Goal: Task Accomplishment & Management: Complete application form

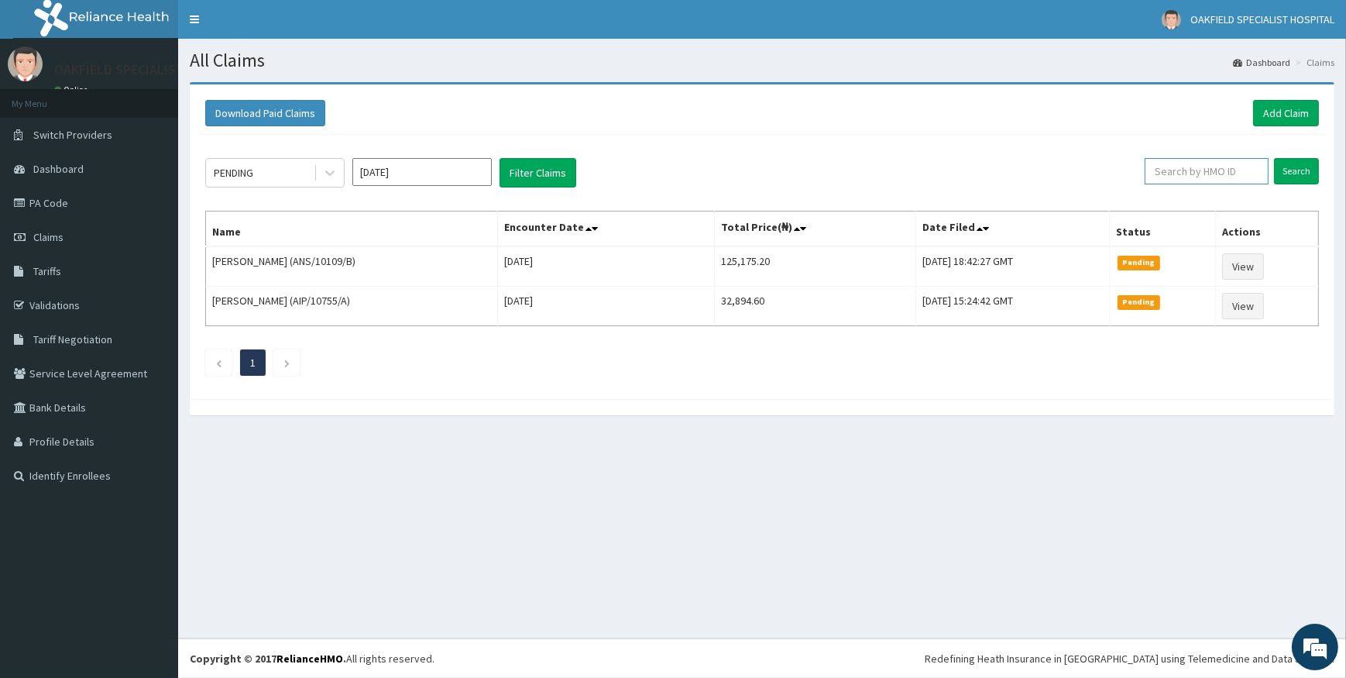
click at [1187, 177] on input "text" at bounding box center [1207, 171] width 124 height 26
paste input "NIT/10017/A"
type input "NIT/10017/A"
click at [1314, 171] on input "Search" at bounding box center [1296, 171] width 45 height 26
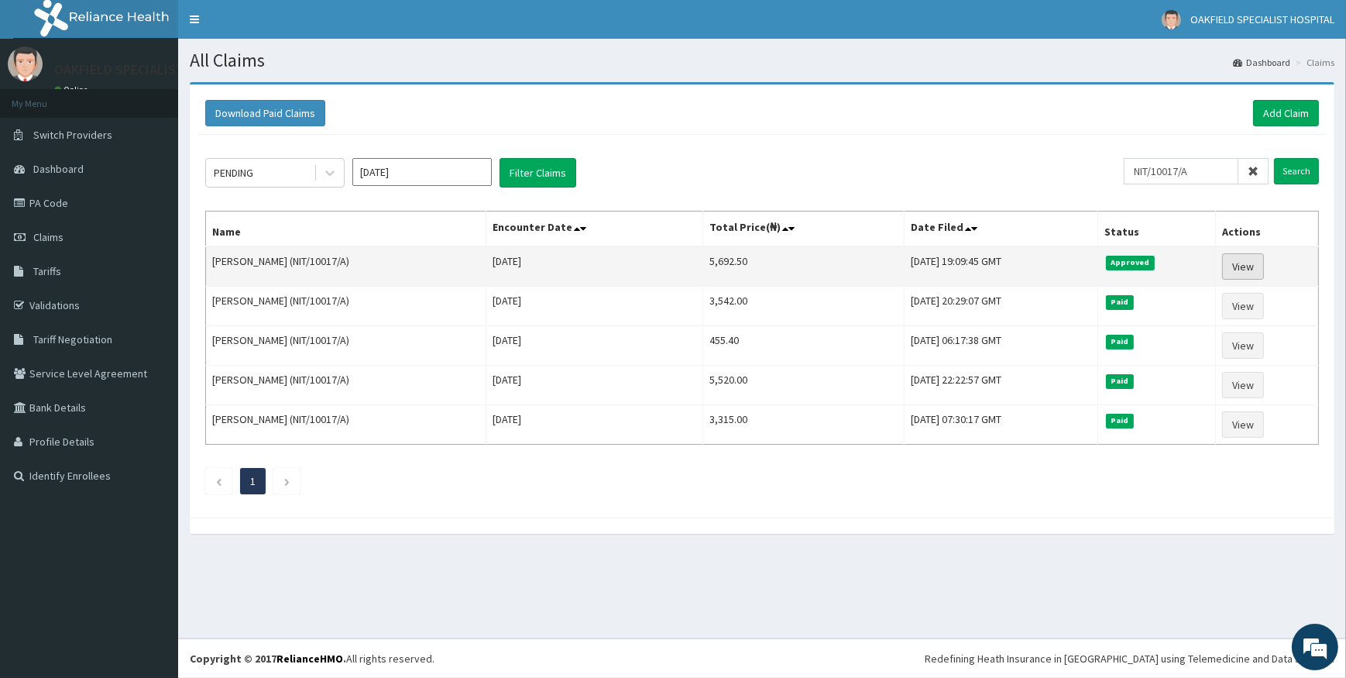
click at [1239, 262] on link "View" at bounding box center [1243, 266] width 42 height 26
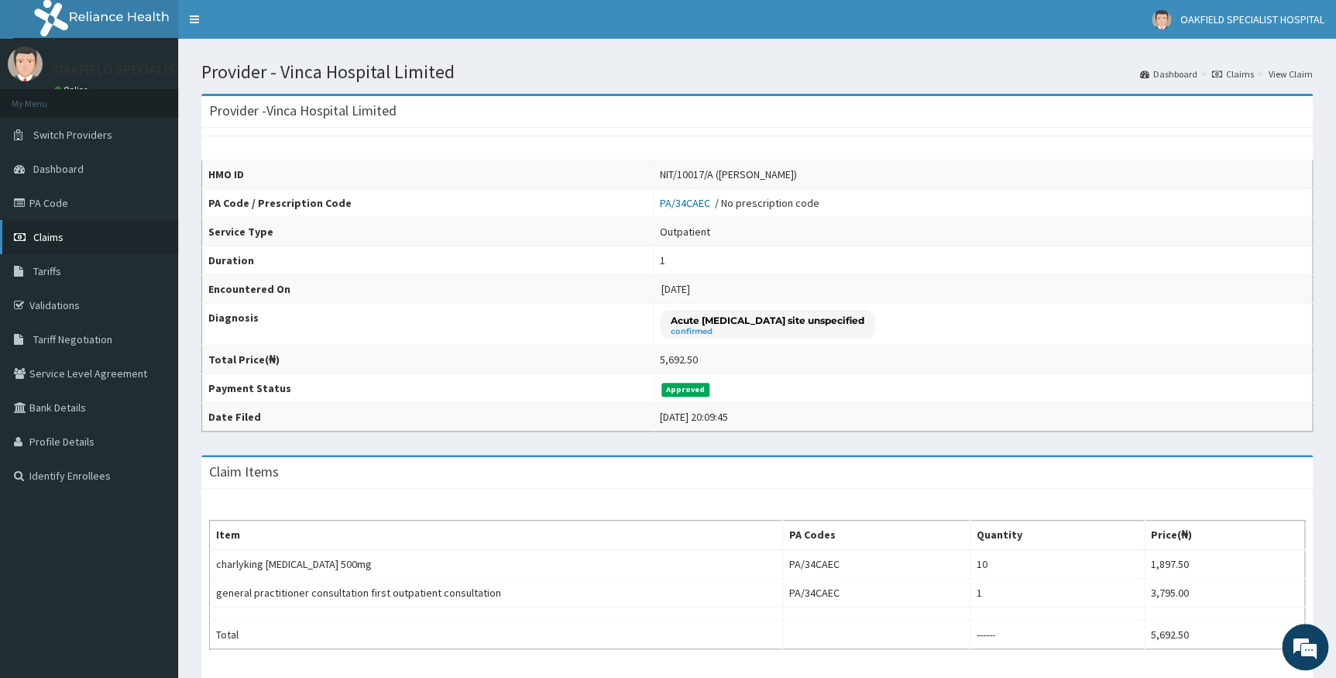
click at [59, 236] on span "Claims" at bounding box center [48, 237] width 30 height 14
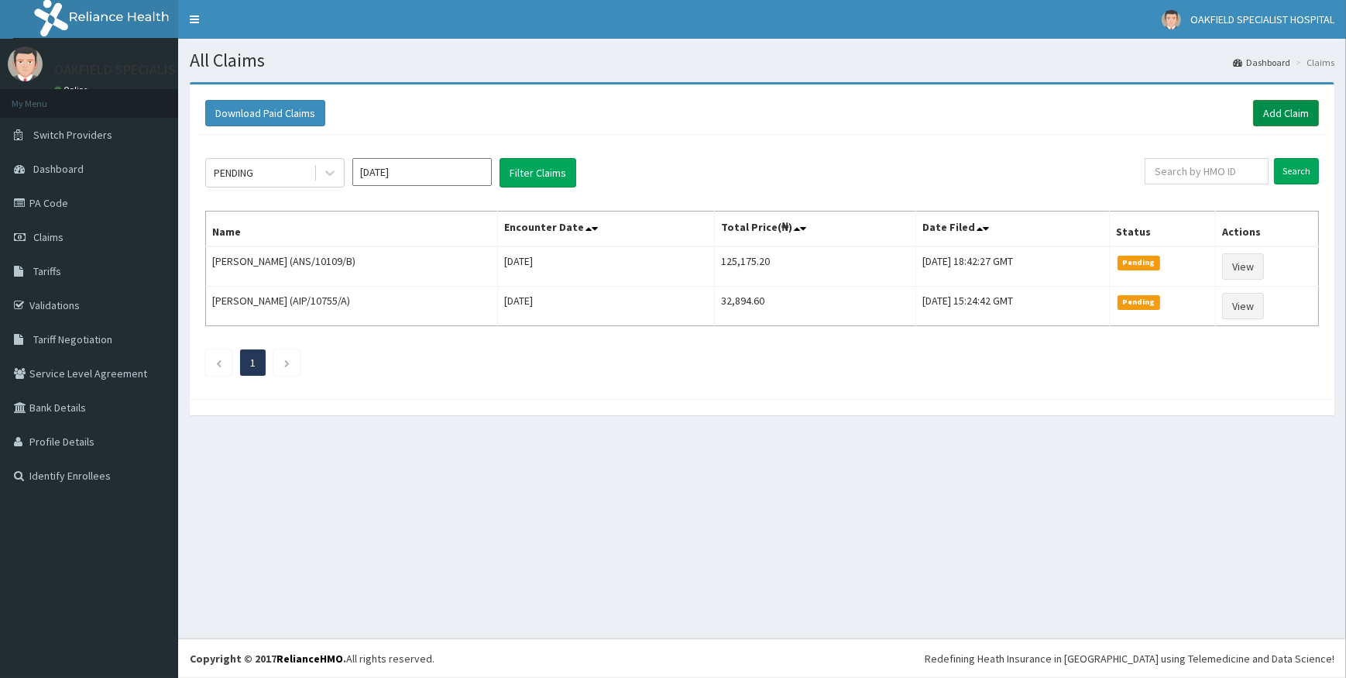
click at [1275, 117] on link "Add Claim" at bounding box center [1286, 113] width 66 height 26
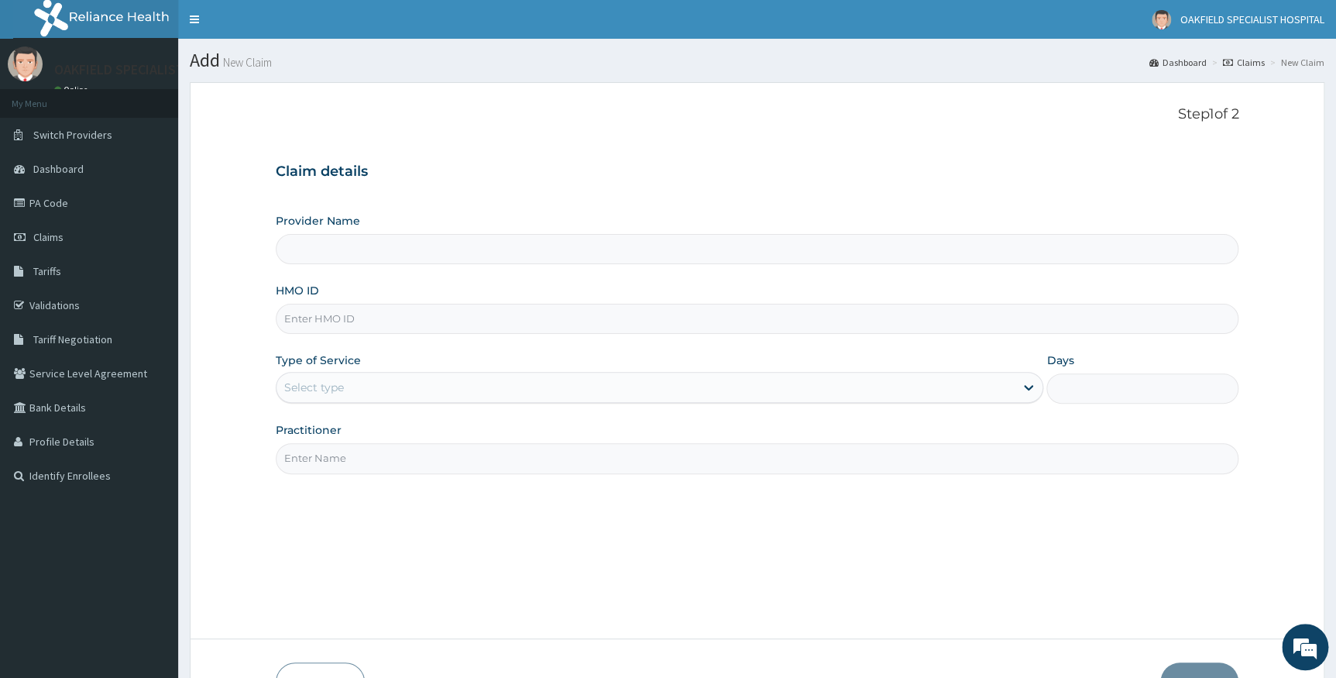
click at [421, 321] on input "HMO ID" at bounding box center [758, 319] width 964 height 30
type input "Vinca Hospital Limited"
paste input "NIT/10017/A"
type input "NIT/10017/A"
click at [341, 386] on div "Select type" at bounding box center [314, 387] width 60 height 15
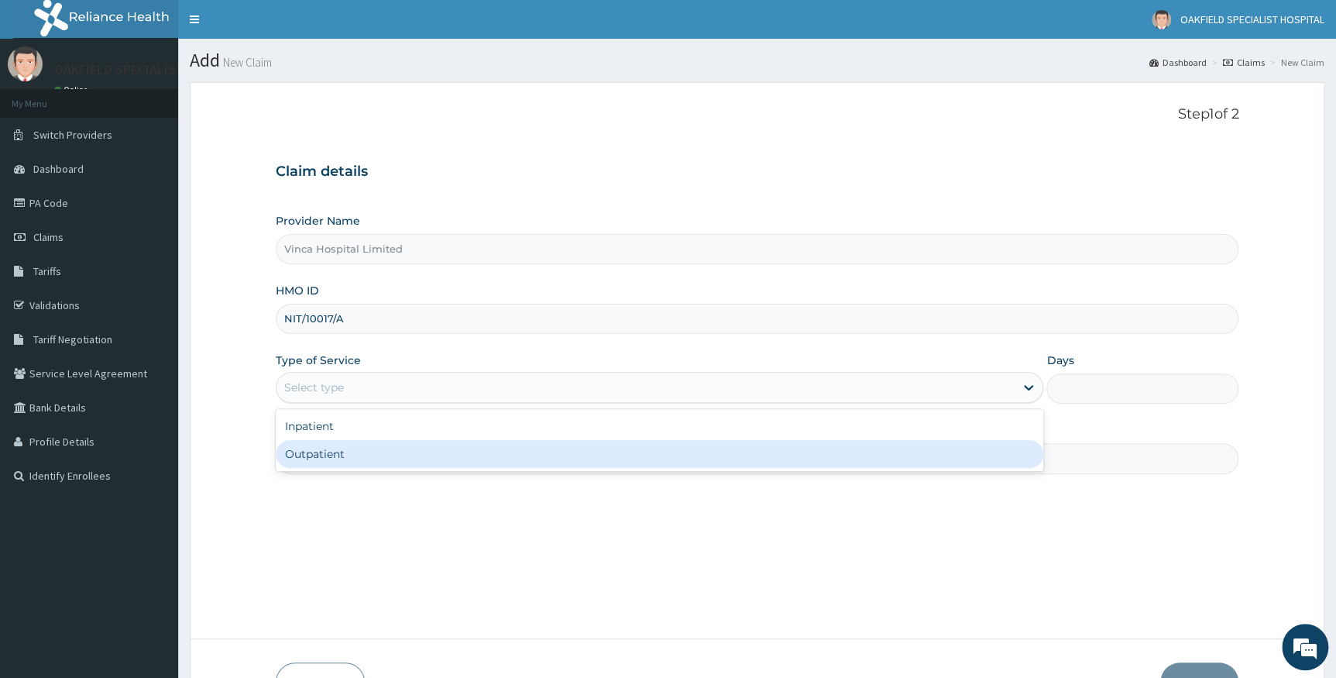
click at [338, 453] on div "Outpatient" at bounding box center [660, 454] width 768 height 28
type input "1"
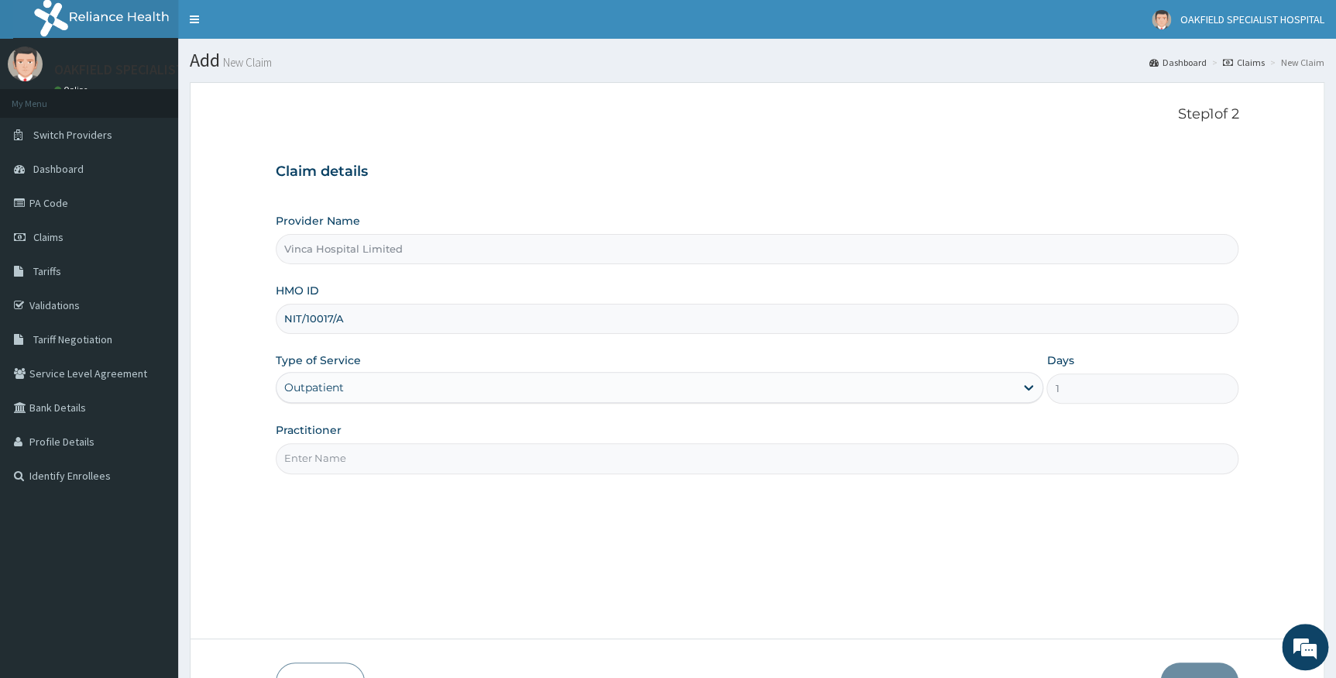
click at [382, 451] on input "Practitioner" at bounding box center [758, 458] width 964 height 30
type input "DR BELLO"
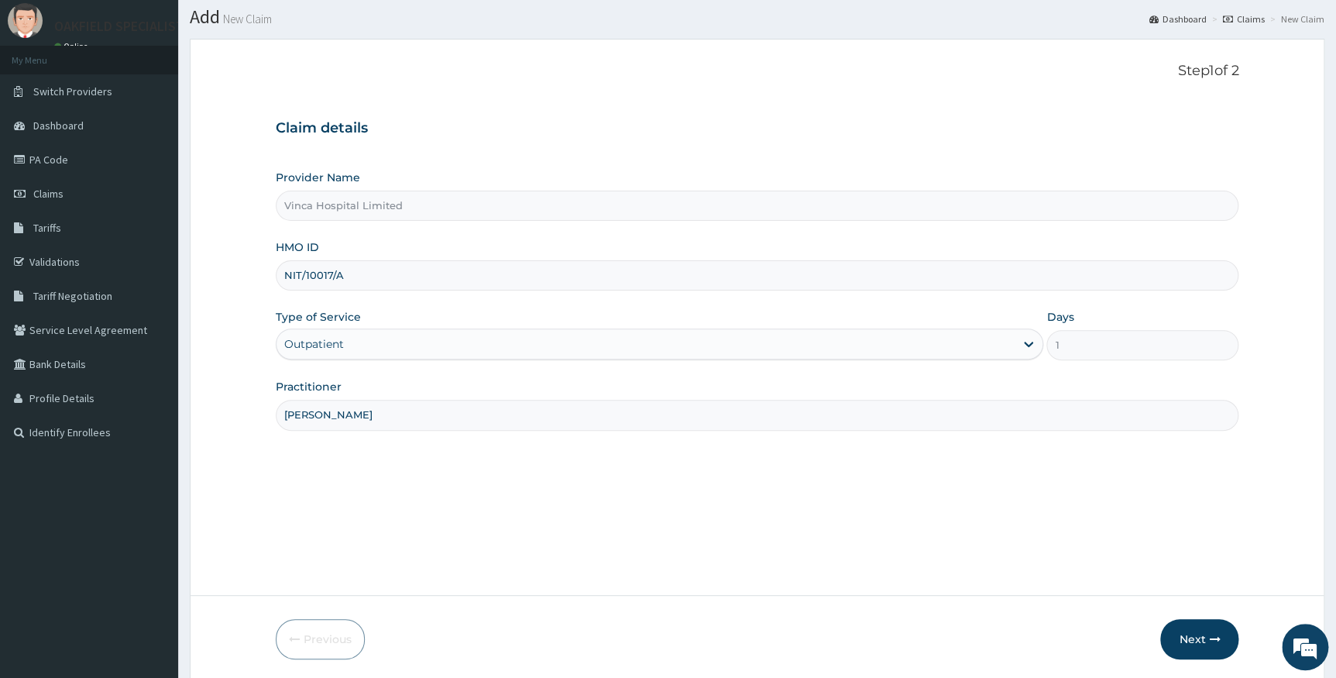
scroll to position [99, 0]
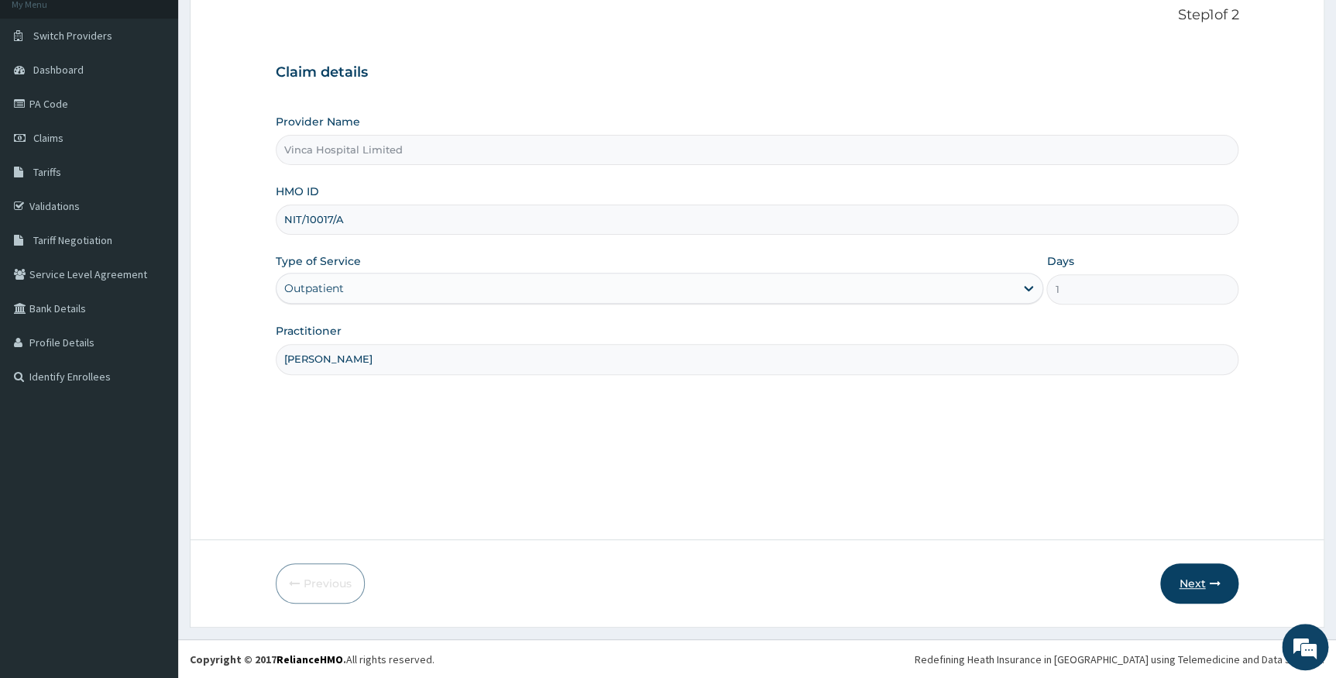
click at [1198, 589] on button "Next" at bounding box center [1199, 583] width 78 height 40
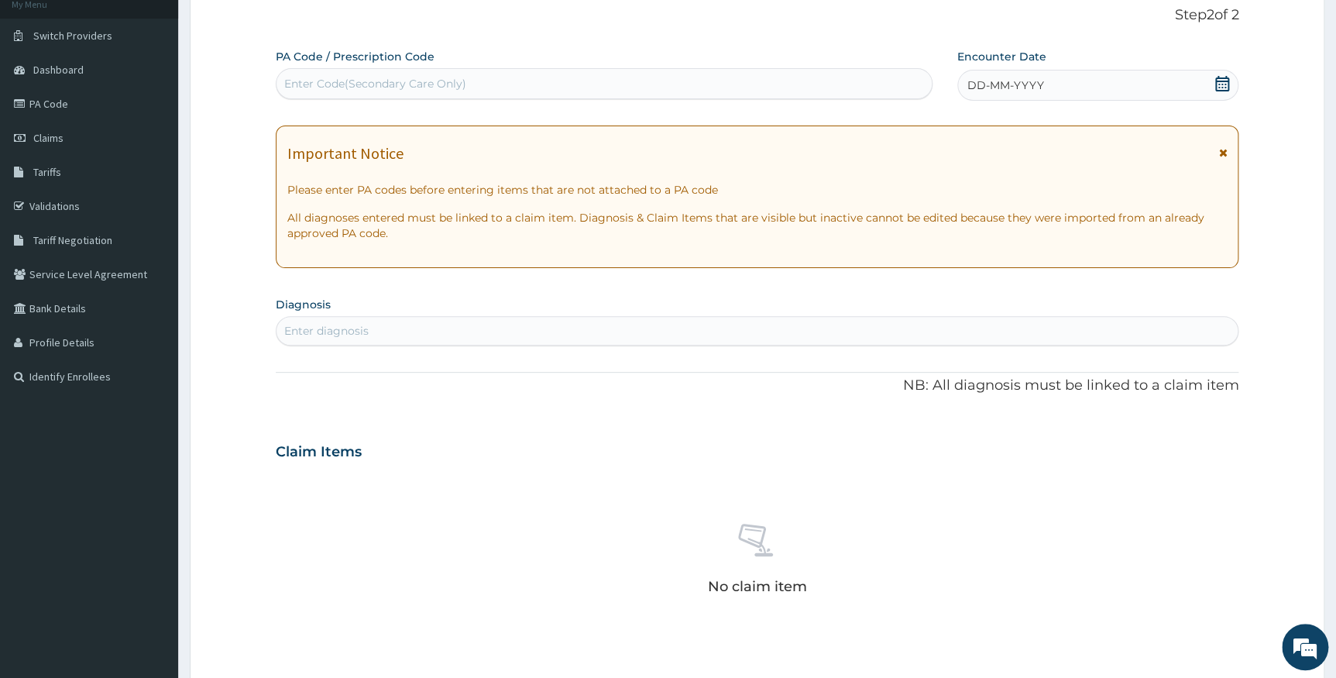
scroll to position [0, 0]
click at [565, 91] on div "Enter Code(Secondary Care Only)" at bounding box center [604, 83] width 655 height 25
paste input "PA/62B71E"
type input "PA/62B71E"
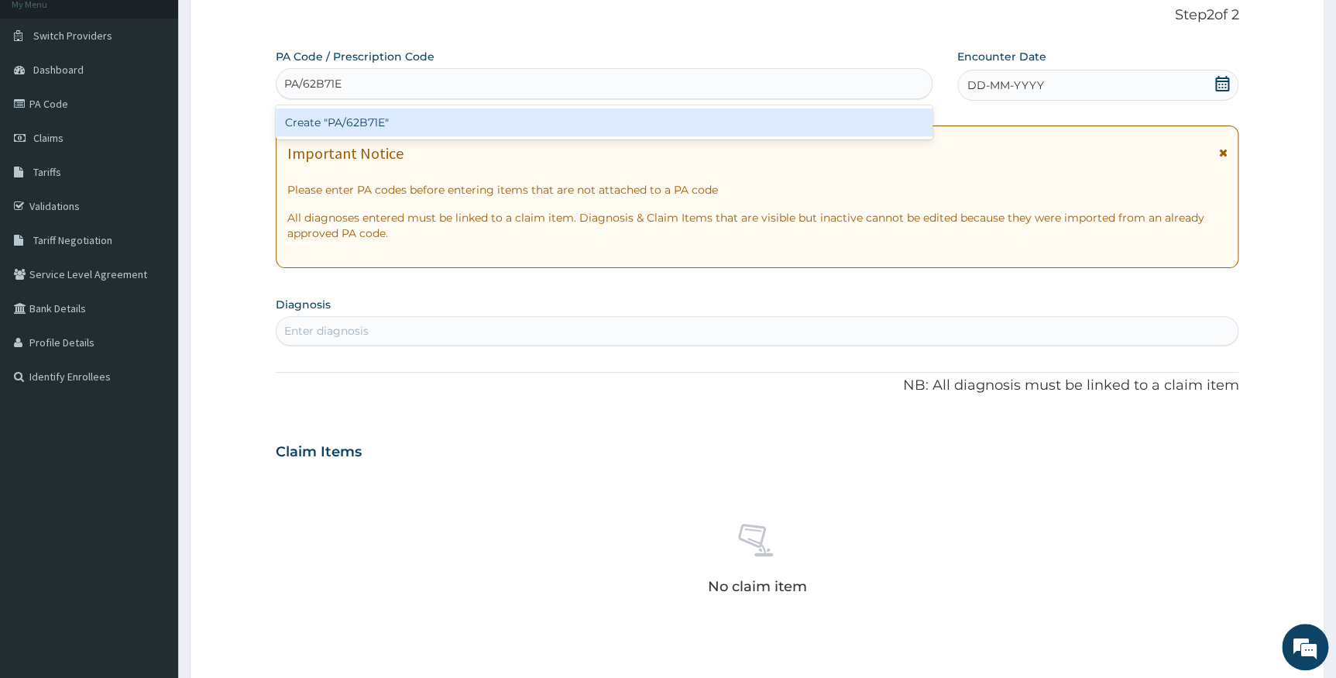
click at [559, 122] on div "Create "PA/62B71E"" at bounding box center [604, 122] width 657 height 28
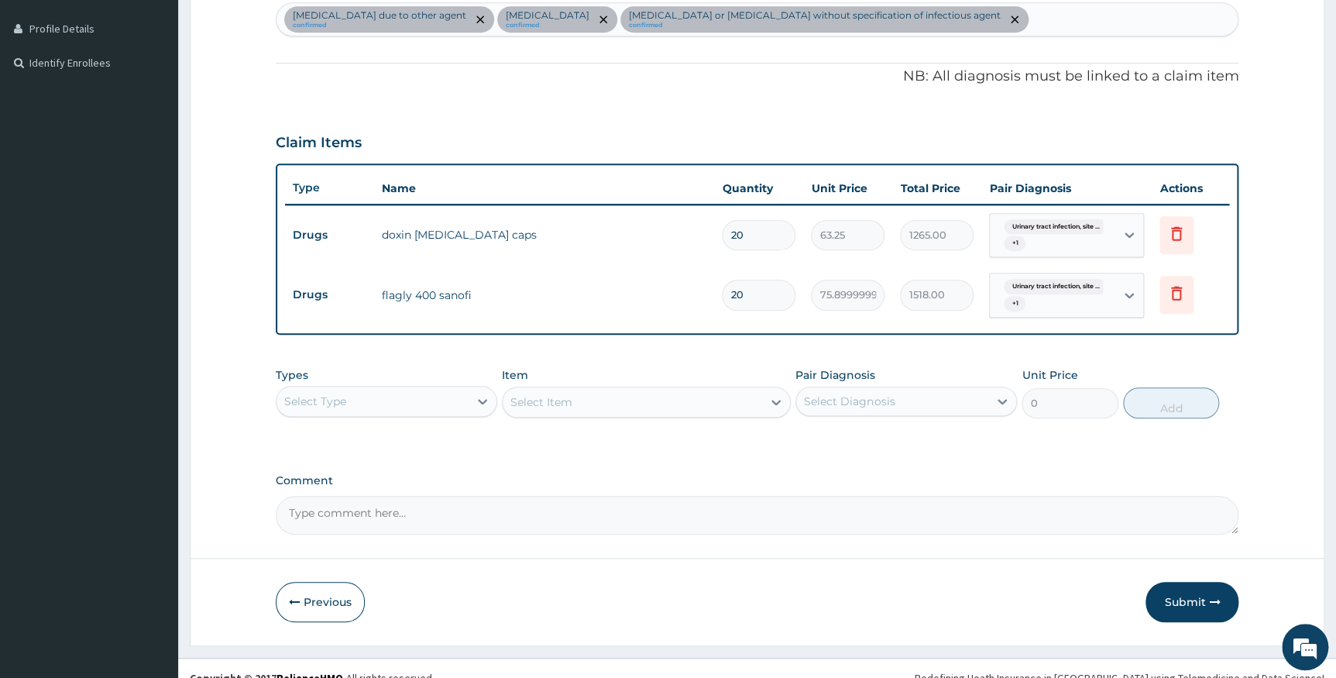
scroll to position [431, 0]
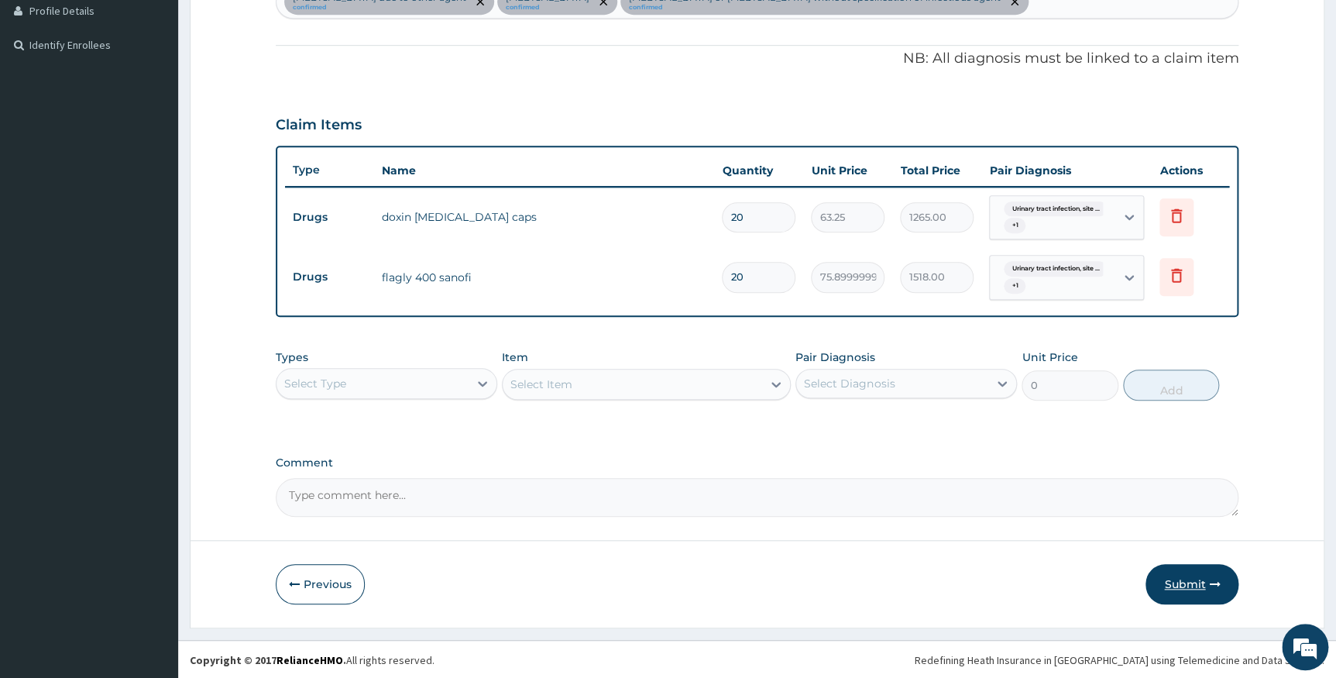
click at [1196, 584] on button "Submit" at bounding box center [1192, 584] width 93 height 40
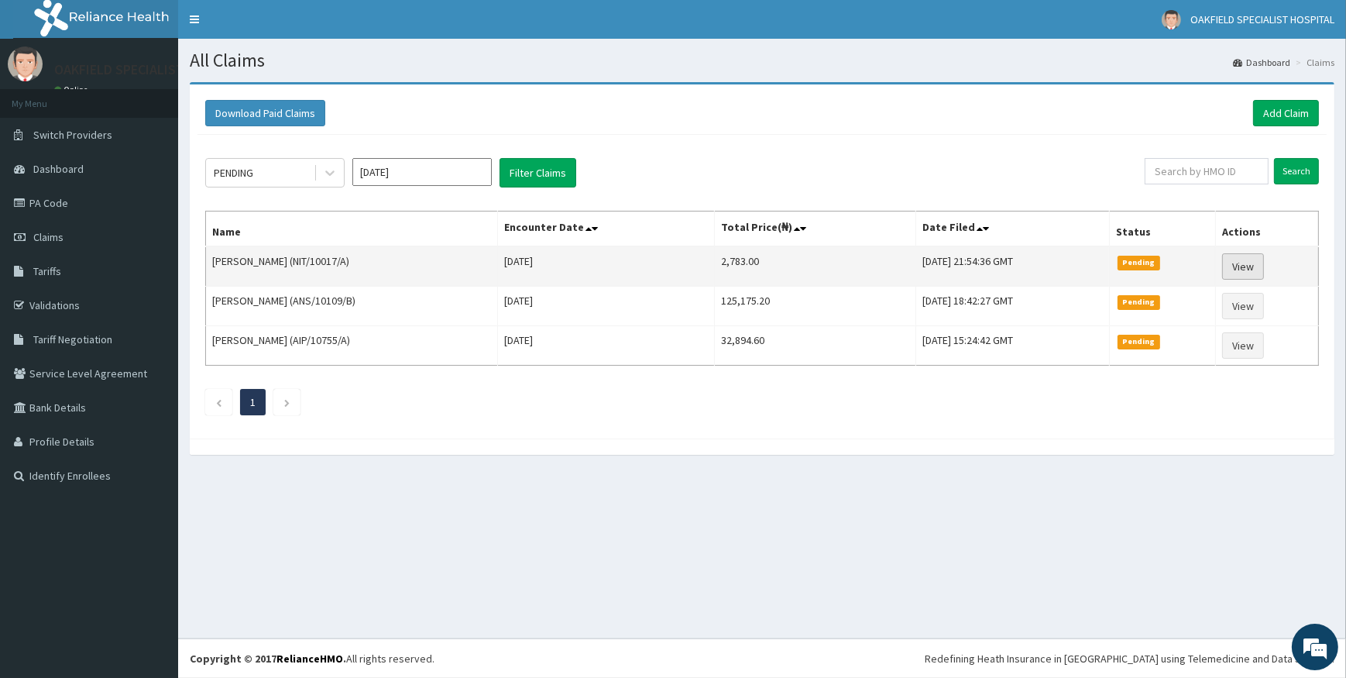
click at [1242, 263] on link "View" at bounding box center [1243, 266] width 42 height 26
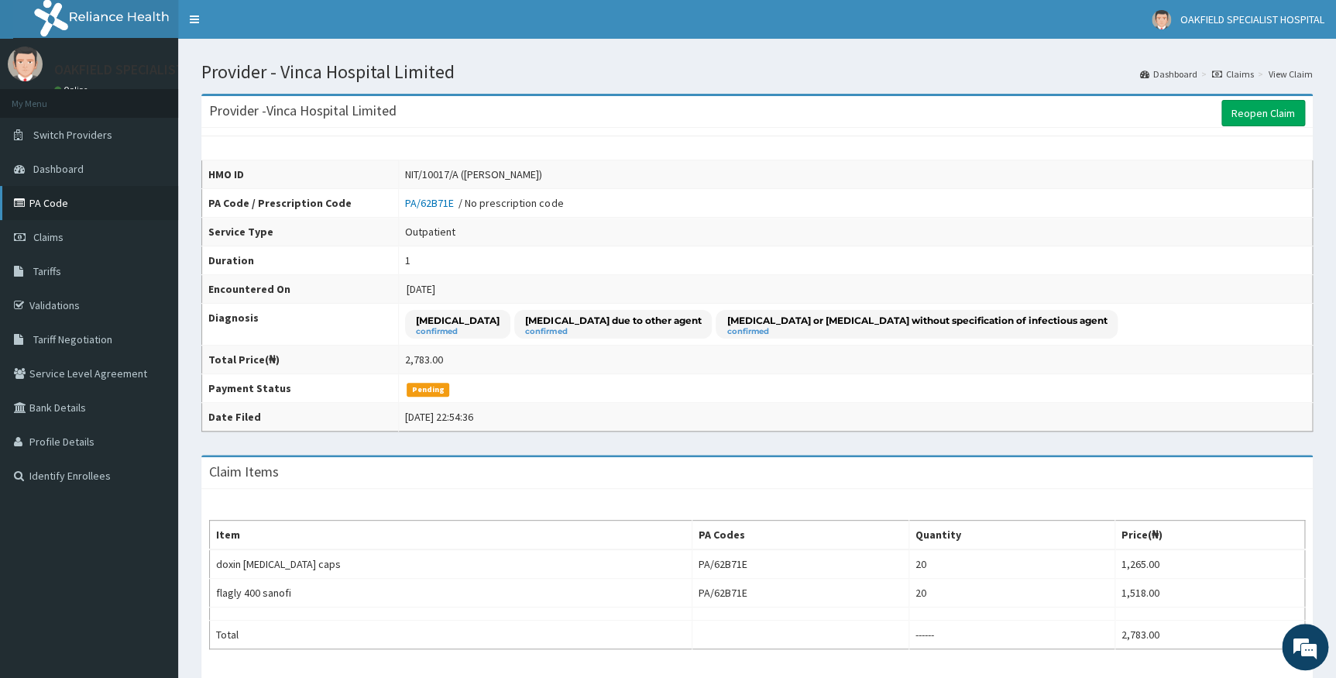
click at [72, 194] on link "PA Code" at bounding box center [89, 203] width 178 height 34
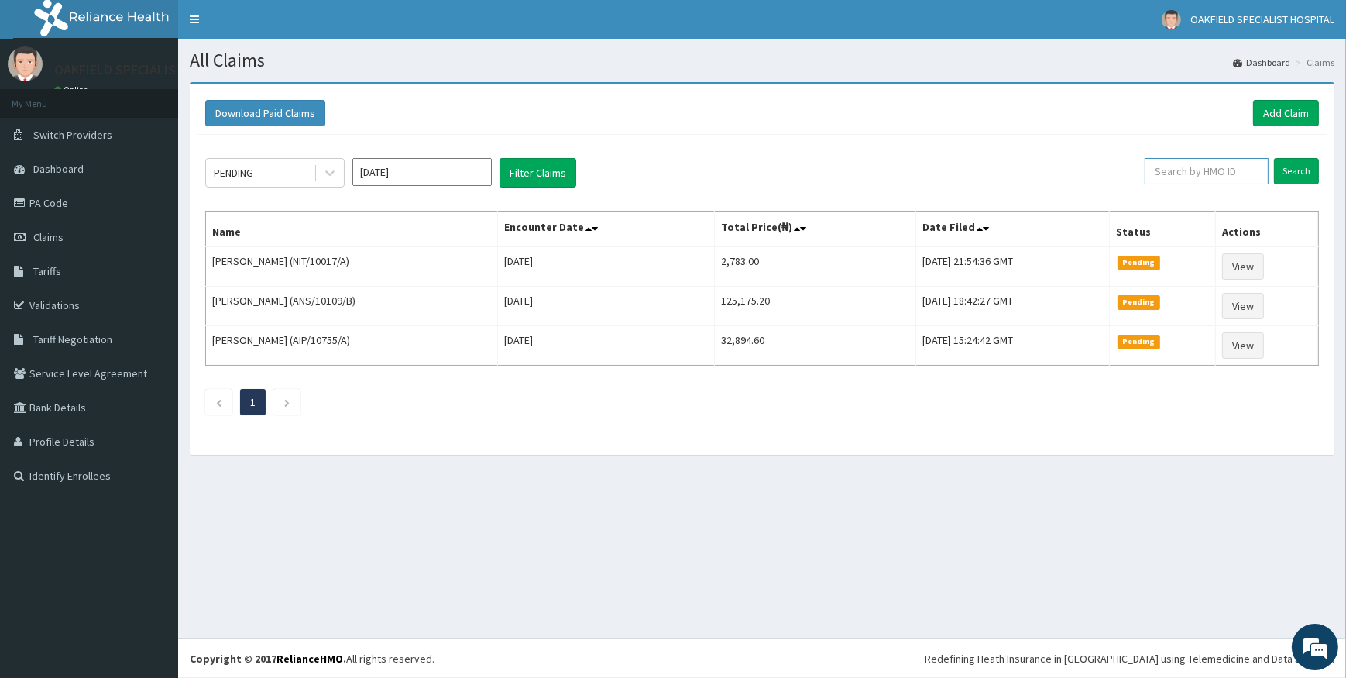
click at [1191, 170] on input "text" at bounding box center [1207, 171] width 124 height 26
paste input "PVT F/F NIT/10017/C"
click at [1172, 173] on input "PVT F/F NIT/10017/C" at bounding box center [1181, 171] width 115 height 26
type input "NIT/10017/C"
click at [1301, 177] on input "Search" at bounding box center [1296, 171] width 45 height 26
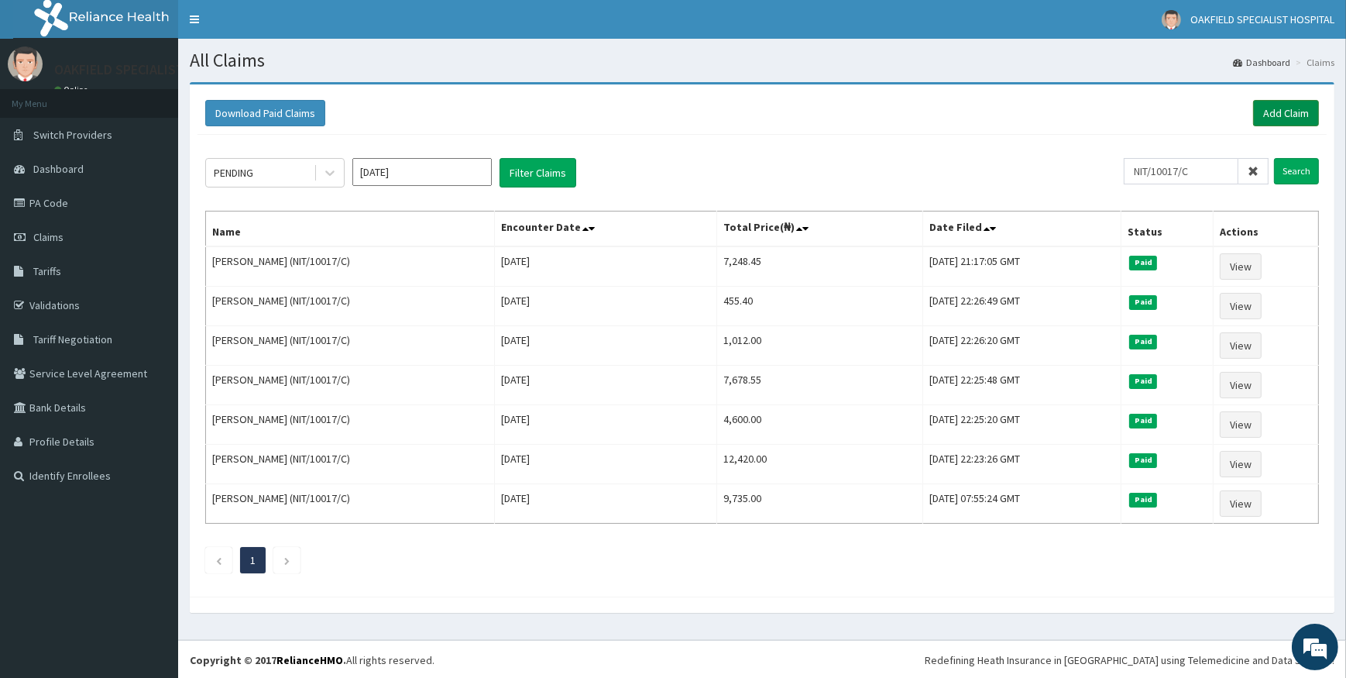
click at [1283, 112] on link "Add Claim" at bounding box center [1286, 113] width 66 height 26
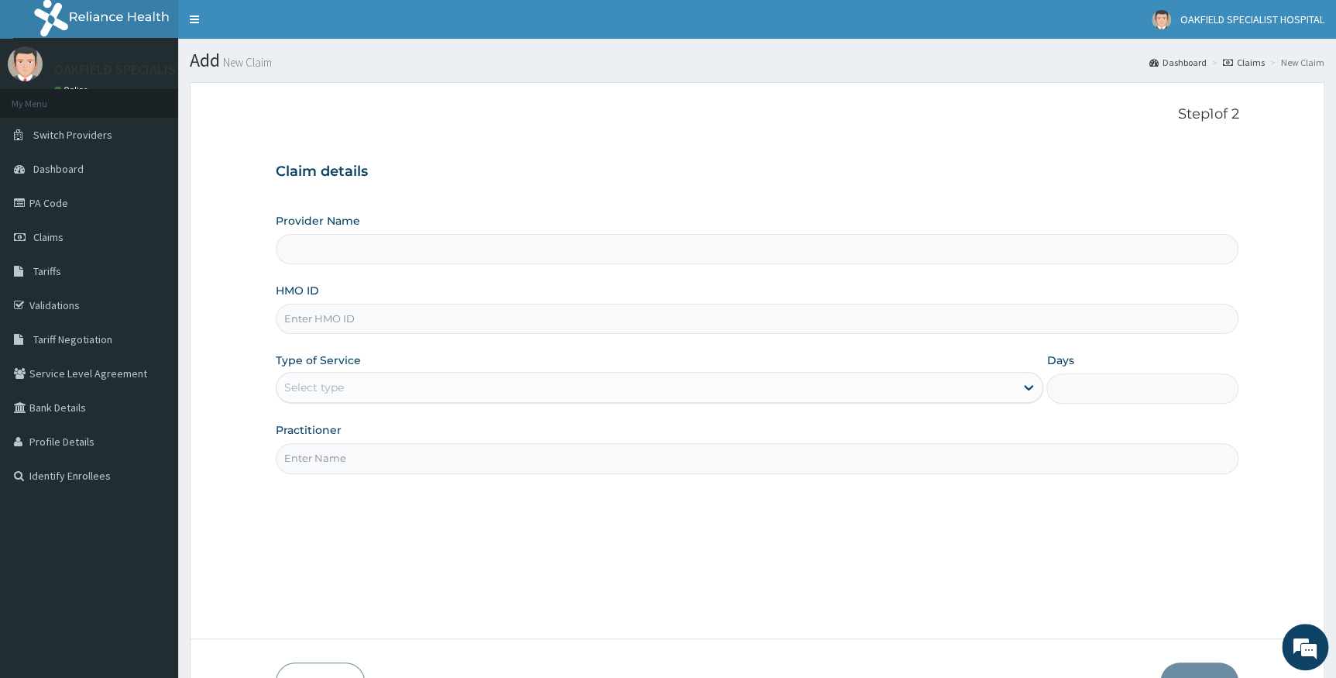
click at [357, 308] on input "HMO ID" at bounding box center [758, 319] width 964 height 30
type input "Vinca Hospital Limited"
paste input "PVT F/F NIT/10017/C"
click at [326, 321] on input "PVT F/F NIT/10017/C" at bounding box center [758, 319] width 964 height 30
type input "NIT/10017/C"
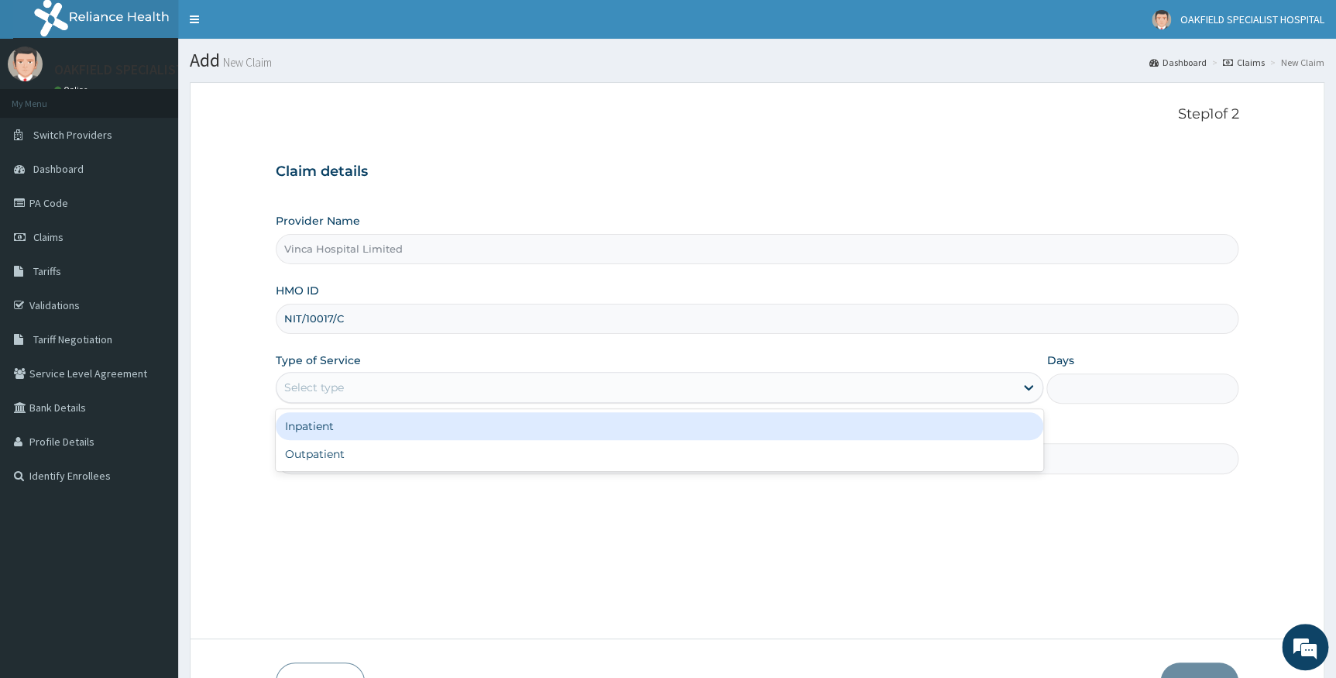
click at [311, 380] on div "Select type" at bounding box center [314, 387] width 60 height 15
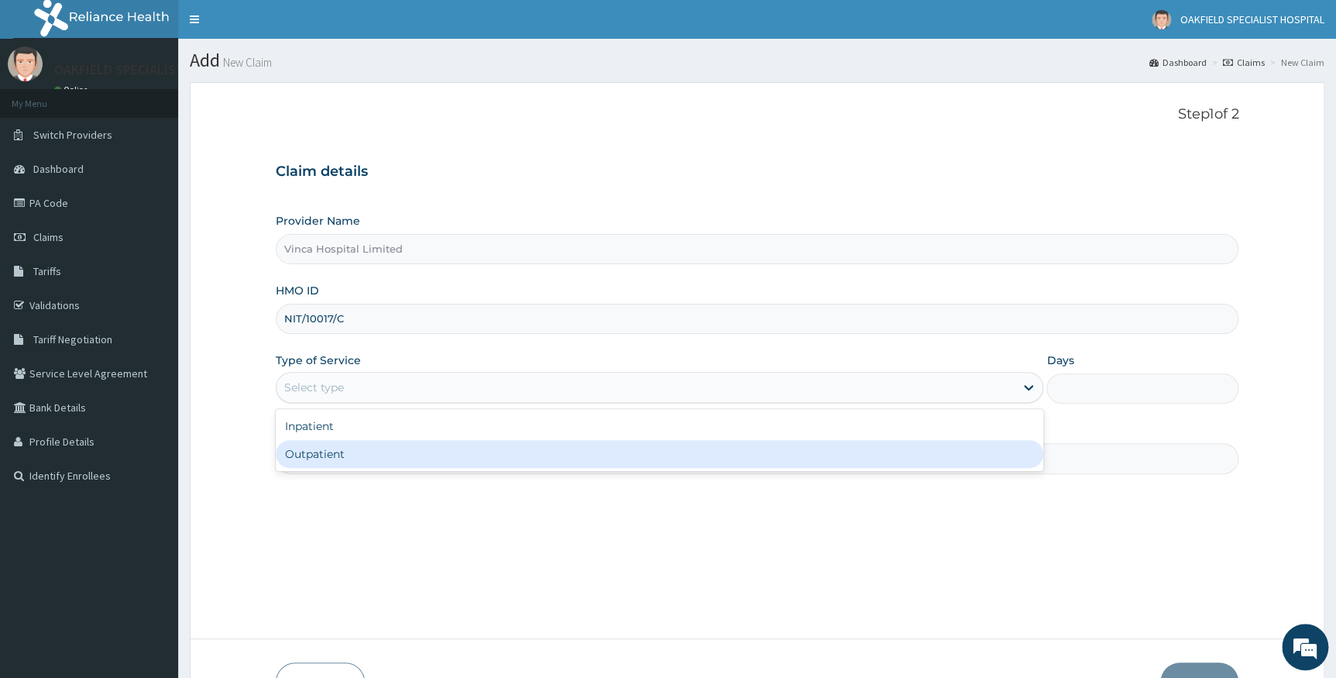
click at [314, 452] on div "Outpatient" at bounding box center [660, 454] width 768 height 28
type input "1"
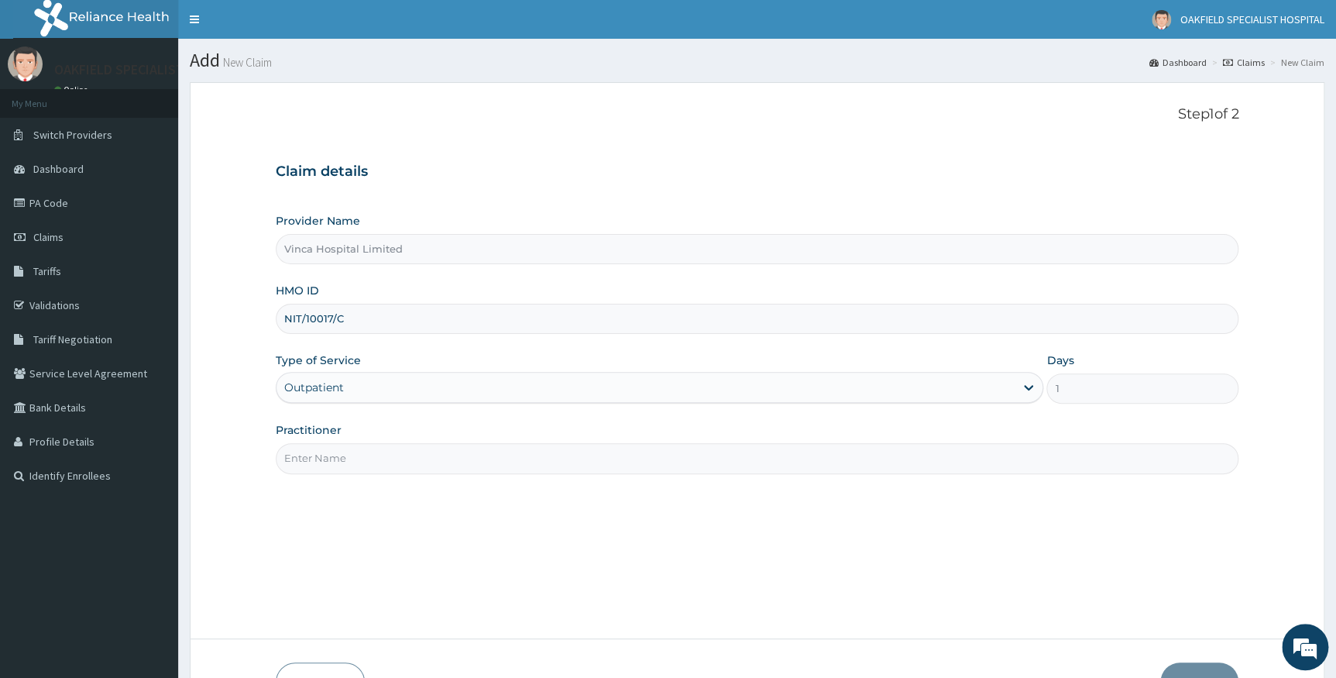
click at [325, 449] on input "Practitioner" at bounding box center [758, 458] width 964 height 30
type input "DR BELLO"
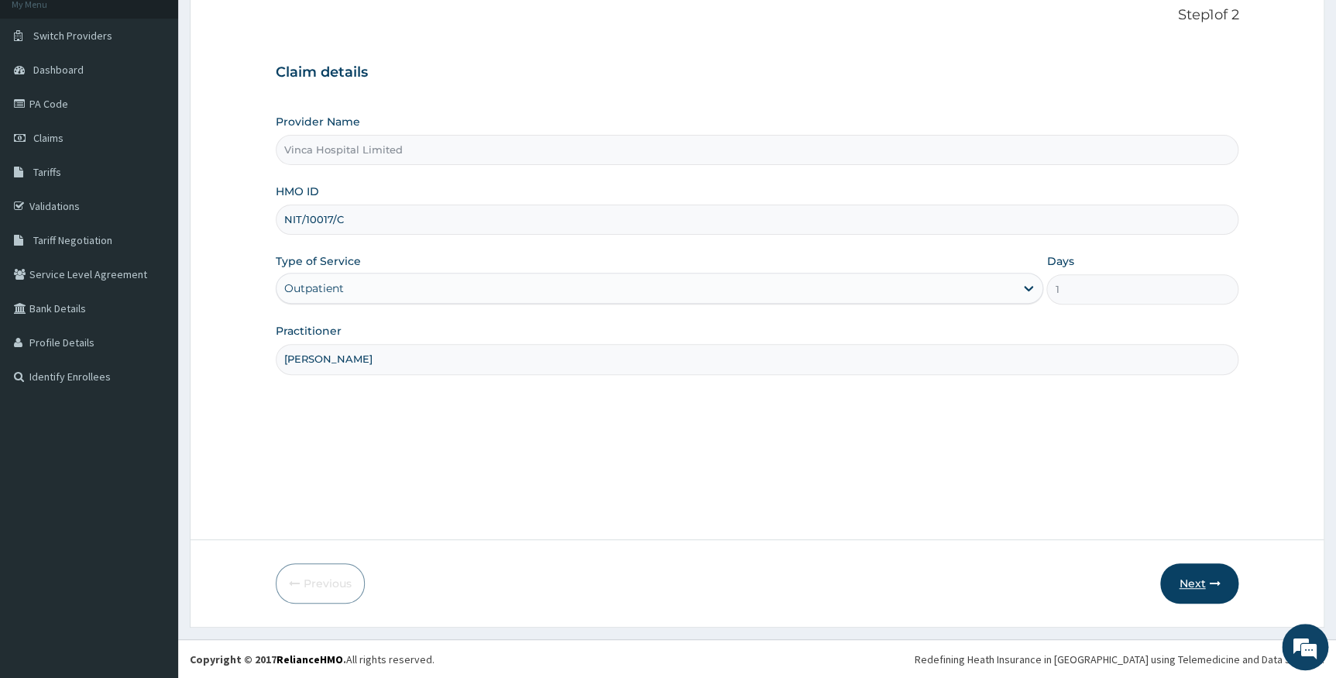
click at [1208, 574] on button "Next" at bounding box center [1199, 583] width 78 height 40
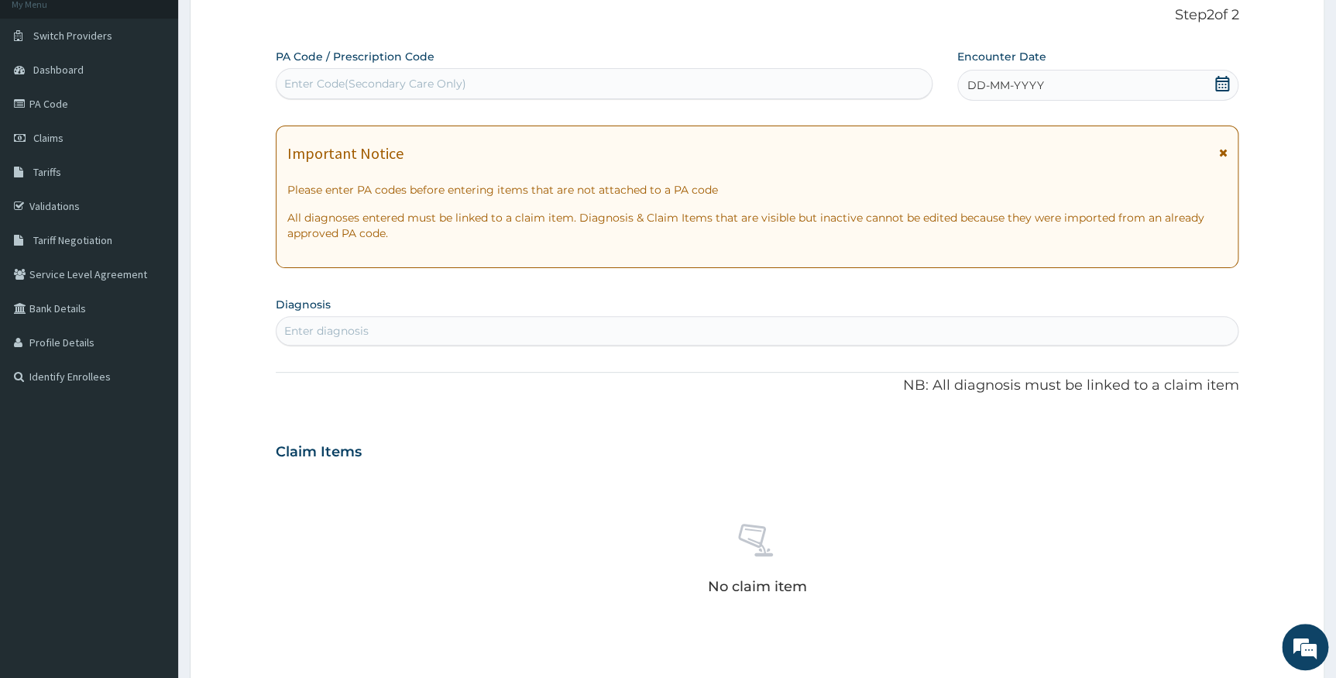
click at [438, 81] on div "Enter Code(Secondary Care Only)" at bounding box center [375, 83] width 182 height 15
drag, startPoint x: 438, startPoint y: 81, endPoint x: 340, endPoint y: 85, distance: 97.7
click at [340, 85] on div "Enter Code(Secondary Care Only)" at bounding box center [375, 83] width 182 height 15
drag, startPoint x: 340, startPoint y: 85, endPoint x: 325, endPoint y: 75, distance: 17.8
click at [325, 76] on div "Enter Code(Secondary Care Only)" at bounding box center [375, 83] width 182 height 15
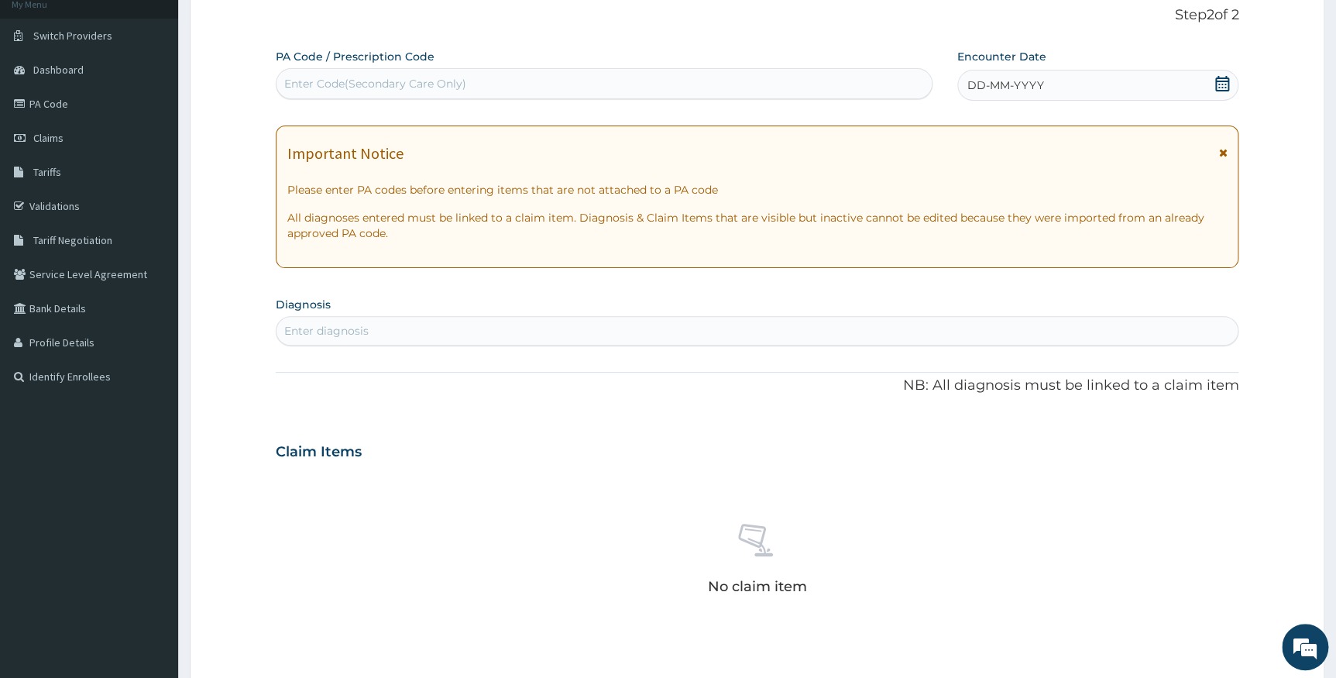
paste input "PA/F5A0C2"
type input "PA/F5A0C2"
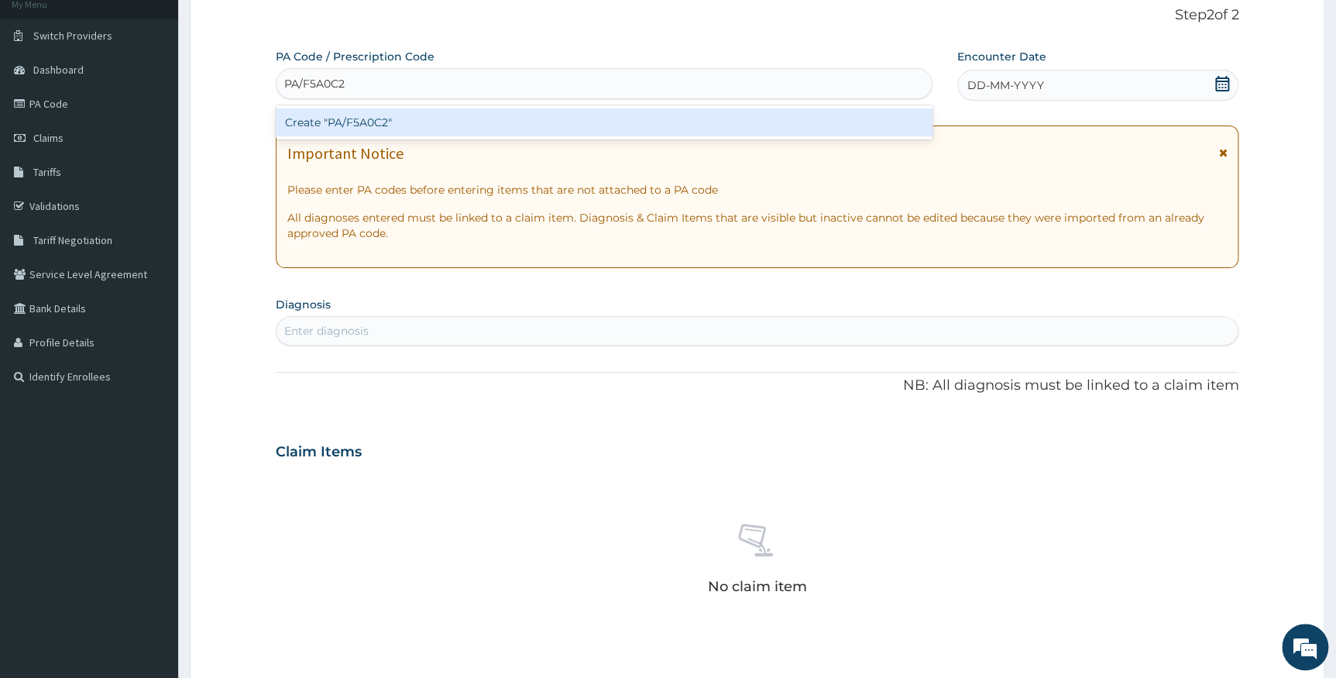
click at [330, 115] on div "Create "PA/F5A0C2"" at bounding box center [604, 122] width 657 height 28
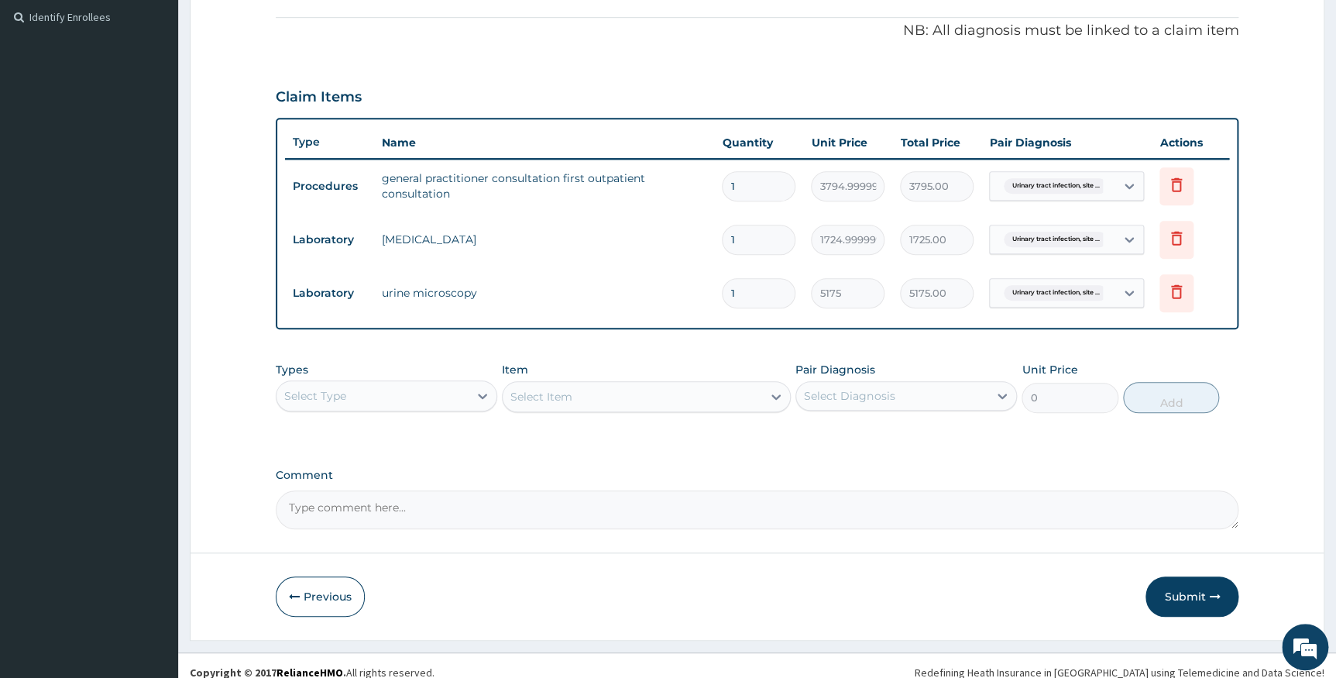
scroll to position [472, 0]
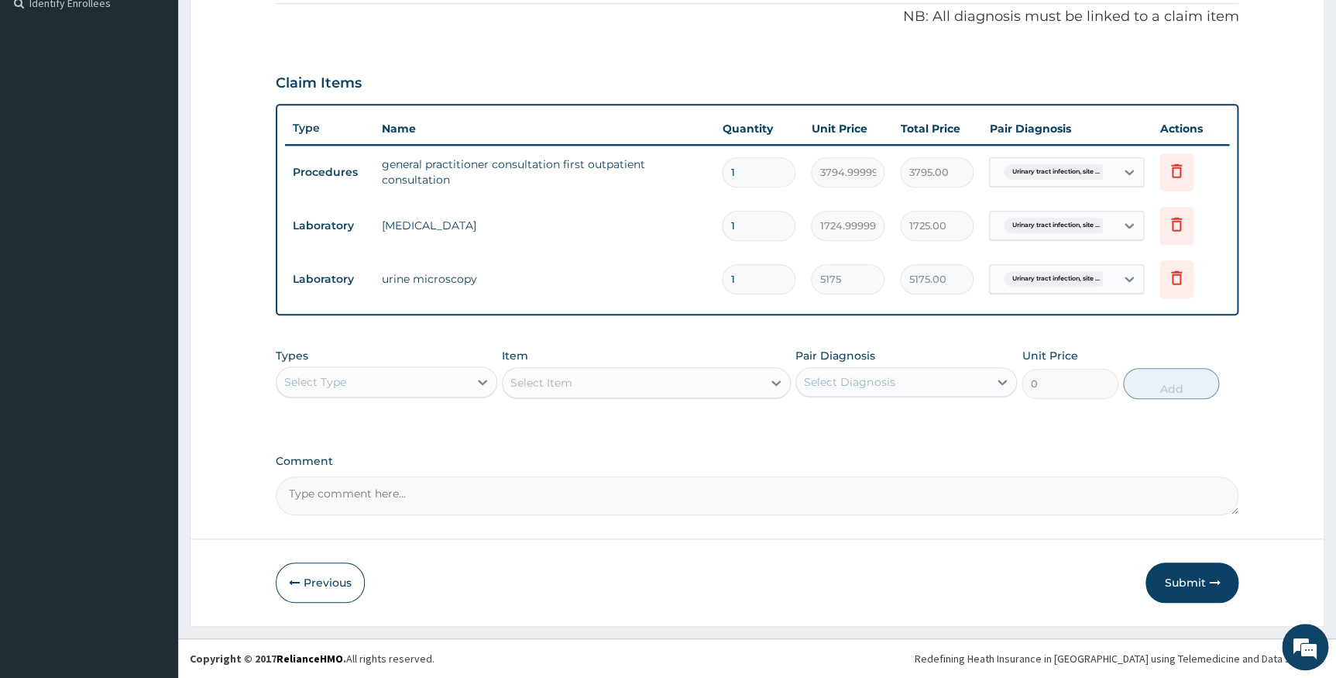
click at [1180, 573] on button "Submit" at bounding box center [1192, 582] width 93 height 40
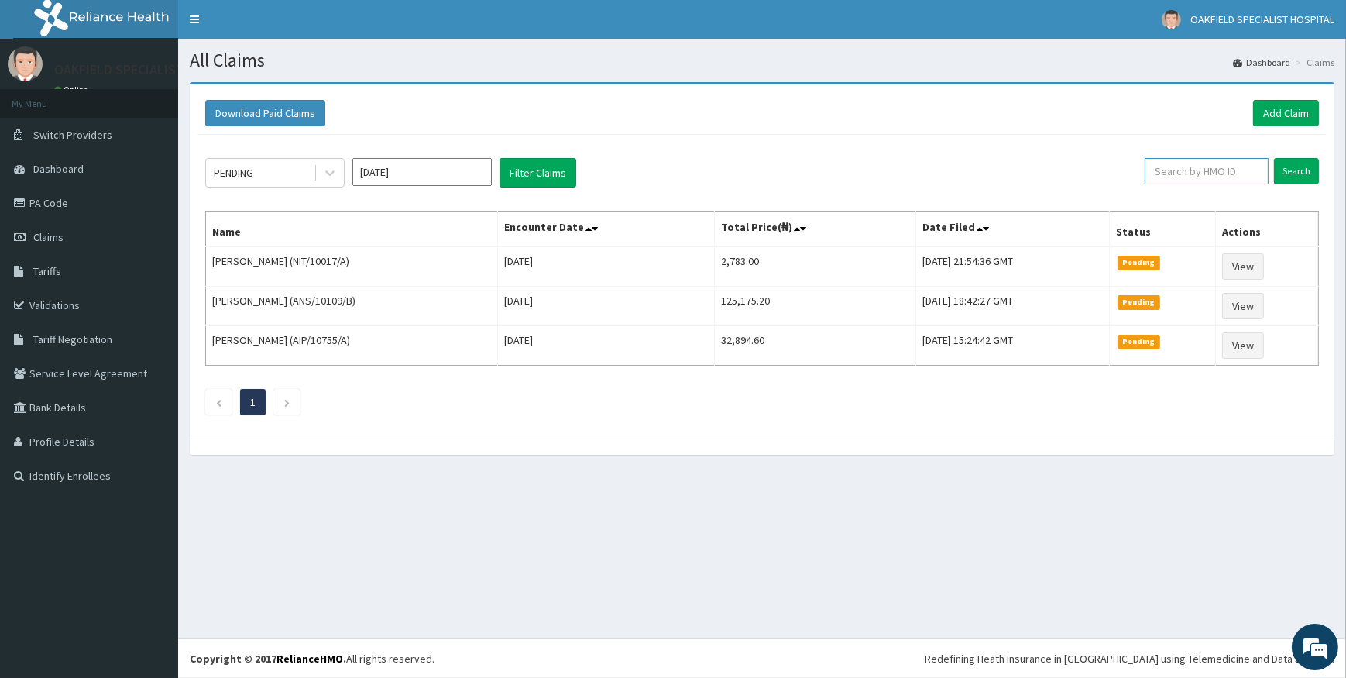
click at [1228, 167] on input "text" at bounding box center [1207, 171] width 124 height 26
paste input "PA/F5A0C2"
type input "P"
paste input "SBL/10373/A"
type input "SBL/10373/A"
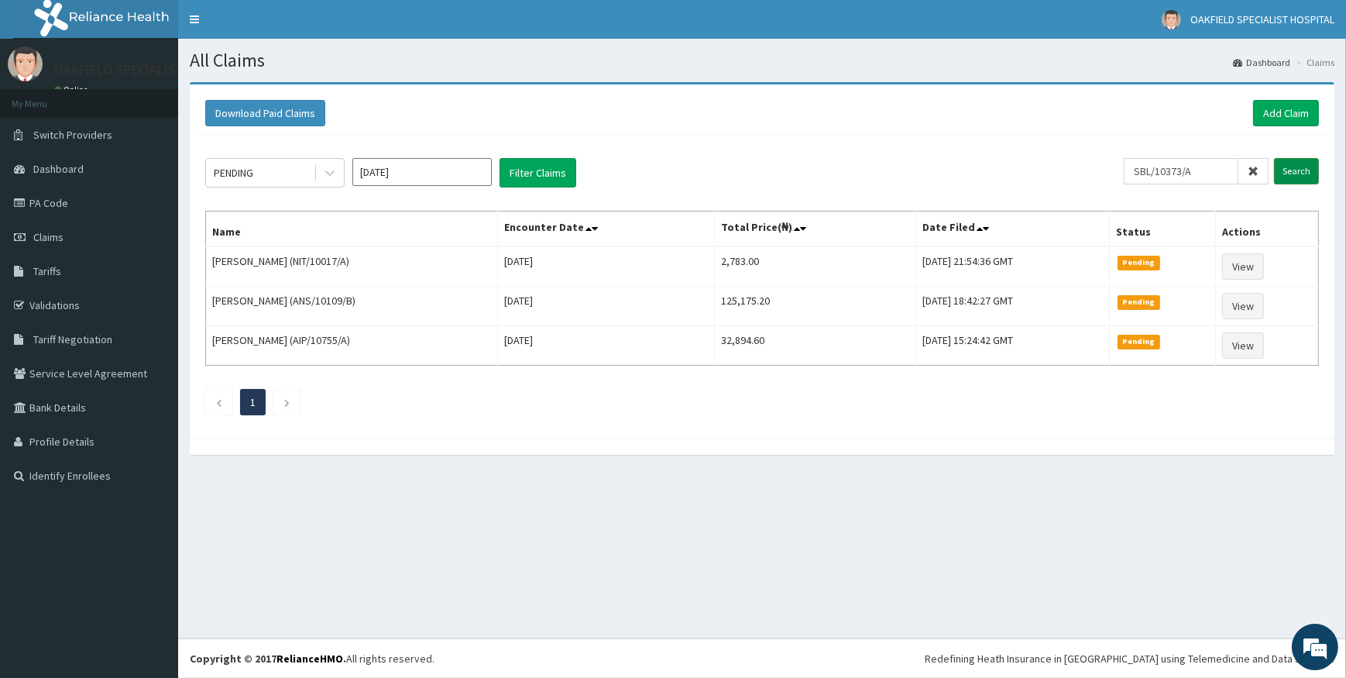
click at [1294, 173] on input "Search" at bounding box center [1296, 171] width 45 height 26
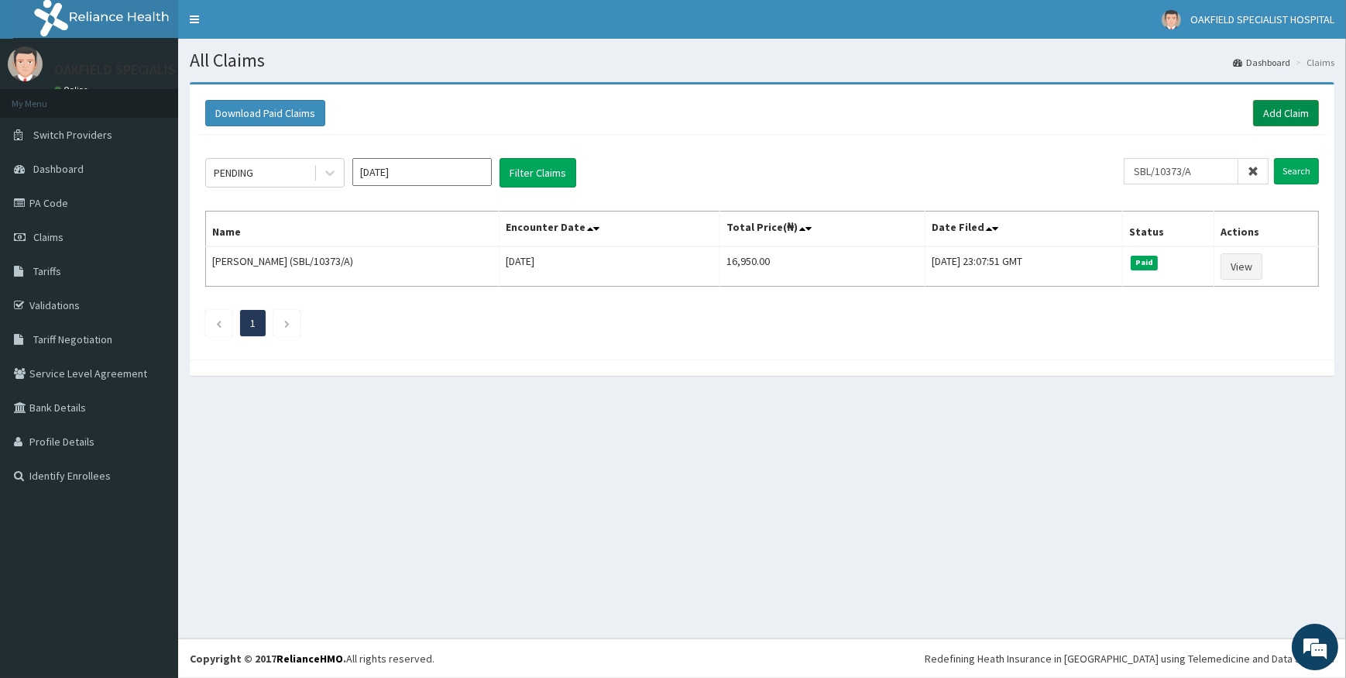
click at [1290, 105] on link "Add Claim" at bounding box center [1286, 113] width 66 height 26
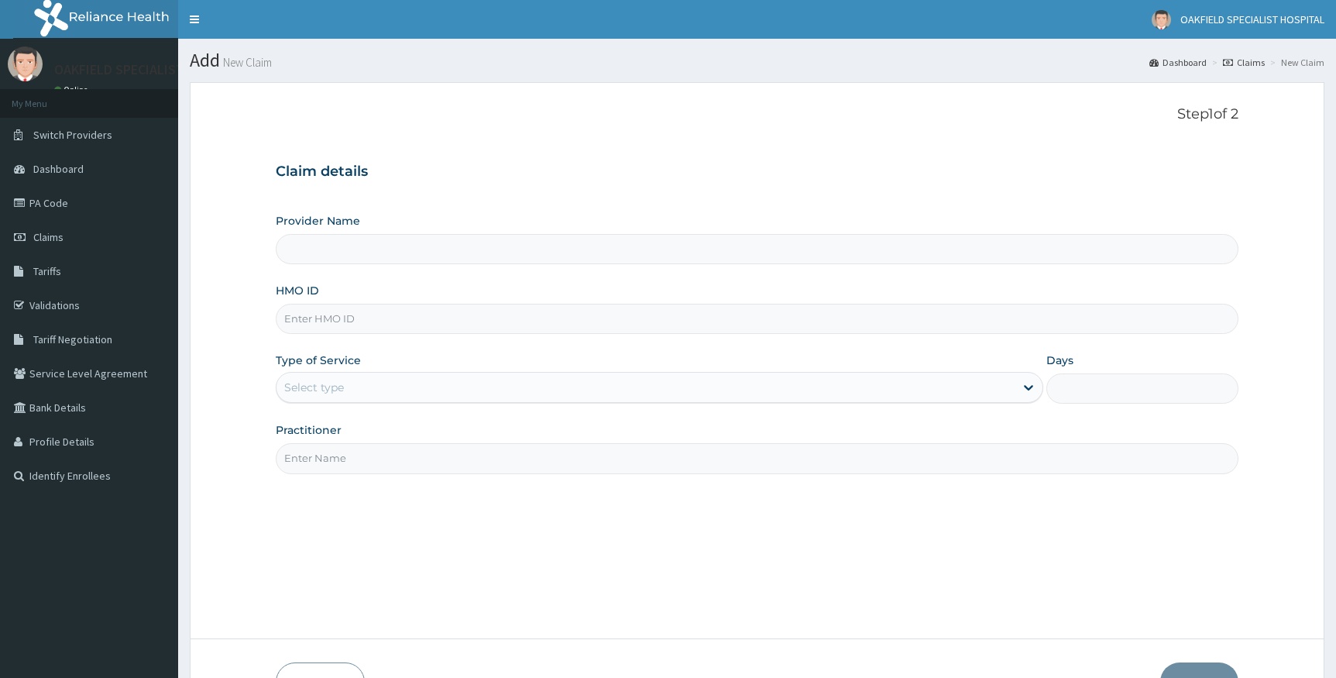
type input "Vinca Hospital Limited"
click at [360, 321] on input "HMO ID" at bounding box center [758, 319] width 964 height 30
paste input "SBL/10373/A"
type input "SBL/10373/A"
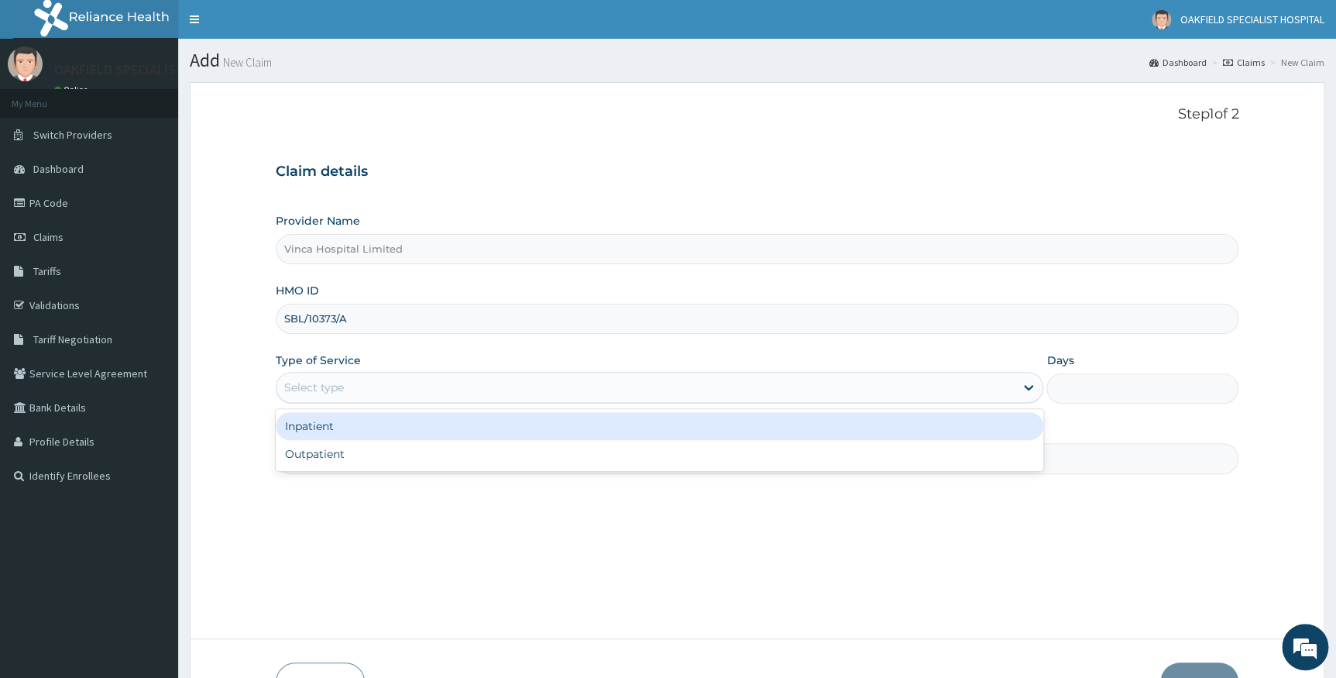
click at [323, 387] on div "Select type" at bounding box center [314, 387] width 60 height 15
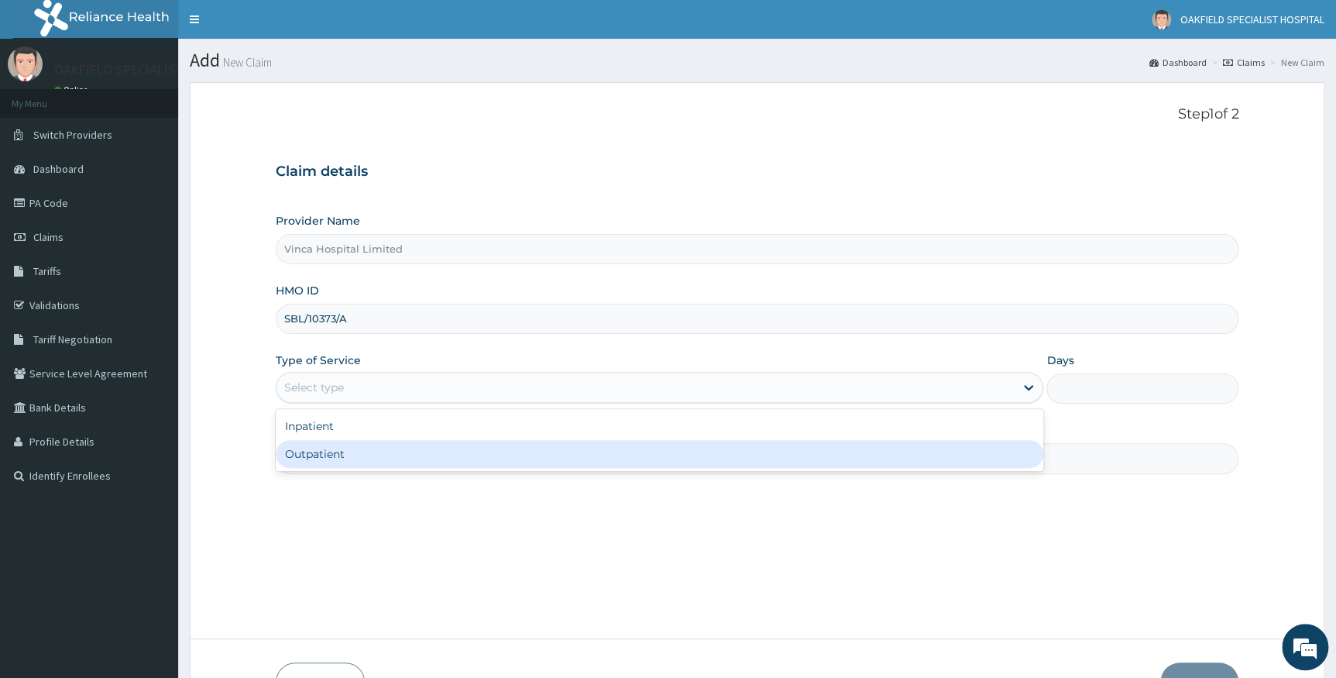
click at [327, 446] on div "Outpatient" at bounding box center [660, 454] width 768 height 28
type input "1"
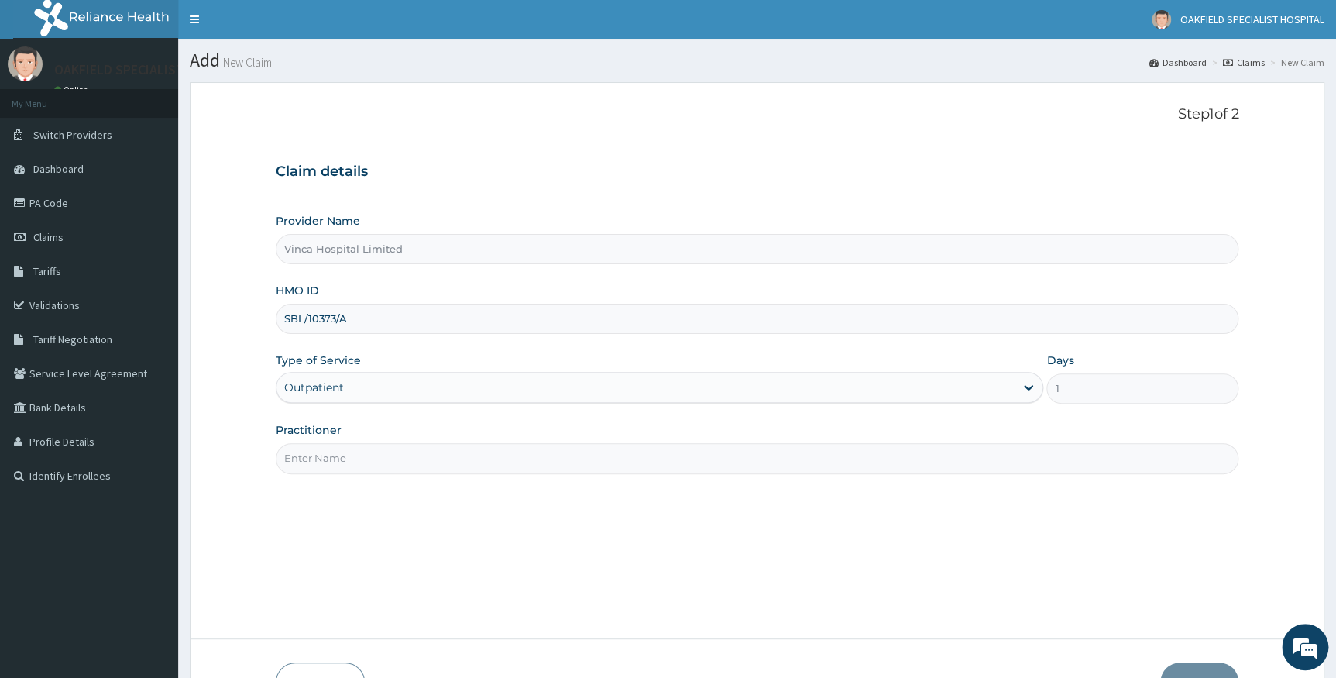
click at [371, 463] on input "Practitioner" at bounding box center [758, 458] width 964 height 30
type input "DR BELLO"
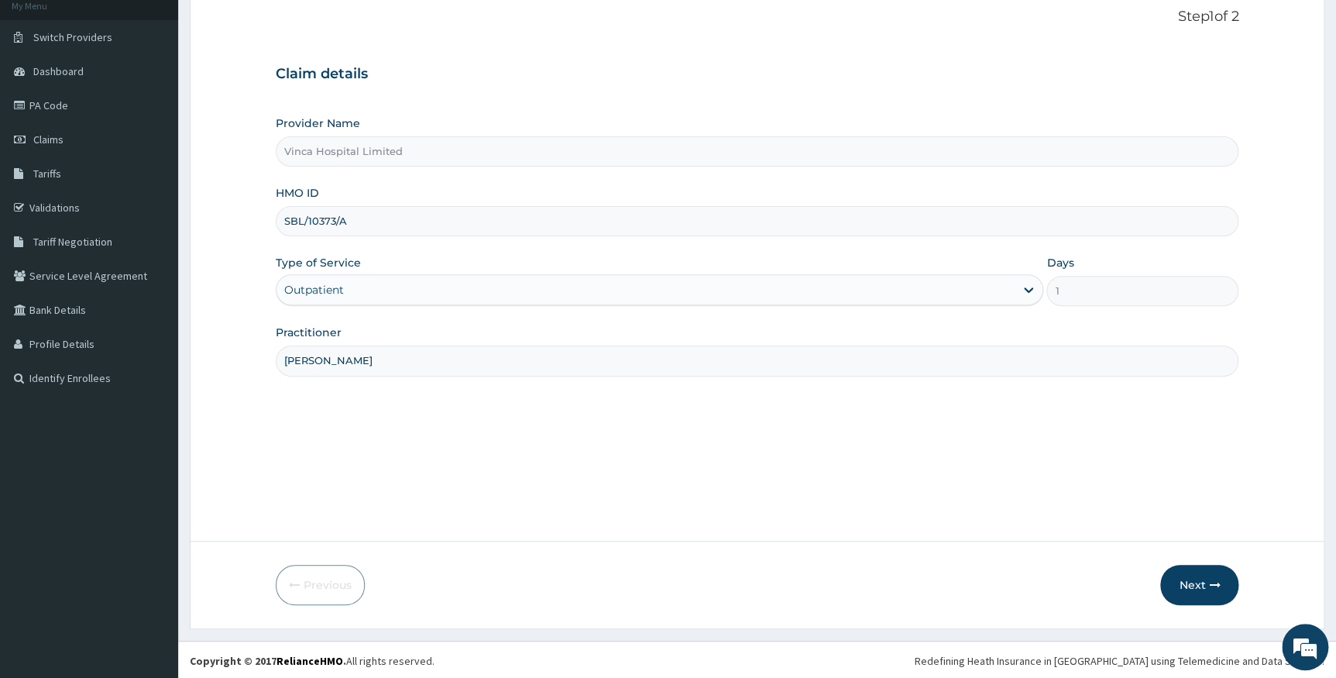
scroll to position [99, 0]
click at [1174, 576] on button "Next" at bounding box center [1199, 583] width 78 height 40
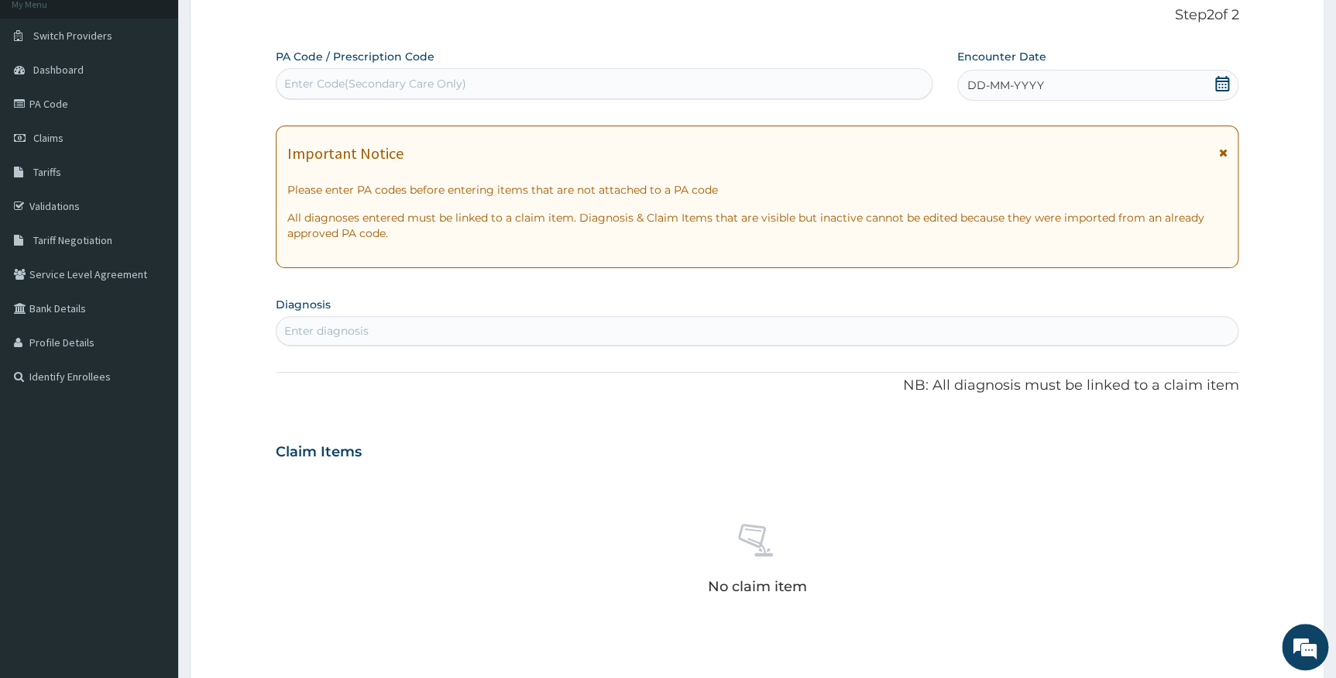
drag, startPoint x: 549, startPoint y: 71, endPoint x: 412, endPoint y: 88, distance: 138.1
click at [412, 88] on div "Enter Code(Secondary Care Only)" at bounding box center [375, 83] width 182 height 15
paste input "PA/282B31"
type input "PA/282B31"
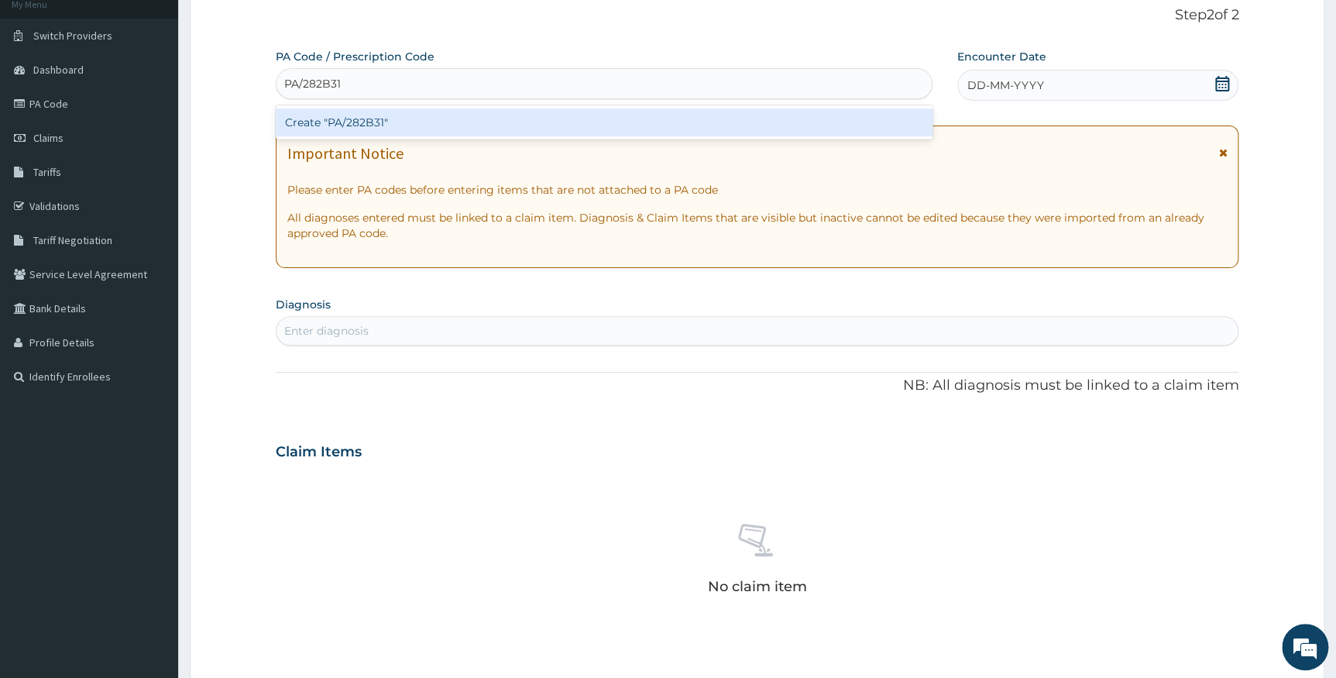
click at [406, 114] on div "Create "PA/282B31"" at bounding box center [604, 122] width 657 height 28
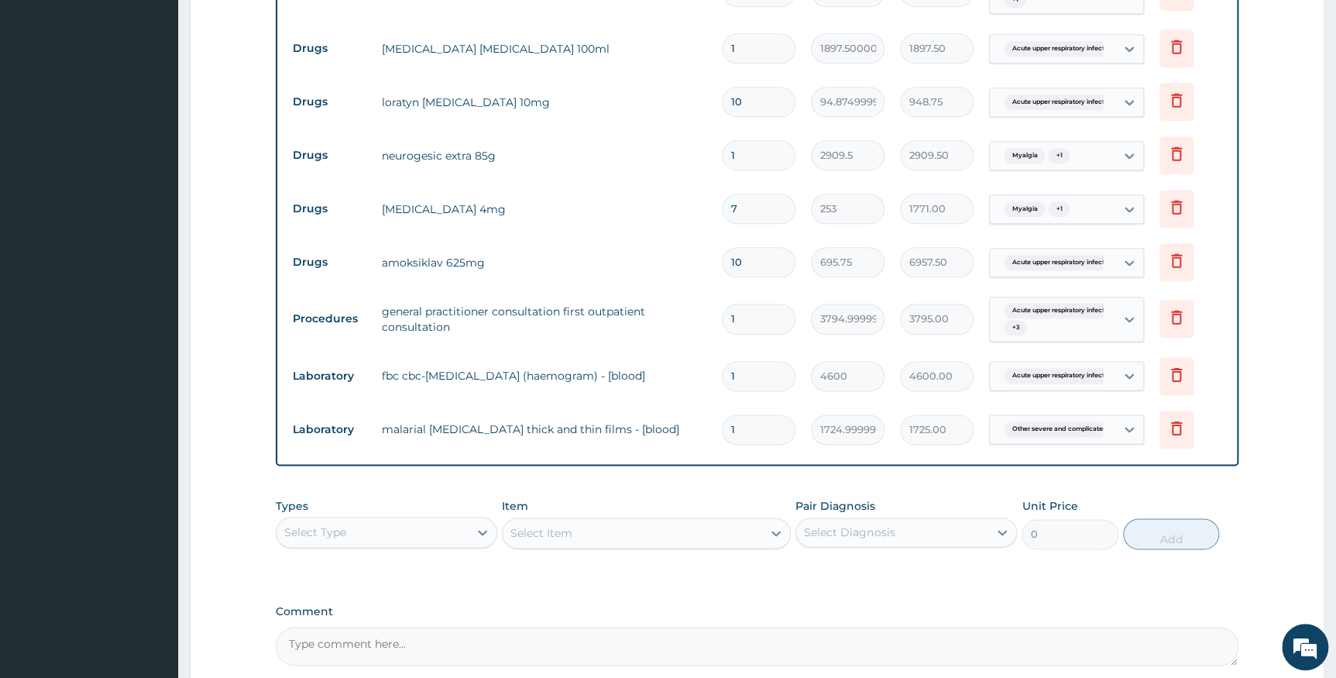
scroll to position [914, 0]
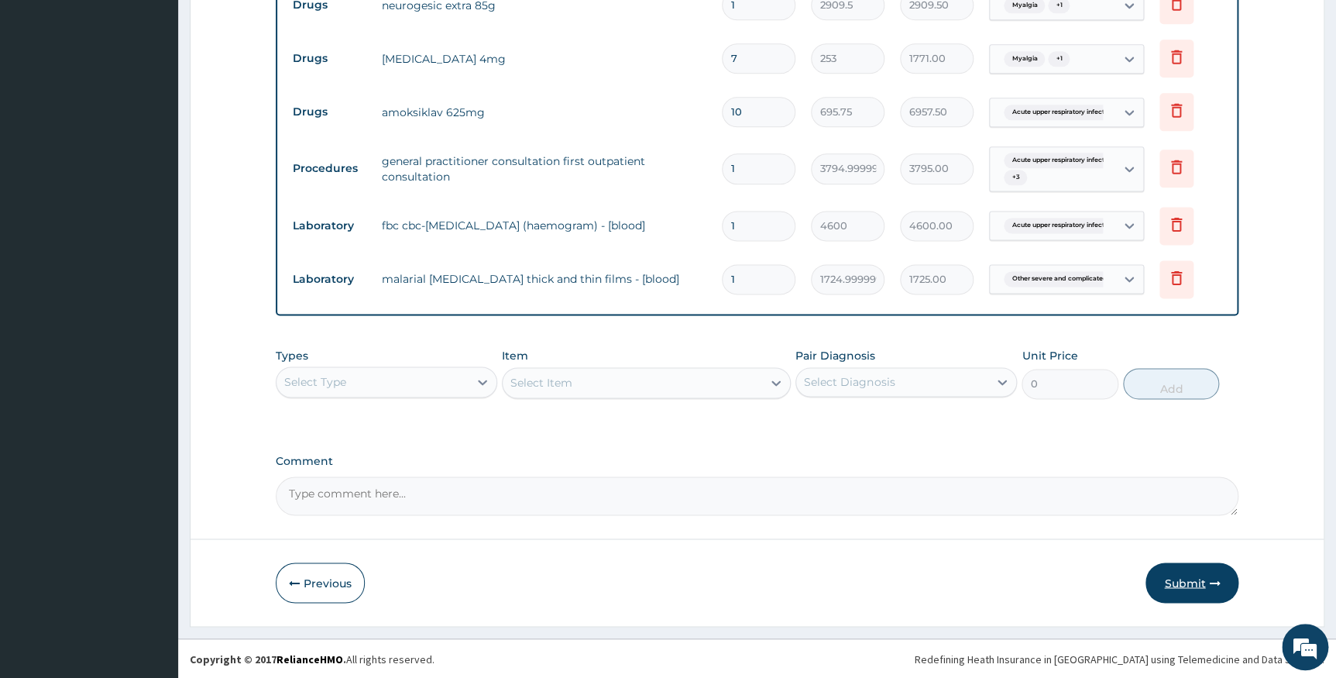
click at [1180, 581] on button "Submit" at bounding box center [1192, 582] width 93 height 40
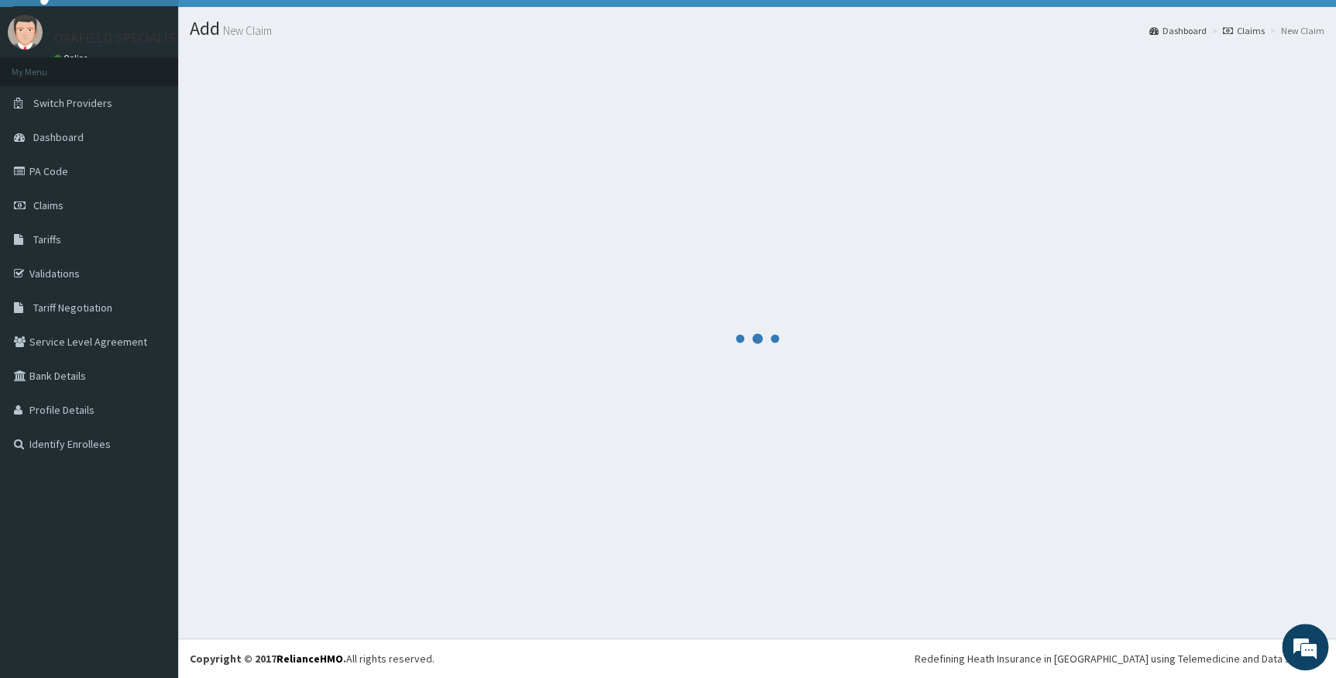
scroll to position [31, 0]
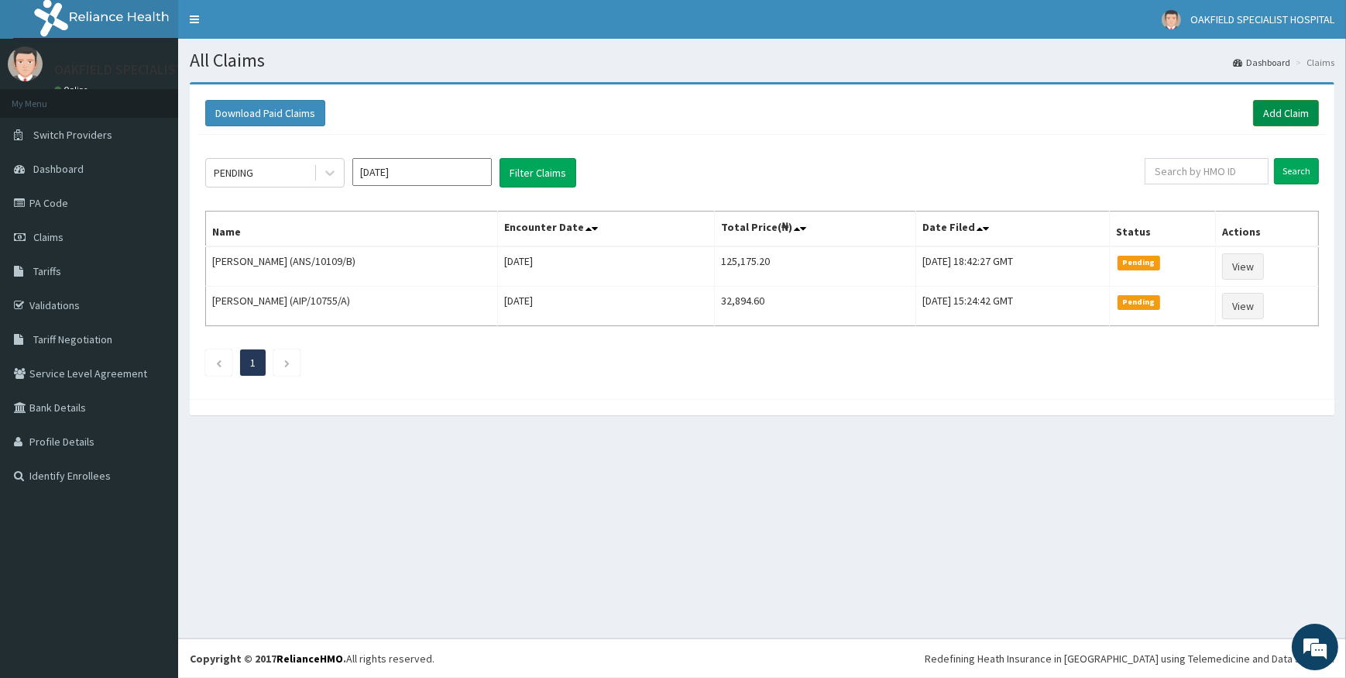
click at [1273, 102] on link "Add Claim" at bounding box center [1286, 113] width 66 height 26
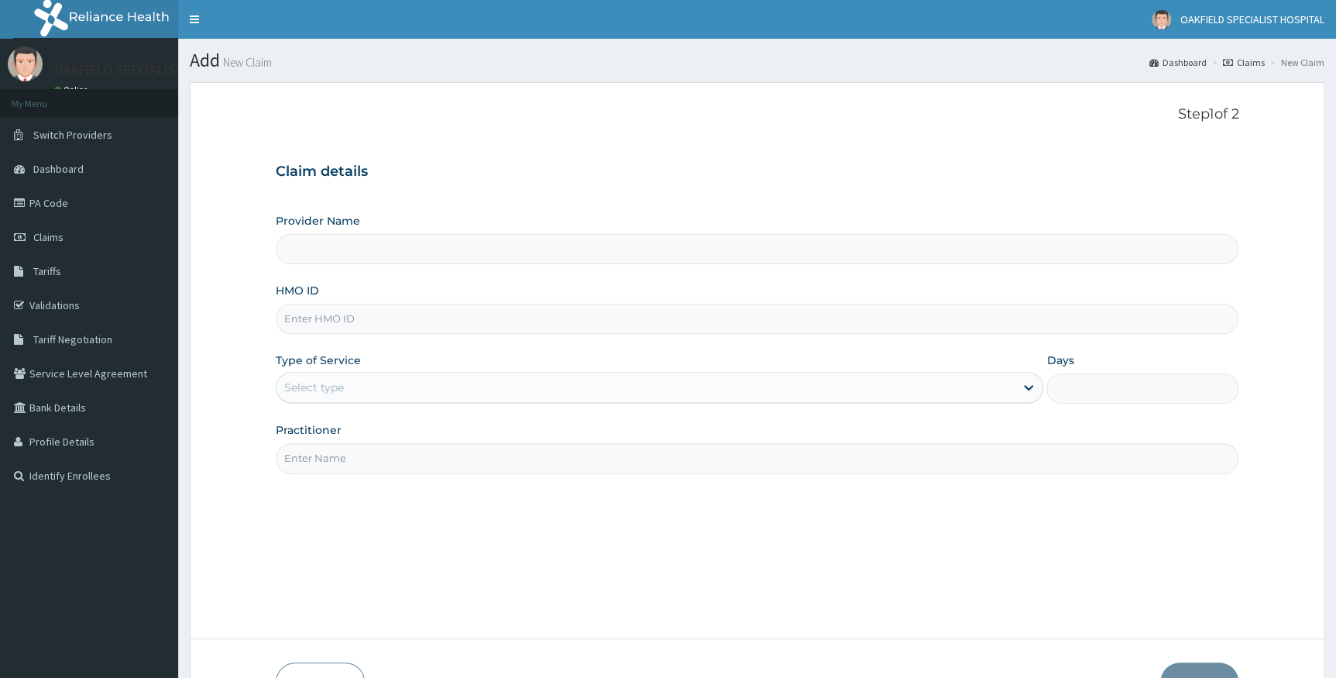
click at [344, 320] on input "HMO ID" at bounding box center [758, 319] width 964 height 30
paste input "FMI/10089/D"
type input "FMI/10089/D"
type input "Vinca Hospital Limited"
type input "FMI/10089/D"
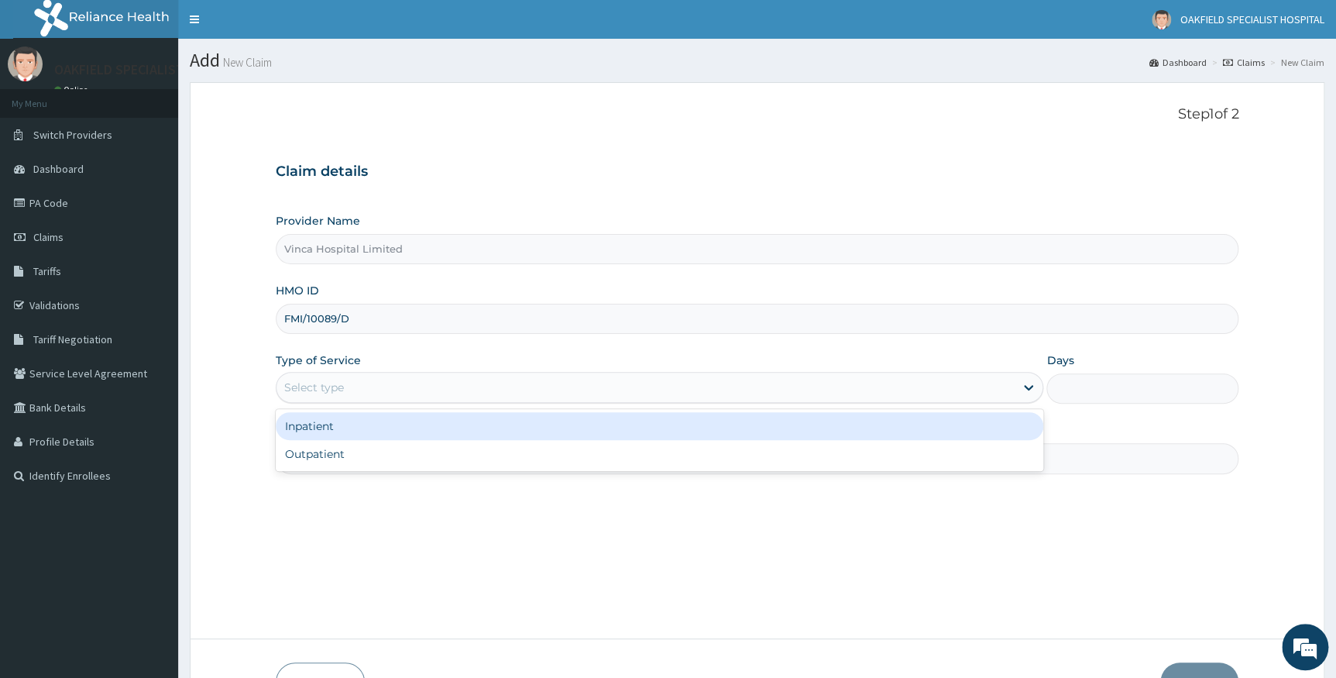
click at [332, 397] on div "Select type" at bounding box center [646, 387] width 739 height 25
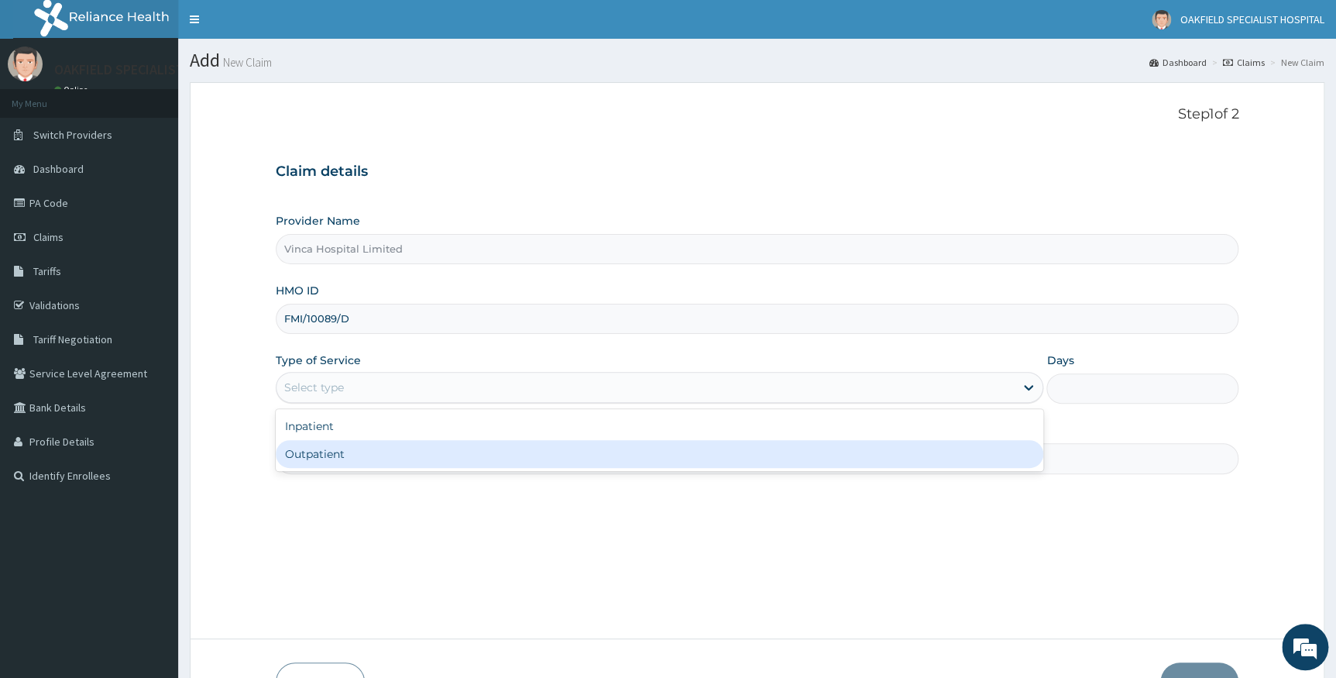
click at [332, 458] on div "Outpatient" at bounding box center [660, 454] width 768 height 28
type input "1"
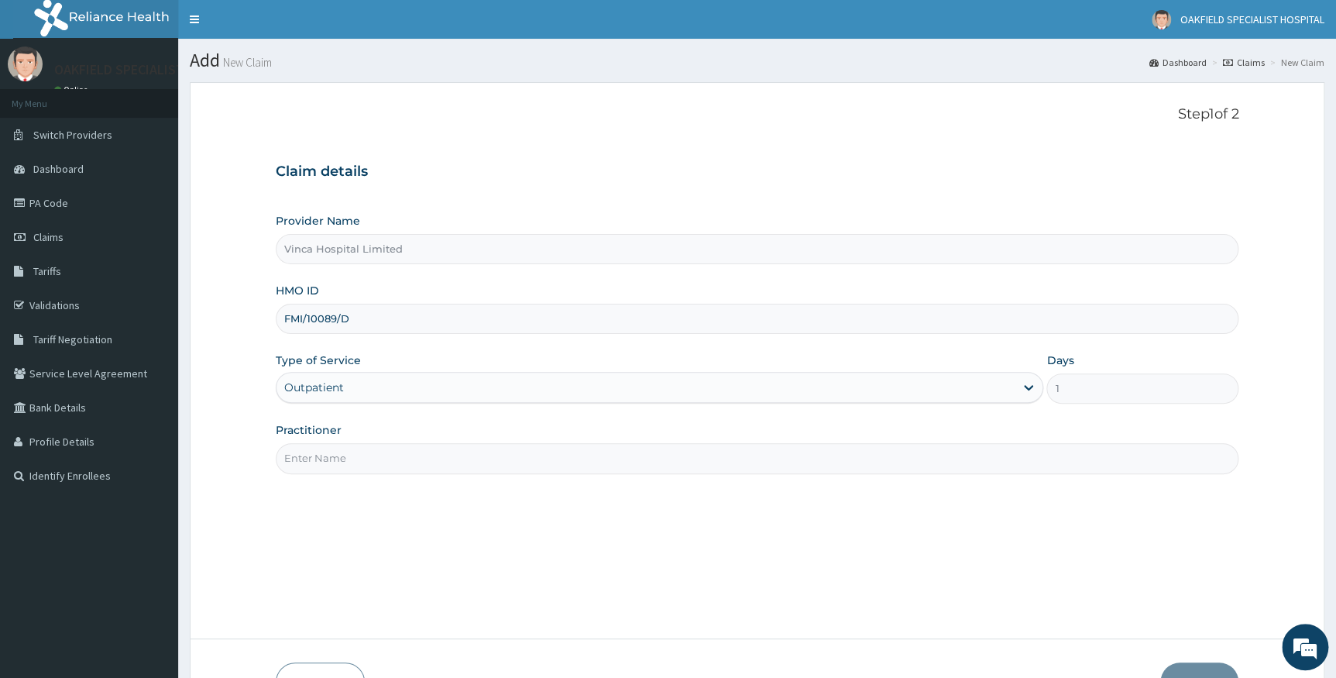
click at [332, 459] on input "Practitioner" at bounding box center [758, 458] width 964 height 30
type input "DR BELLO"
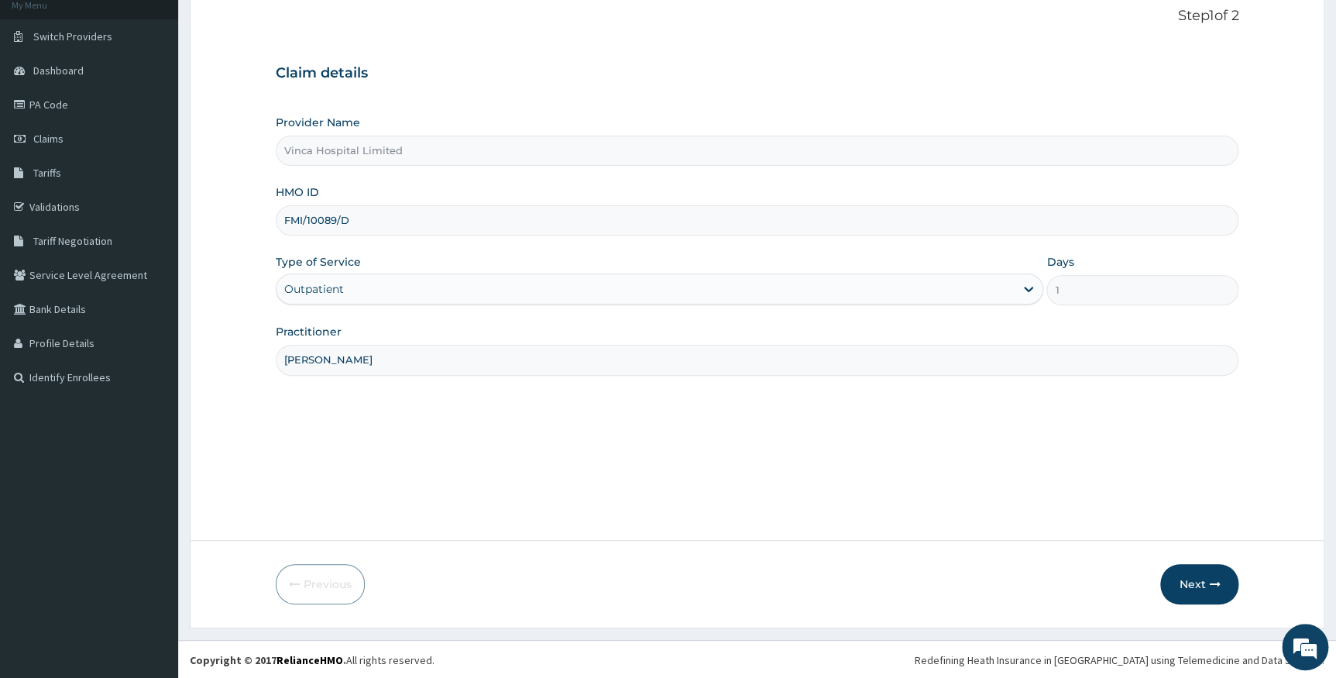
scroll to position [99, 0]
click at [1202, 574] on button "Next" at bounding box center [1199, 583] width 78 height 40
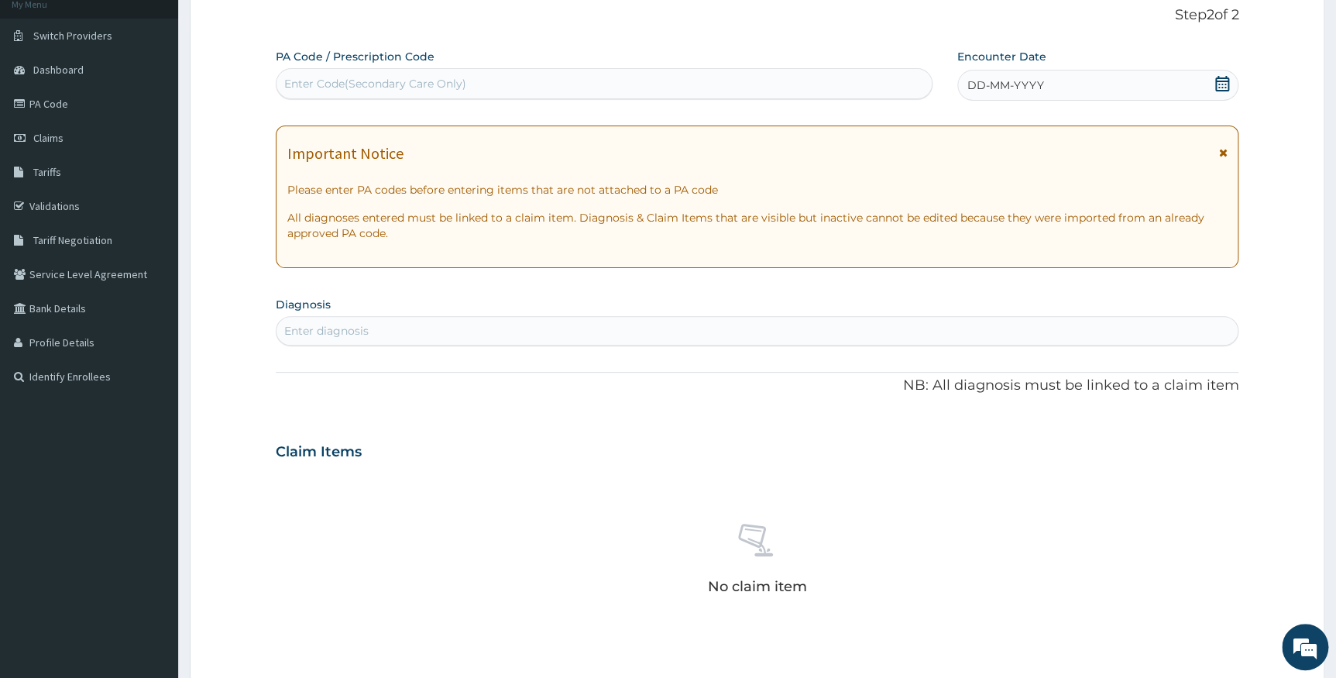
click at [458, 83] on div "Enter Code(Secondary Care Only)" at bounding box center [375, 83] width 182 height 15
paste input "PA/7F4C0E"
type input "PA/7F4C0E"
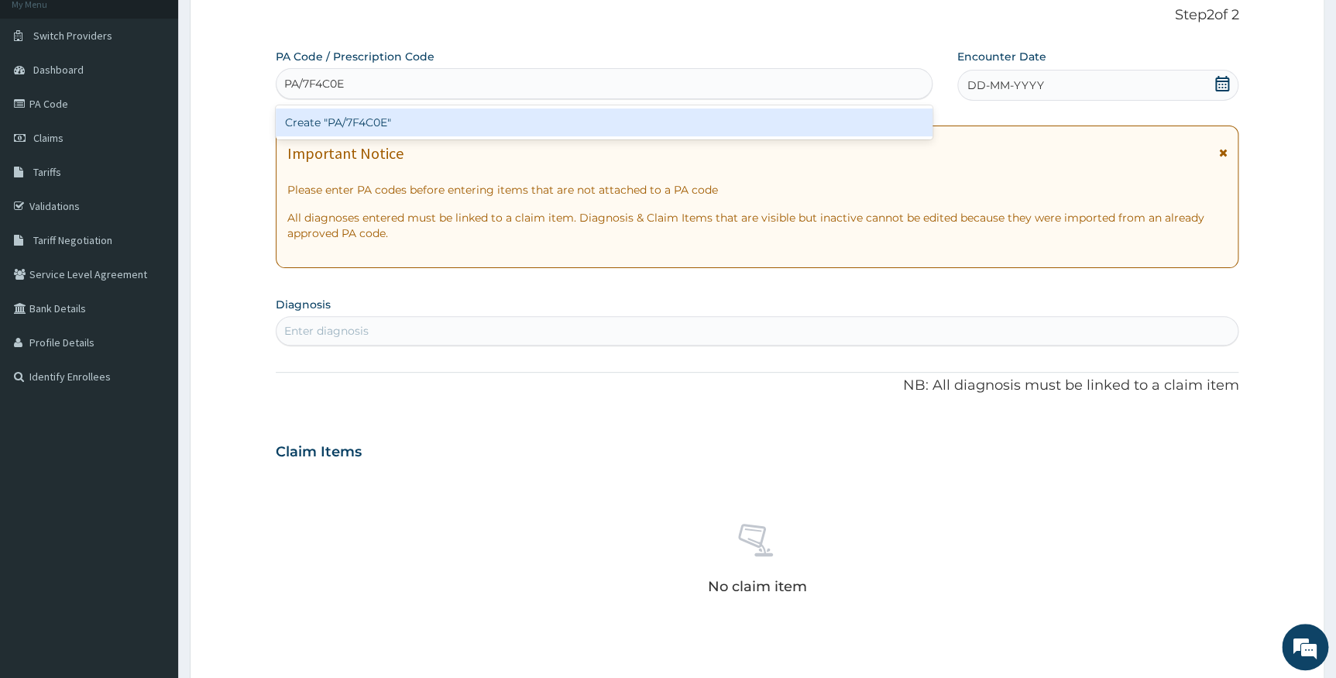
click at [445, 117] on div "Create "PA/7F4C0E"" at bounding box center [604, 122] width 657 height 28
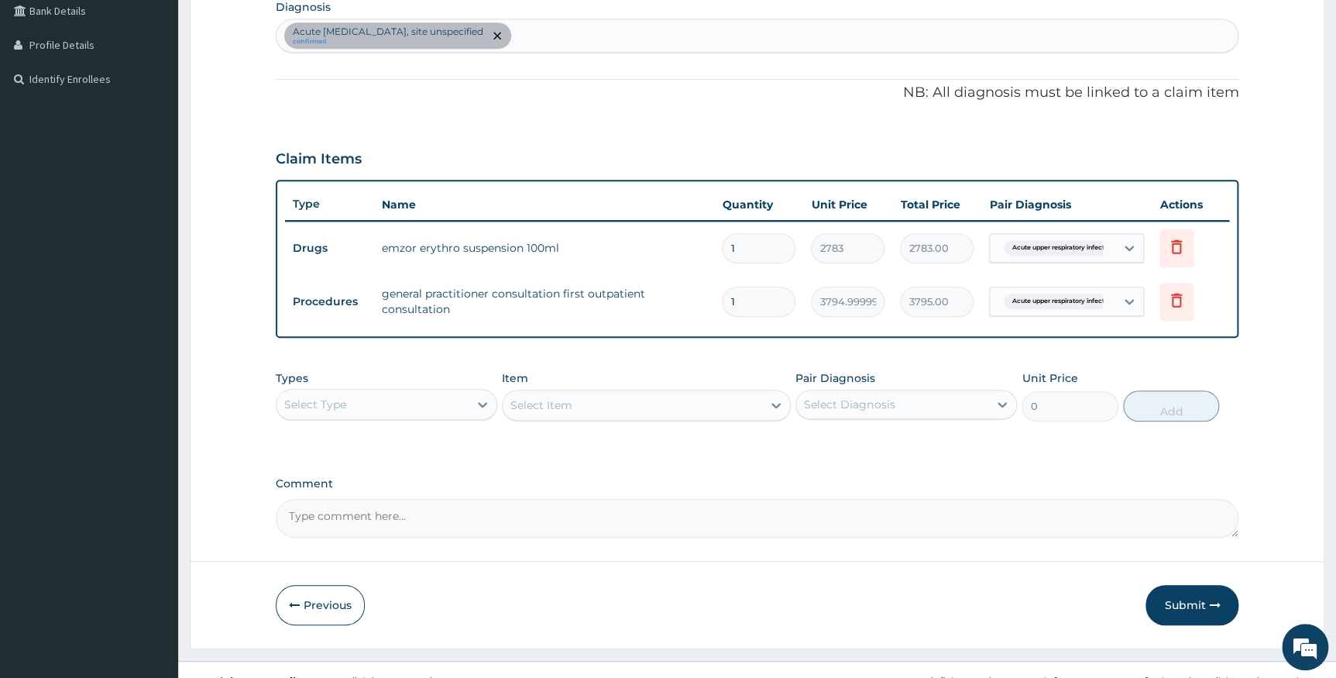
scroll to position [418, 0]
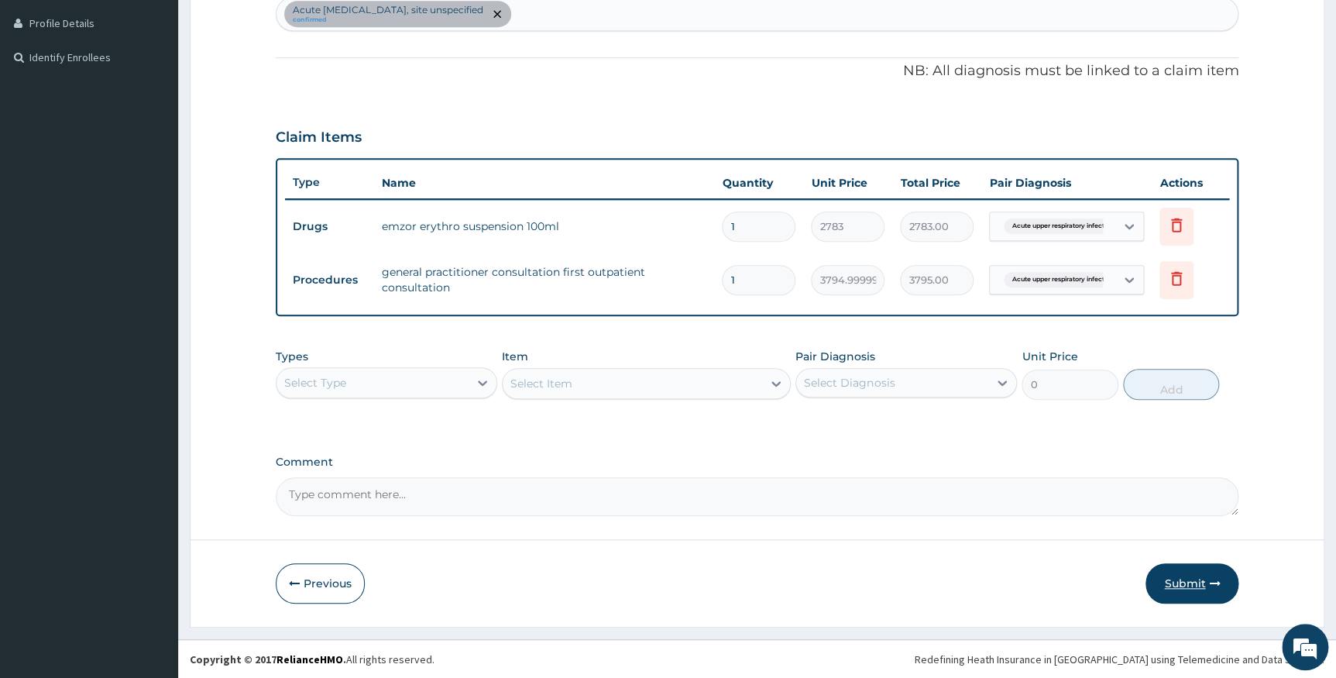
click at [1177, 581] on button "Submit" at bounding box center [1192, 583] width 93 height 40
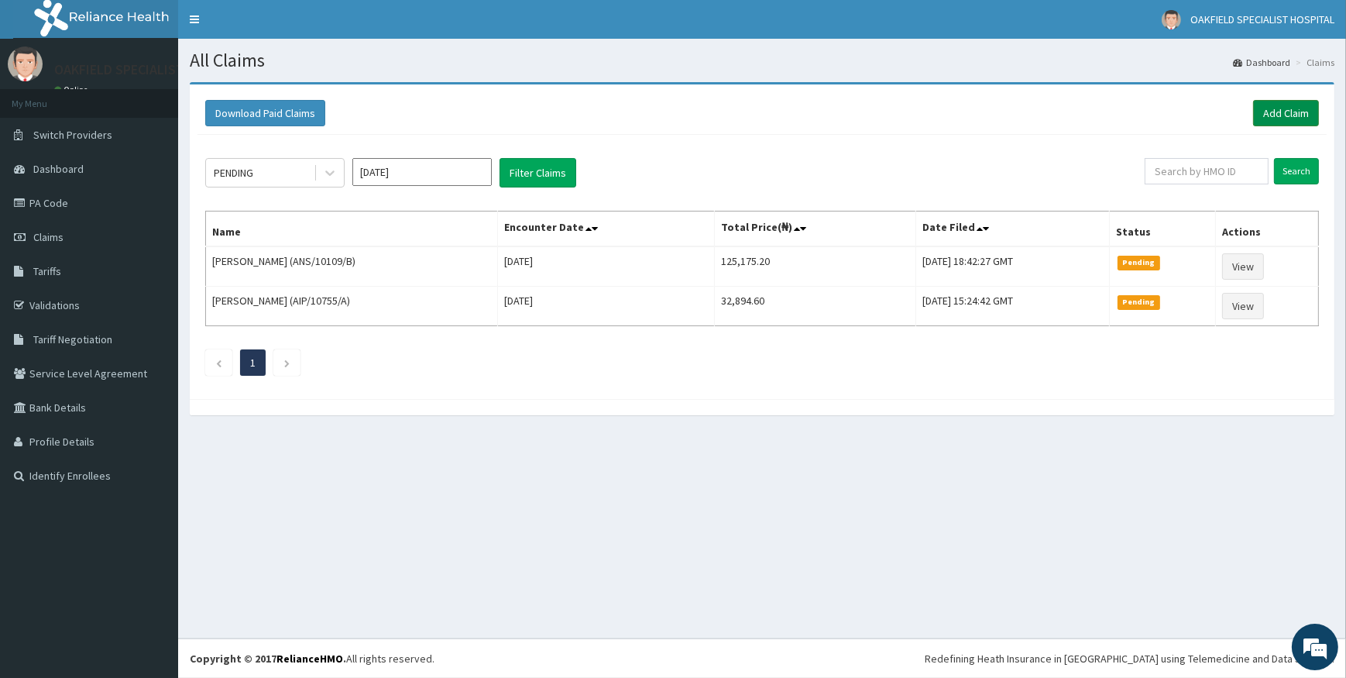
click at [1306, 102] on link "Add Claim" at bounding box center [1286, 113] width 66 height 26
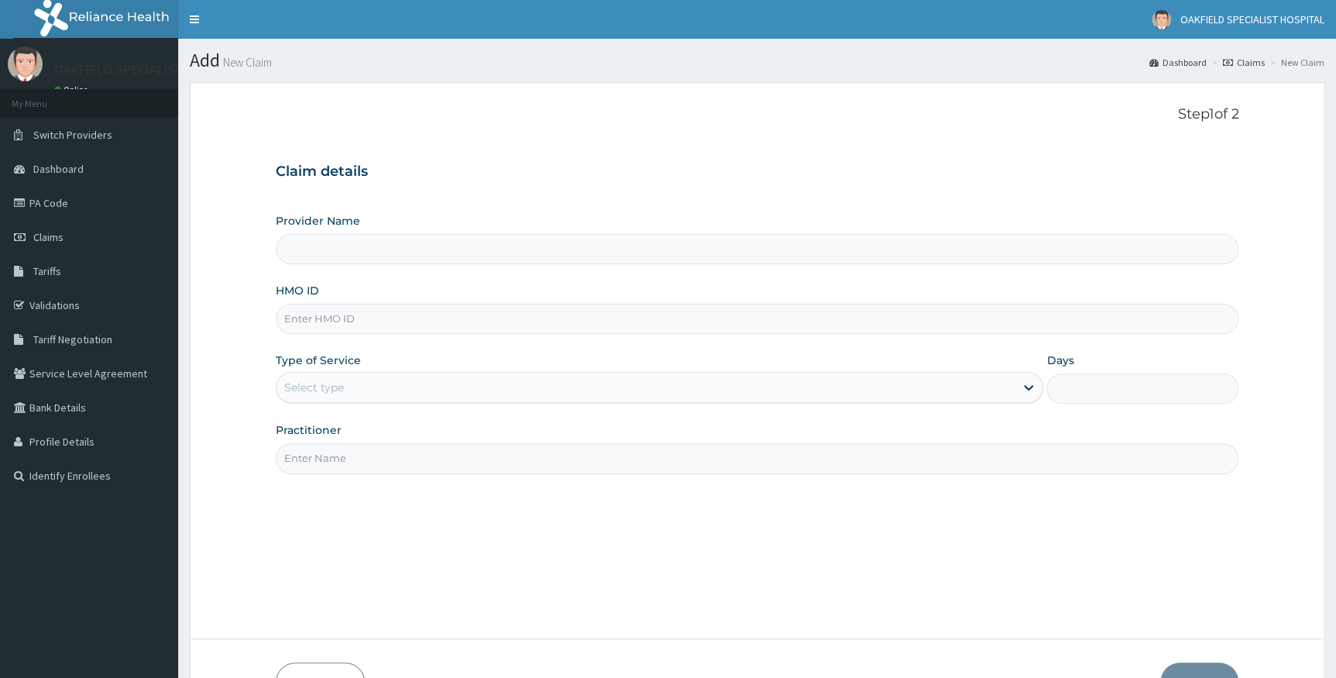
drag, startPoint x: 0, startPoint y: 0, endPoint x: 379, endPoint y: 311, distance: 489.8
click at [379, 311] on input "HMO ID" at bounding box center [758, 319] width 964 height 30
paste input "PCI/10038/B"
type input "PCI/10038/B"
type input "Vinca Hospital Limited"
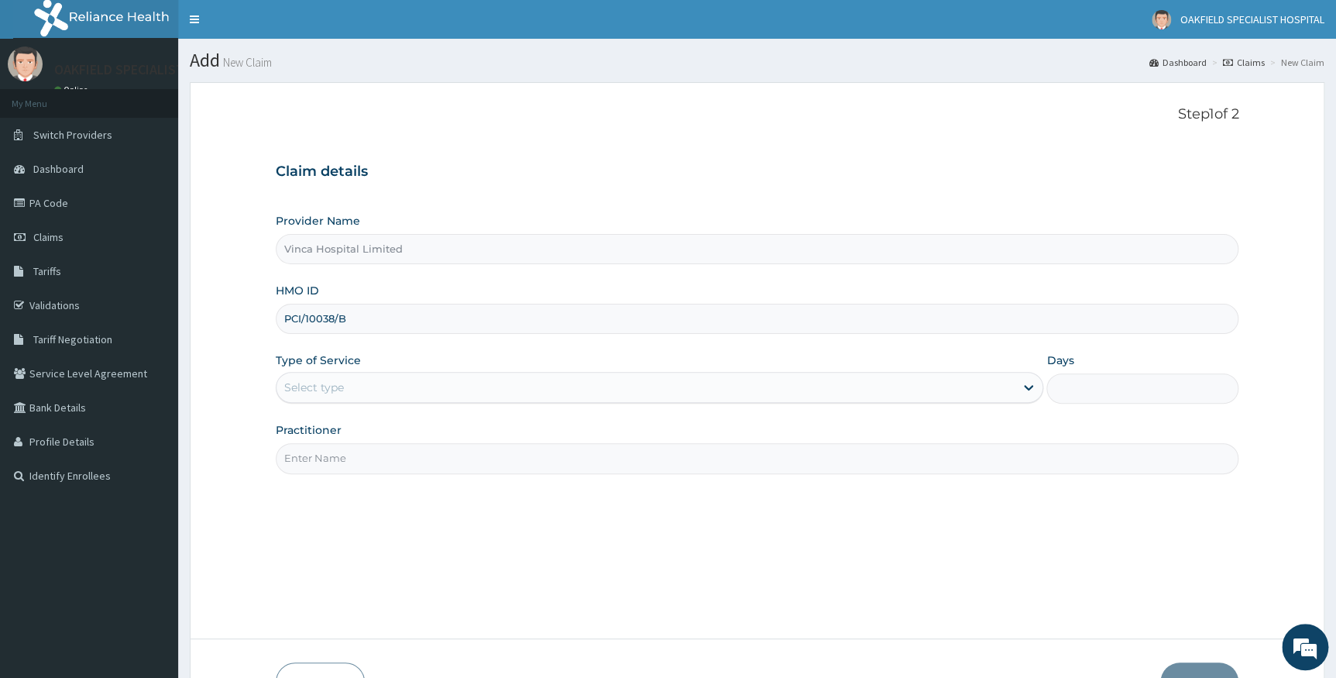
type input "PCI/10038/B"
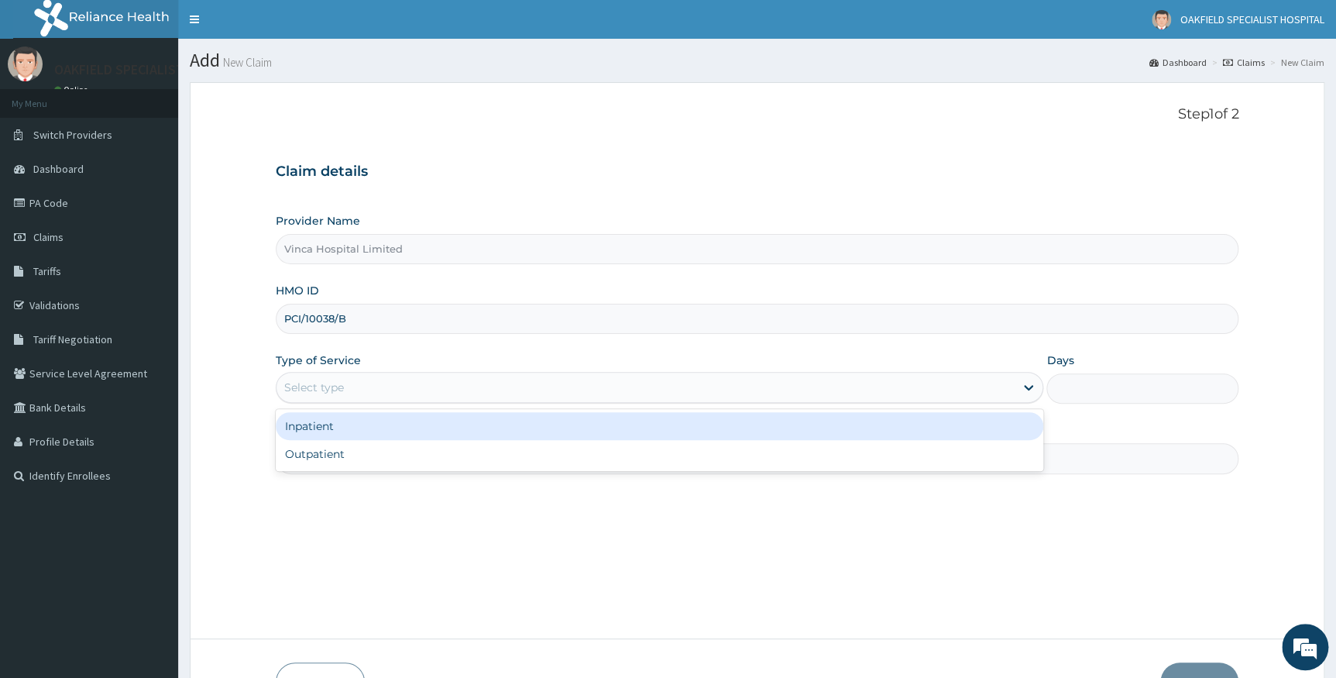
click at [371, 384] on div "Select type" at bounding box center [646, 387] width 739 height 25
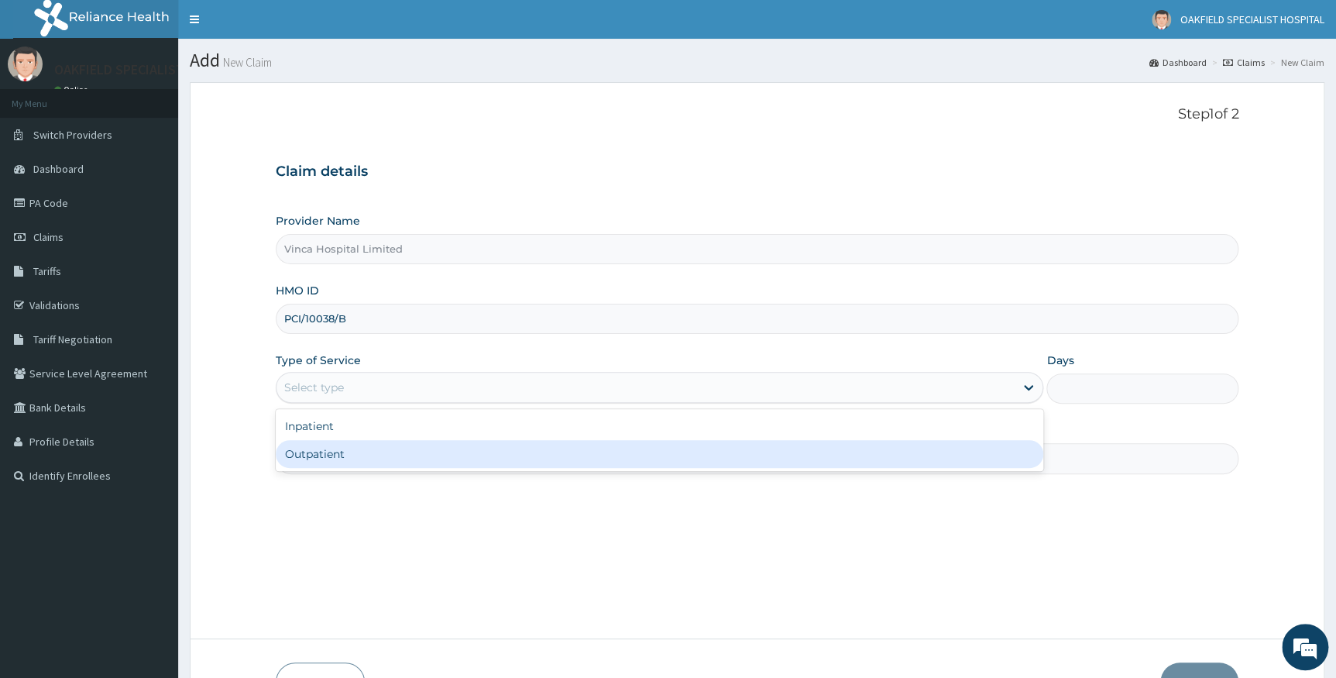
click at [345, 461] on div "Outpatient" at bounding box center [660, 454] width 768 height 28
type input "1"
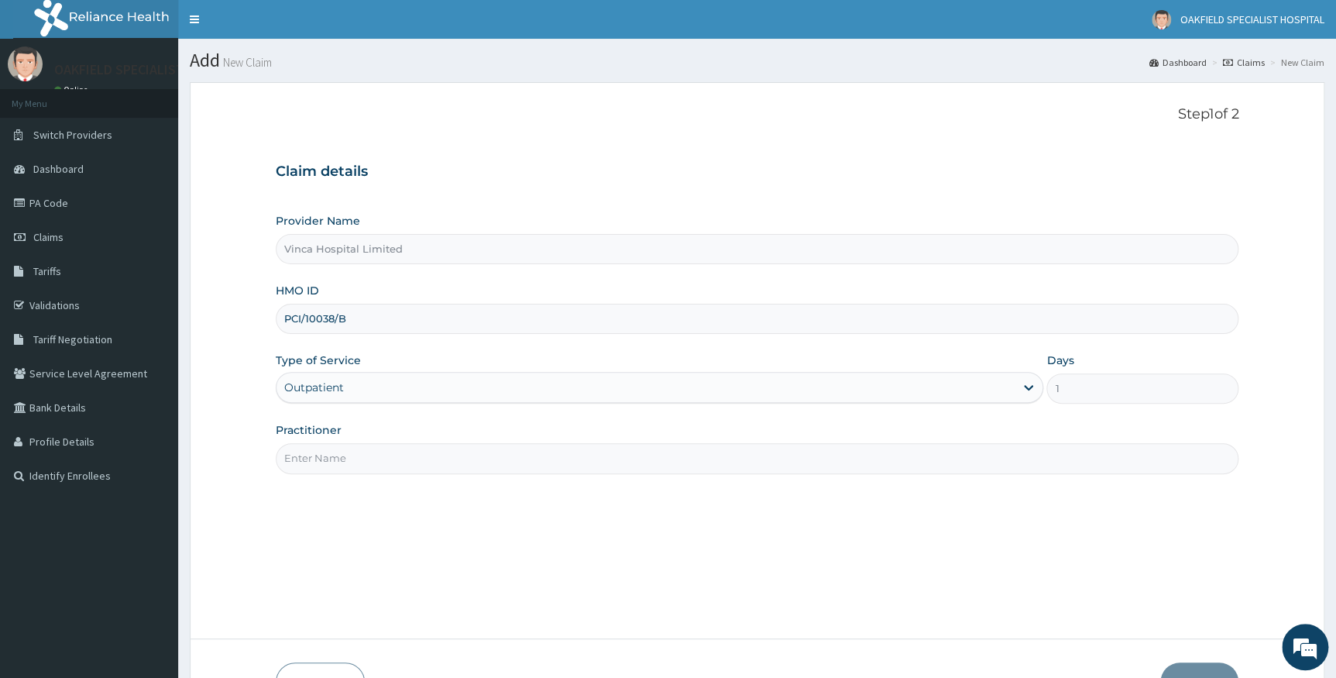
click at [358, 455] on input "Practitioner" at bounding box center [758, 458] width 964 height 30
type input "DR BELLO"
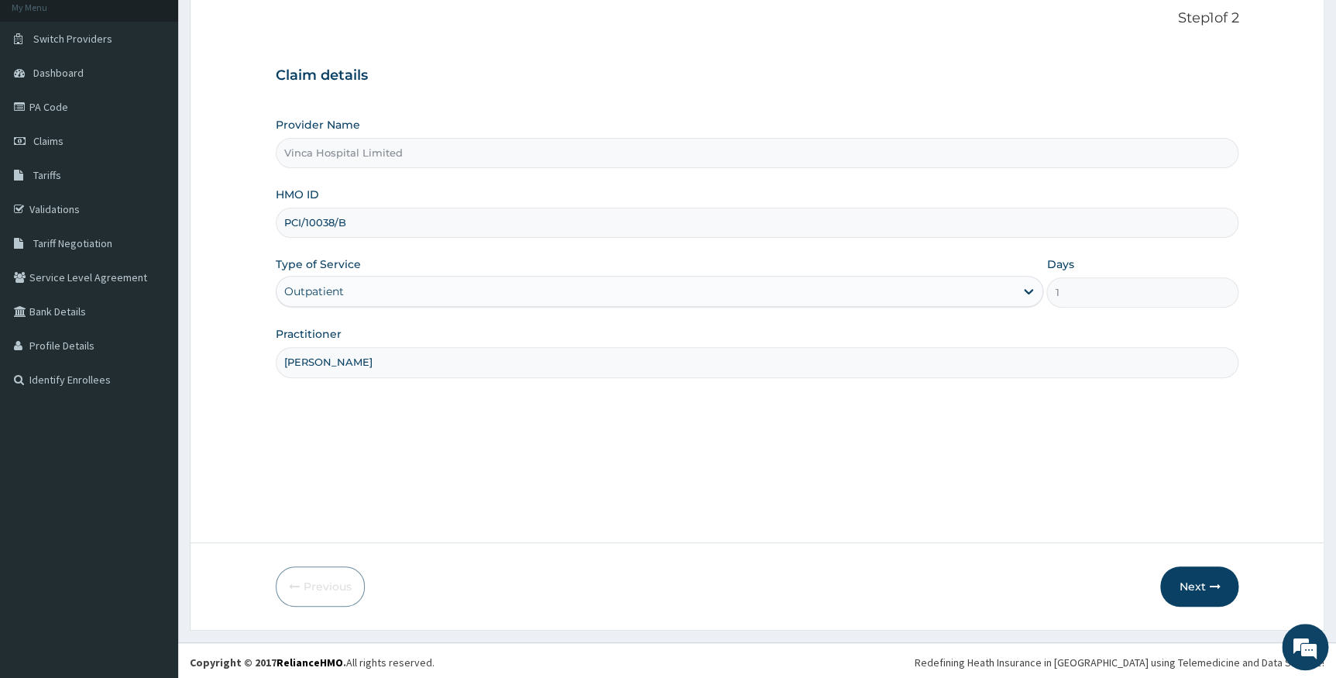
scroll to position [99, 0]
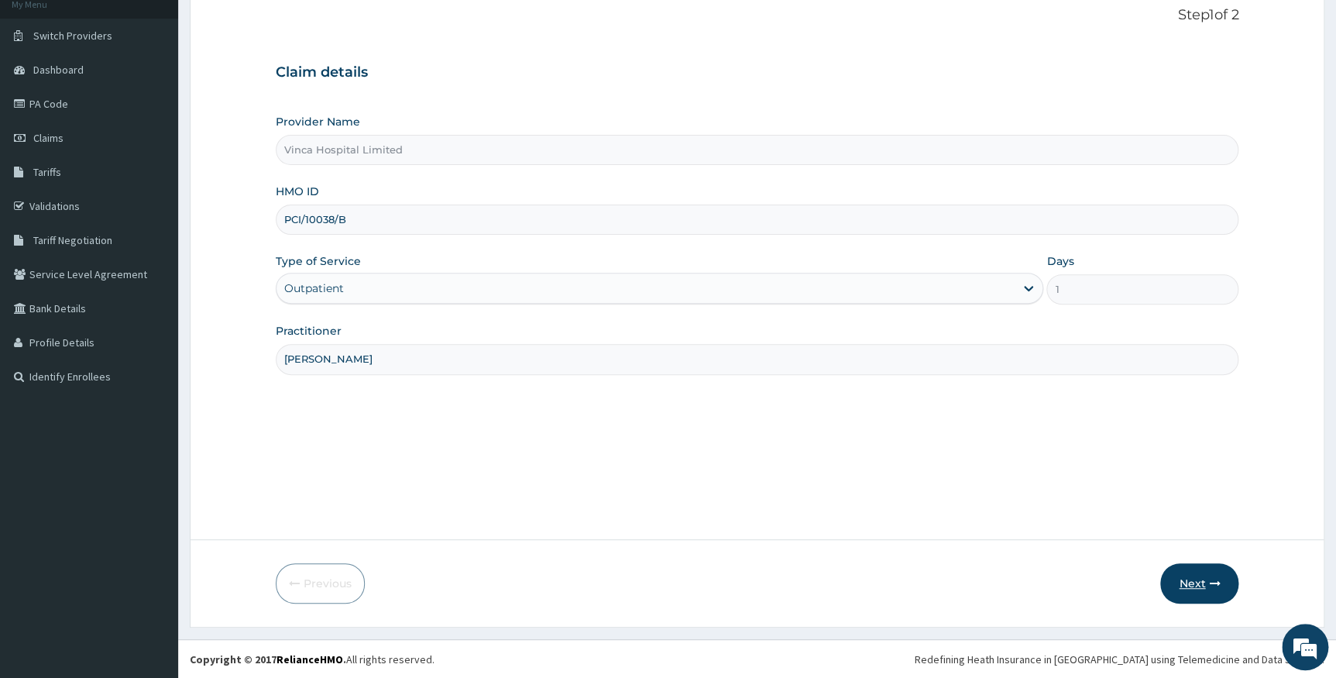
click at [1210, 578] on icon "button" at bounding box center [1214, 583] width 11 height 11
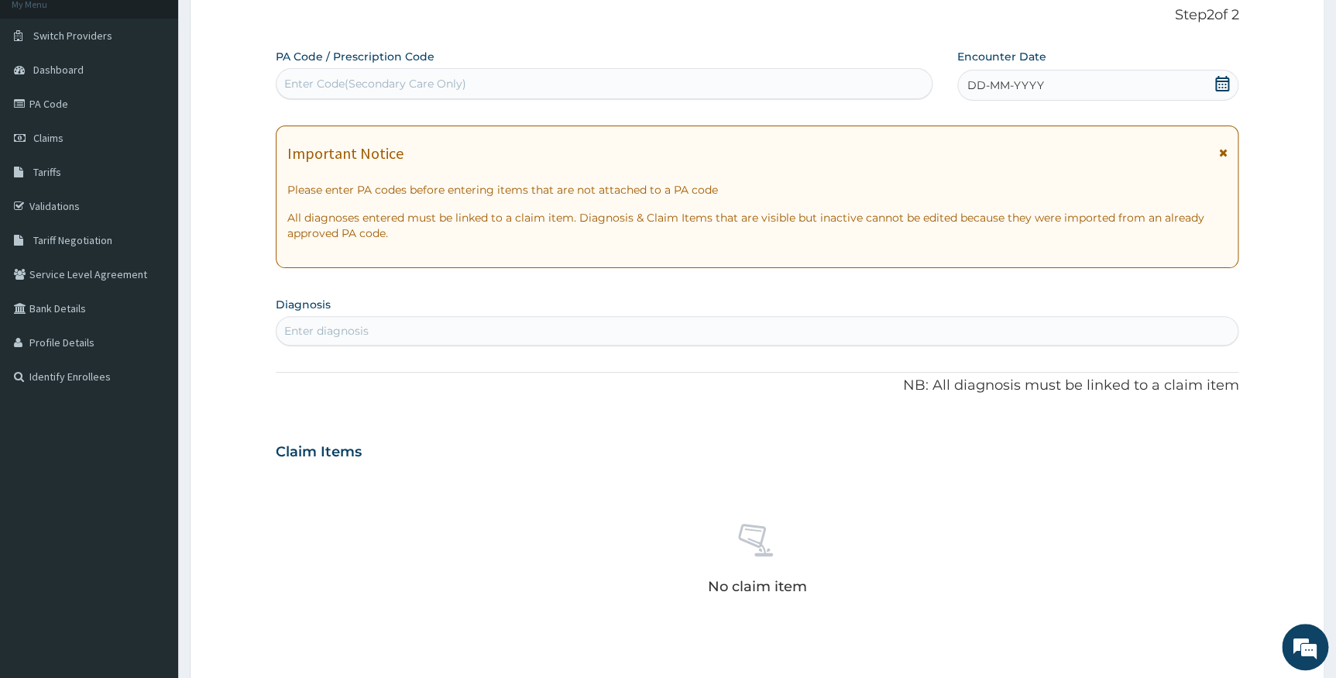
scroll to position [0, 0]
click at [447, 85] on div "Enter Code(Secondary Care Only)" at bounding box center [375, 83] width 182 height 15
paste input "PA/975DCD"
type input "PA/975DCD"
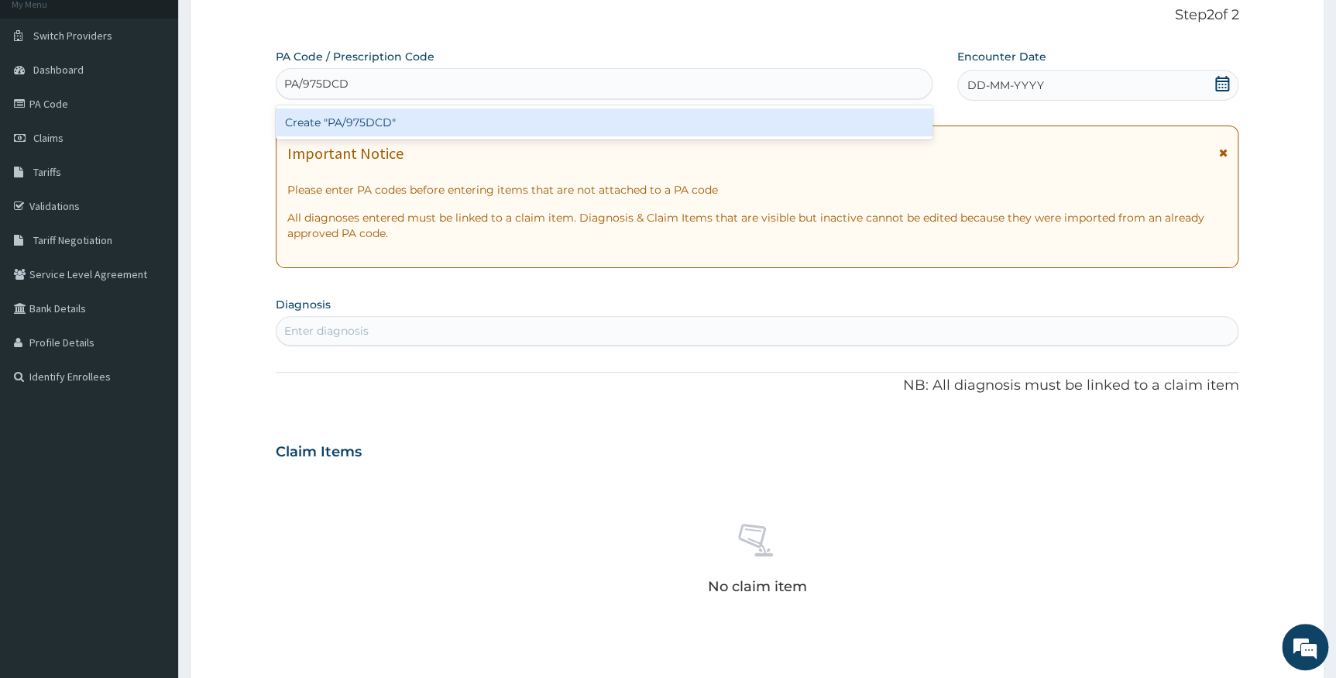
click at [433, 122] on div "Create "PA/975DCD"" at bounding box center [604, 122] width 657 height 28
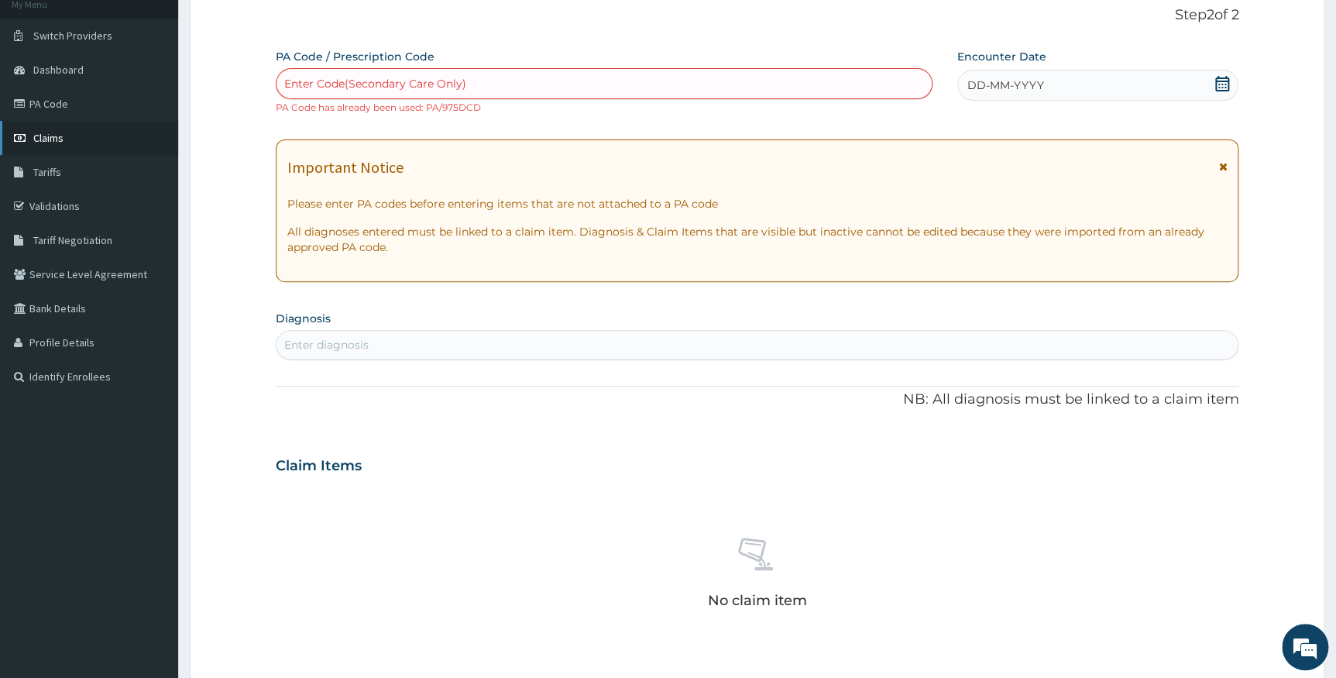
click at [49, 147] on link "Claims" at bounding box center [89, 138] width 178 height 34
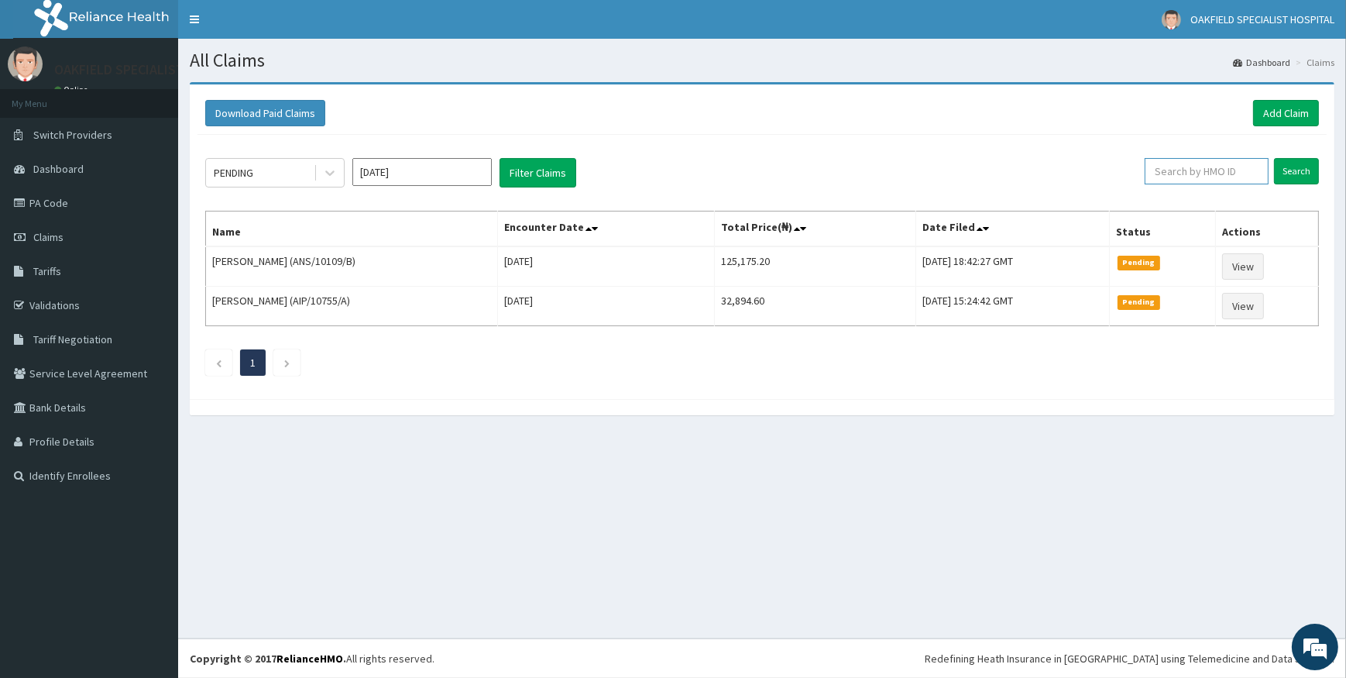
click at [1190, 177] on input "text" at bounding box center [1207, 171] width 124 height 26
paste input "PCI/10038/B"
type input "PCI/10038/B"
click at [1308, 163] on input "Search" at bounding box center [1296, 171] width 45 height 26
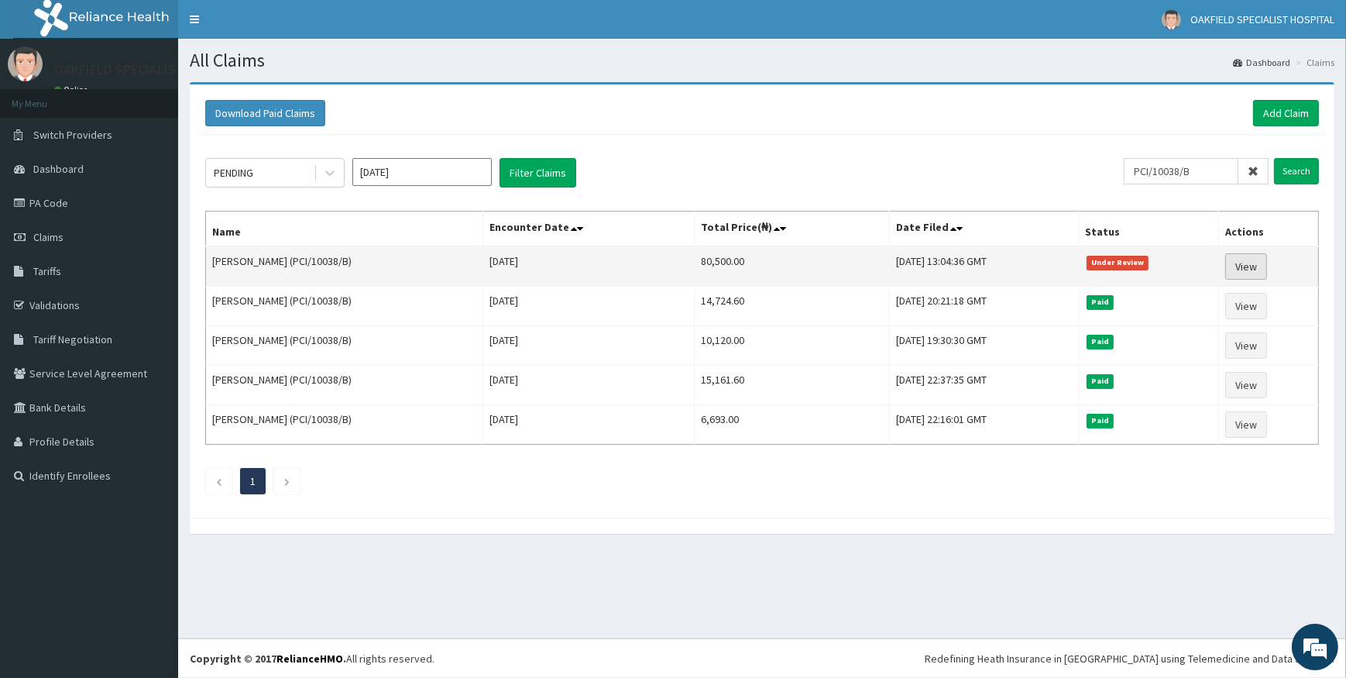
click at [1243, 263] on link "View" at bounding box center [1246, 266] width 42 height 26
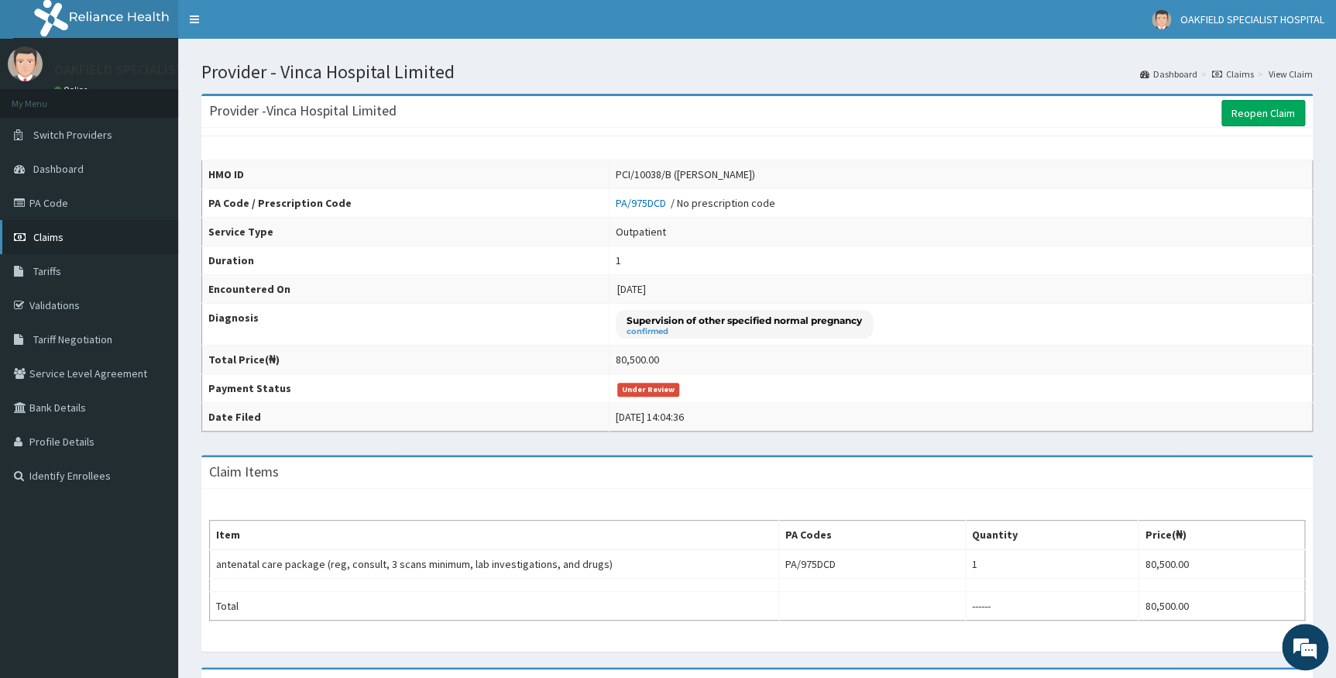
click at [57, 240] on span "Claims" at bounding box center [48, 237] width 30 height 14
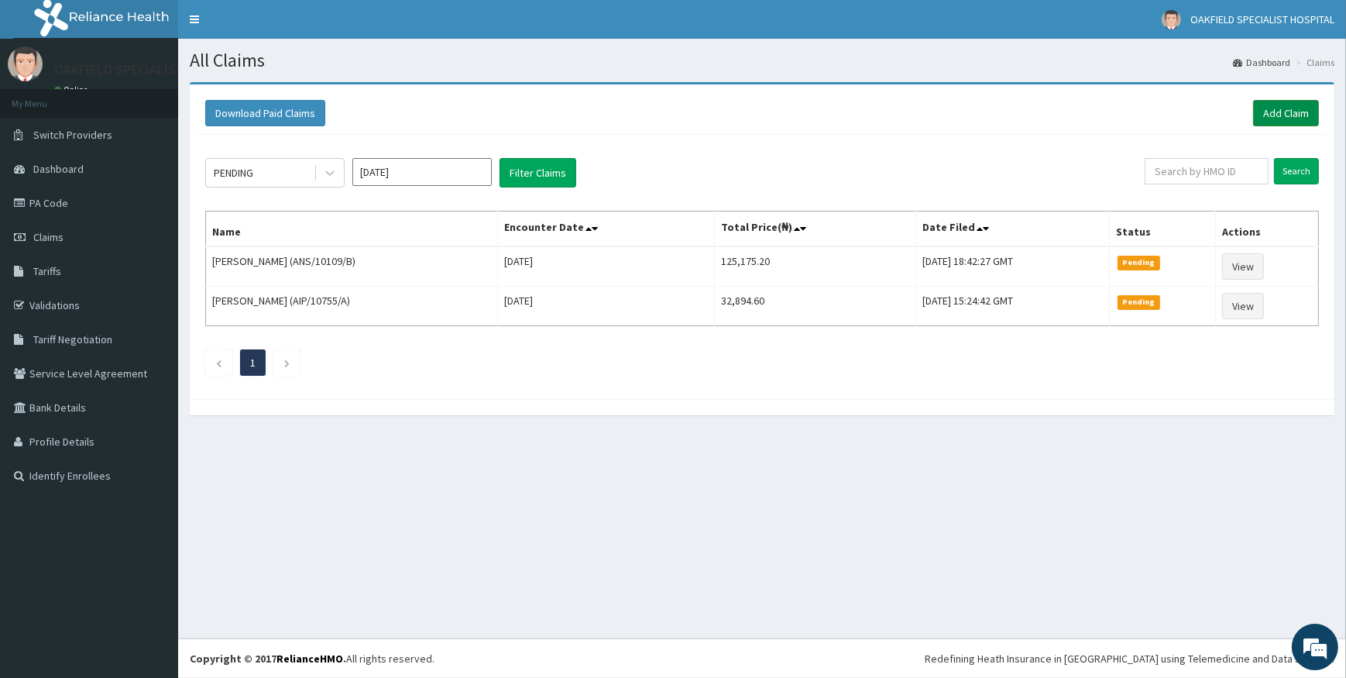
click at [1265, 108] on link "Add Claim" at bounding box center [1286, 113] width 66 height 26
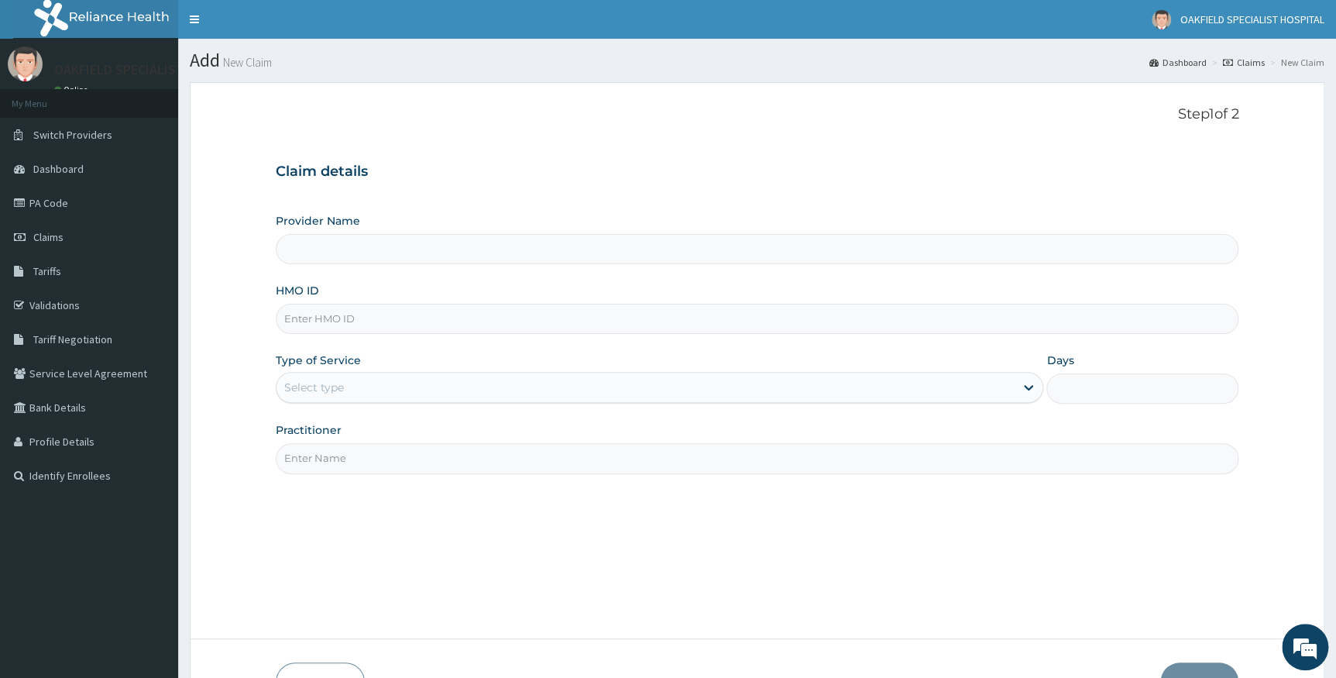
click at [394, 327] on input "HMO ID" at bounding box center [758, 319] width 964 height 30
type input "Vinca Hospital Limited"
paste input "WAN/10005/A"
type input "WAN/10005/A"
click at [353, 376] on div "Select type" at bounding box center [646, 387] width 739 height 25
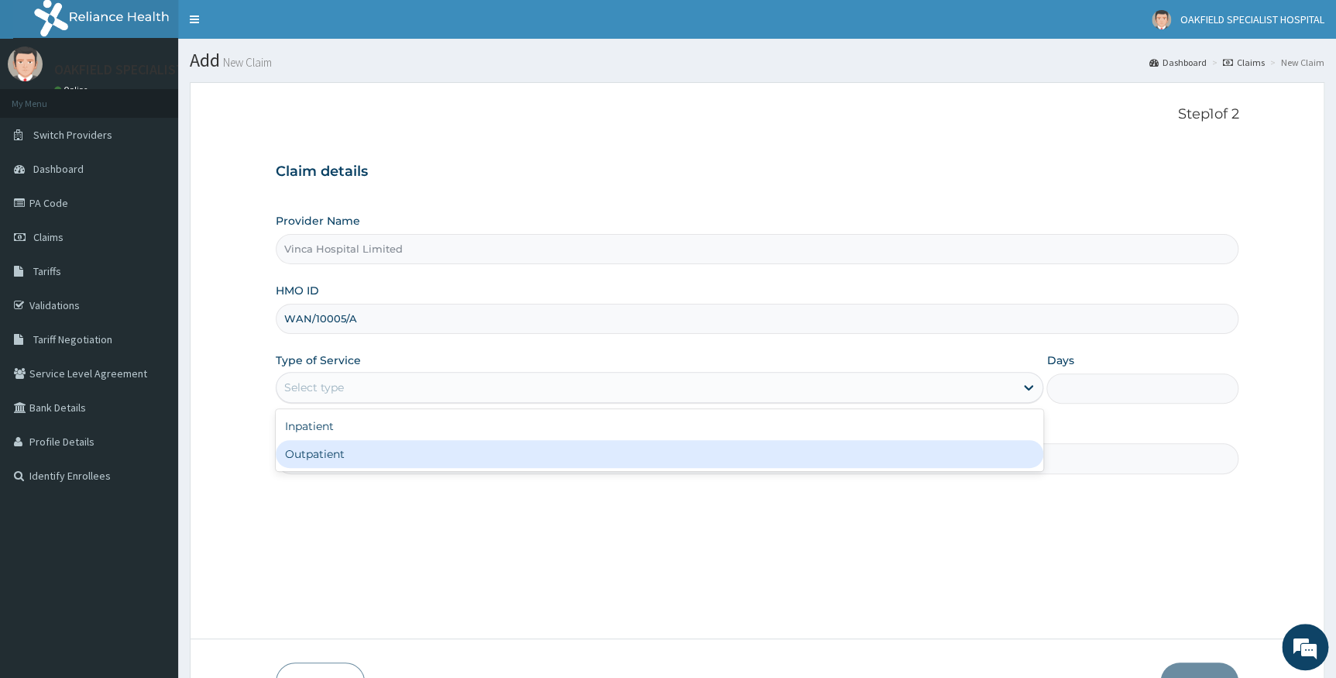
click at [332, 445] on div "Outpatient" at bounding box center [660, 454] width 768 height 28
type input "1"
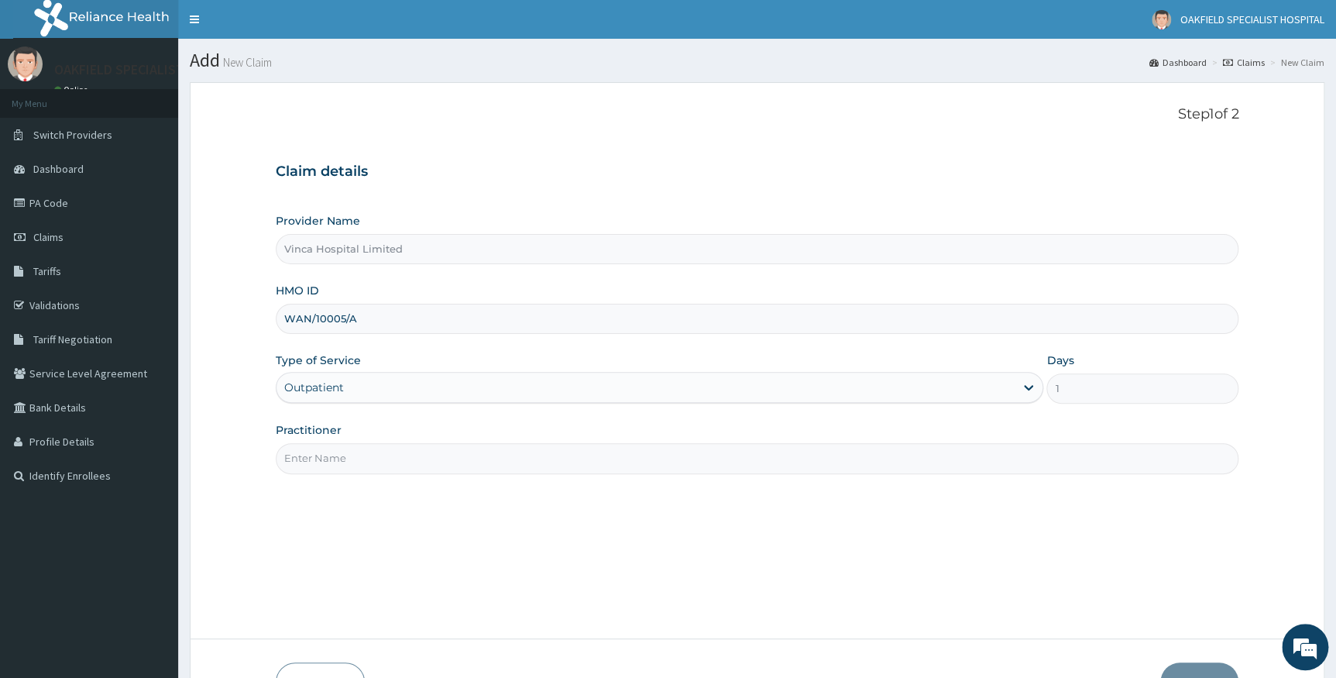
click at [350, 448] on input "Practitioner" at bounding box center [758, 458] width 964 height 30
type input "DR BELLO"
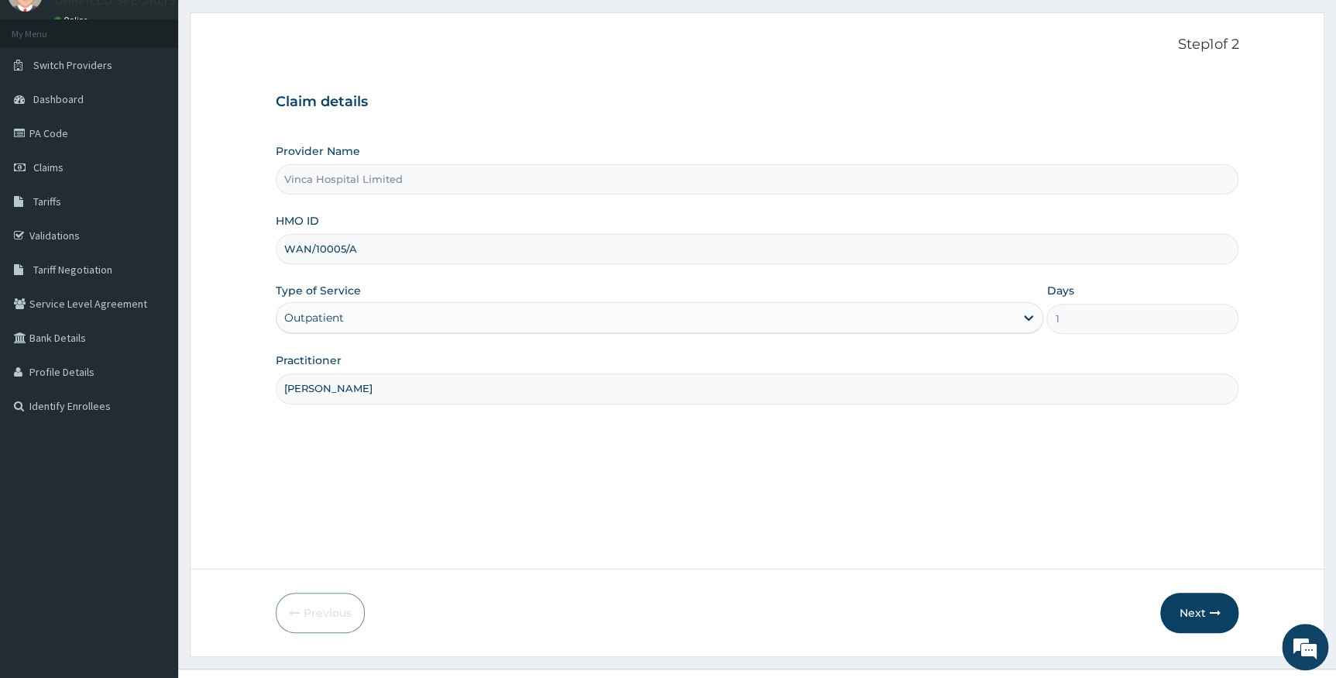
scroll to position [99, 0]
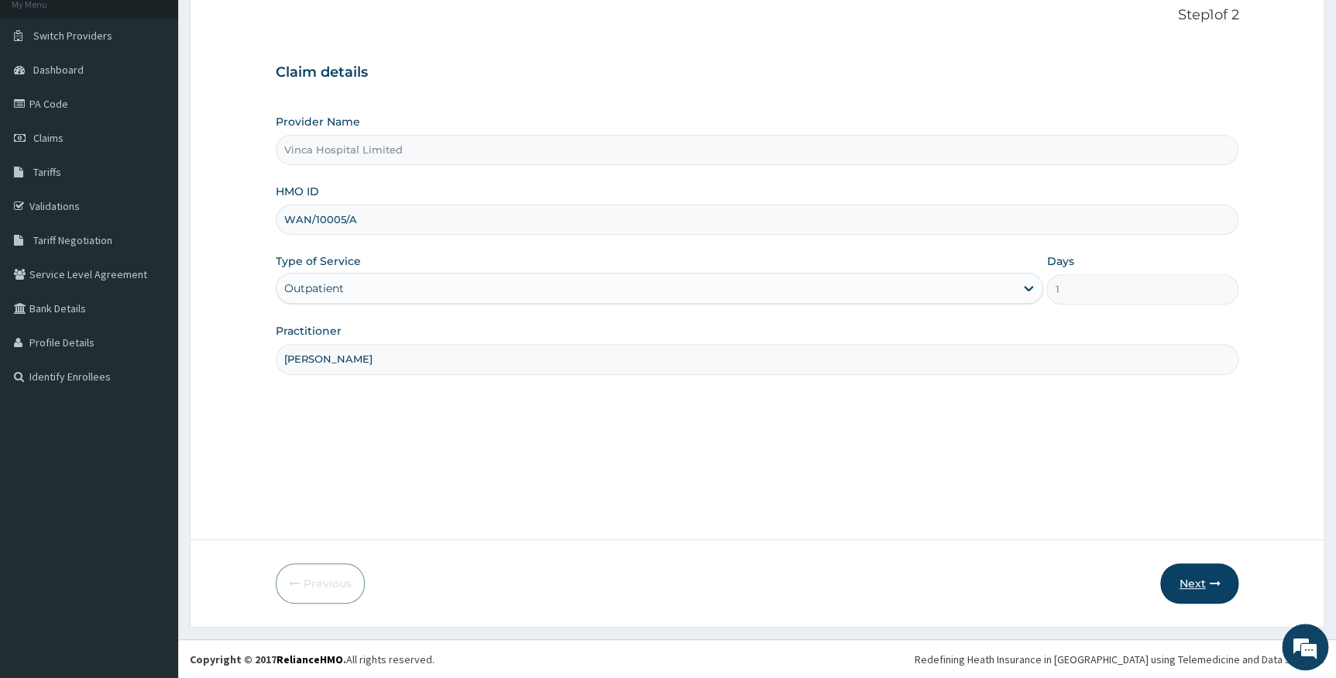
click at [1187, 593] on button "Next" at bounding box center [1199, 583] width 78 height 40
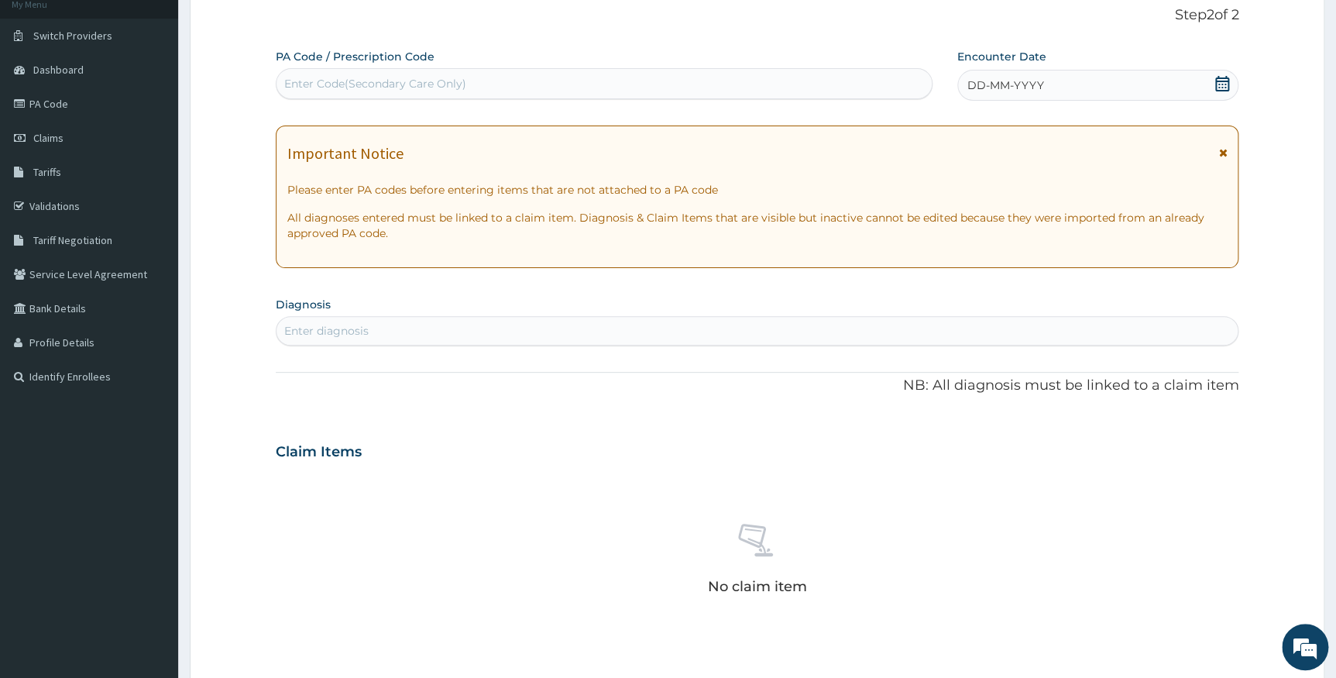
scroll to position [0, 0]
click at [559, 82] on div "Enter Code(Secondary Care Only)" at bounding box center [604, 83] width 655 height 25
paste input "PA/6907EE"
type input "PA/6907EE"
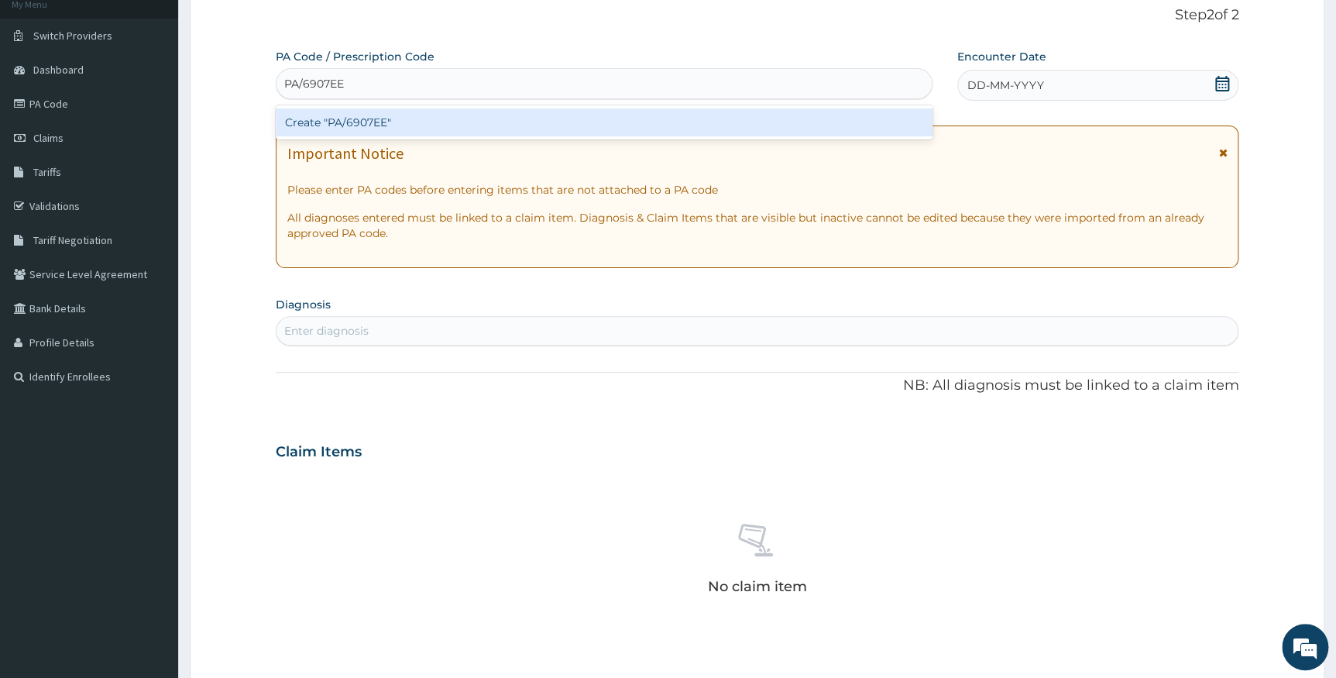
click at [540, 115] on div "Create "PA/6907EE"" at bounding box center [604, 122] width 657 height 28
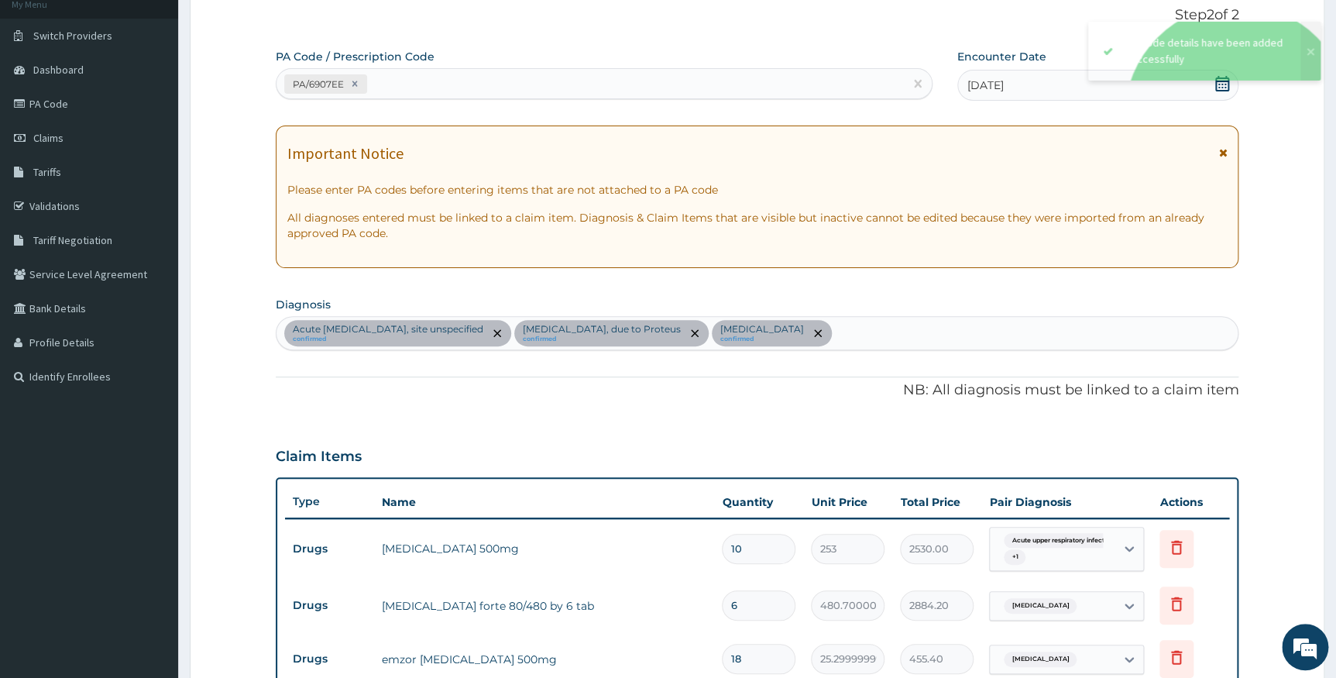
scroll to position [476, 0]
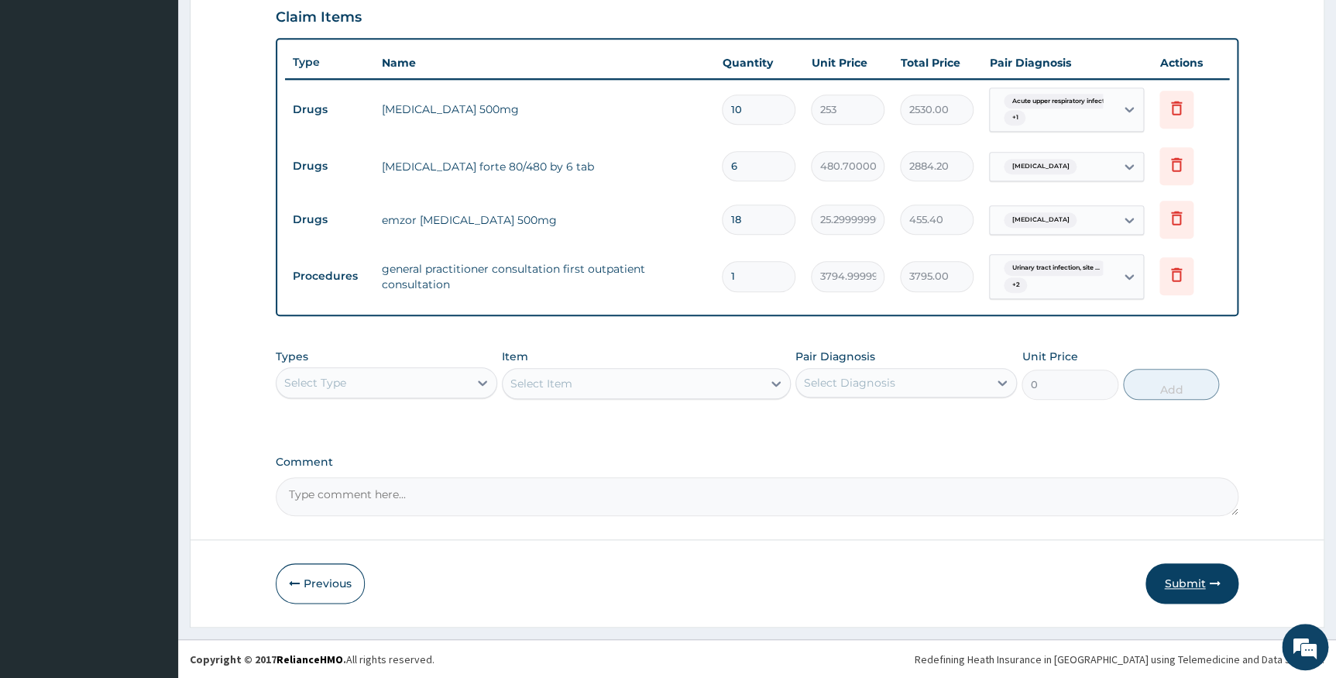
click at [1176, 573] on button "Submit" at bounding box center [1192, 583] width 93 height 40
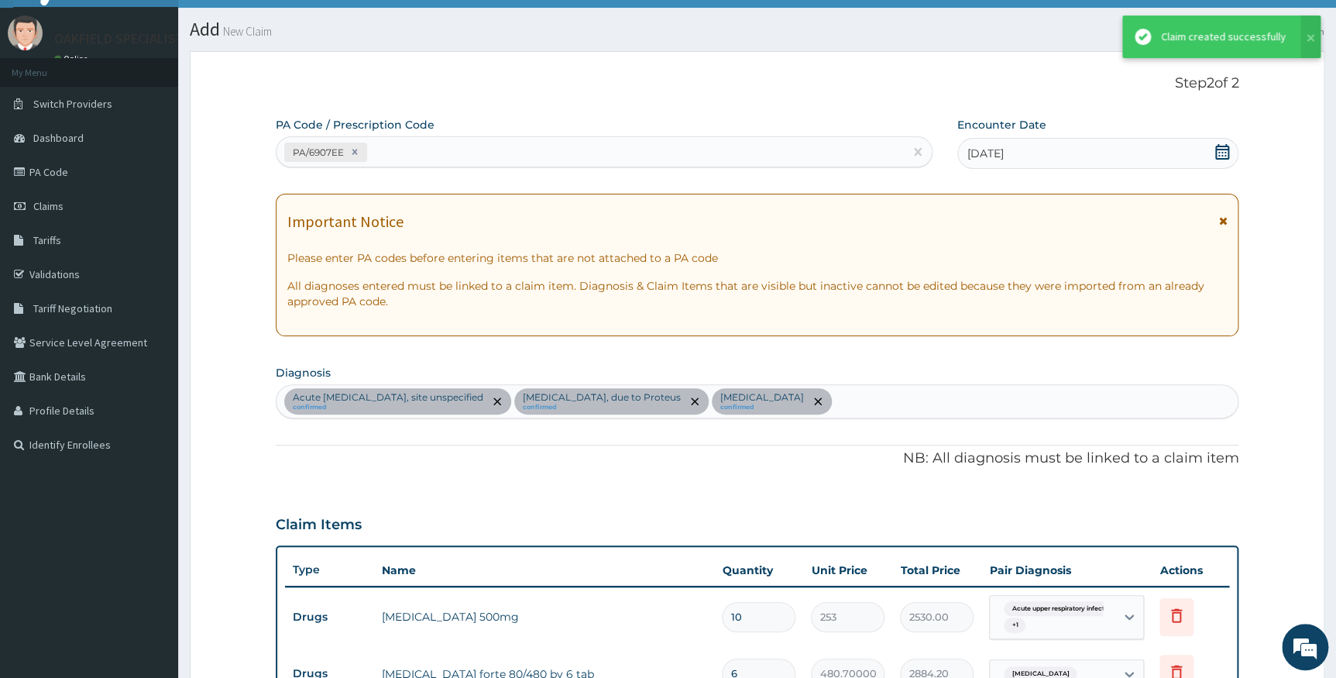
scroll to position [538, 0]
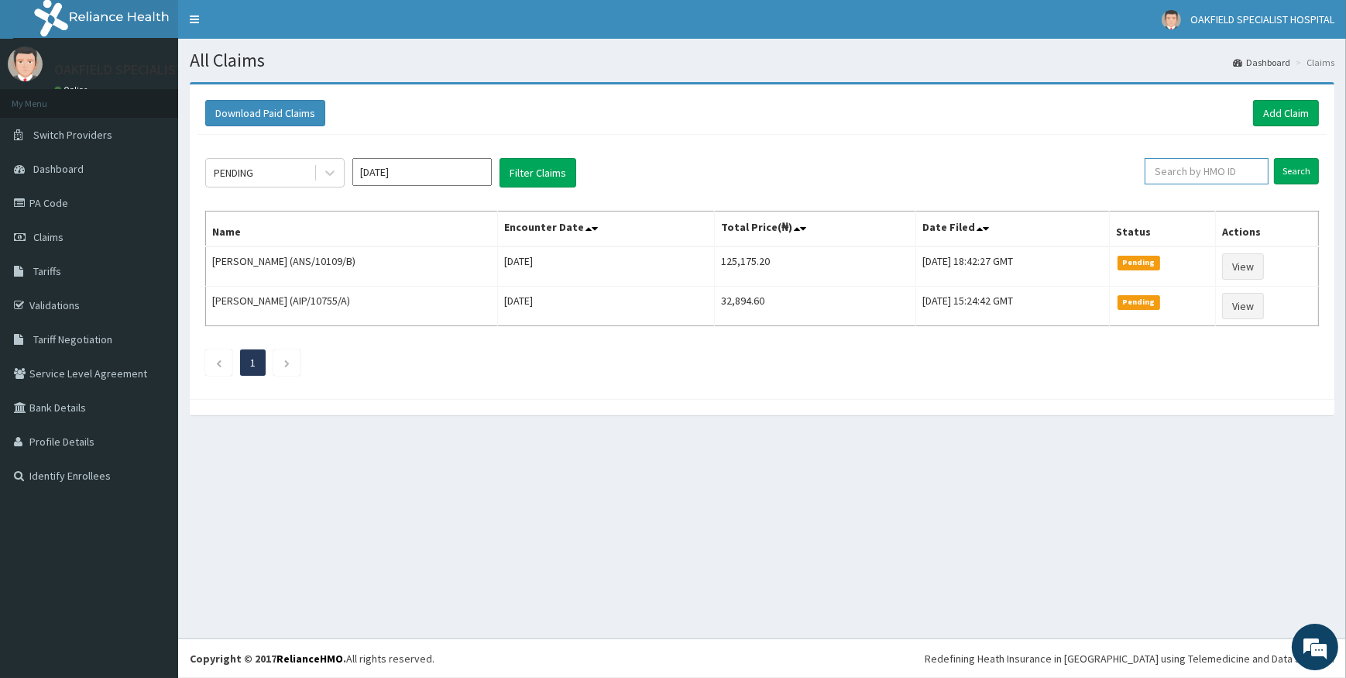
click at [1174, 172] on input "text" at bounding box center [1207, 171] width 124 height 26
paste input "SFA/11634/A"
type input "SFA/11634/A"
click at [1310, 175] on input "Search" at bounding box center [1296, 171] width 45 height 26
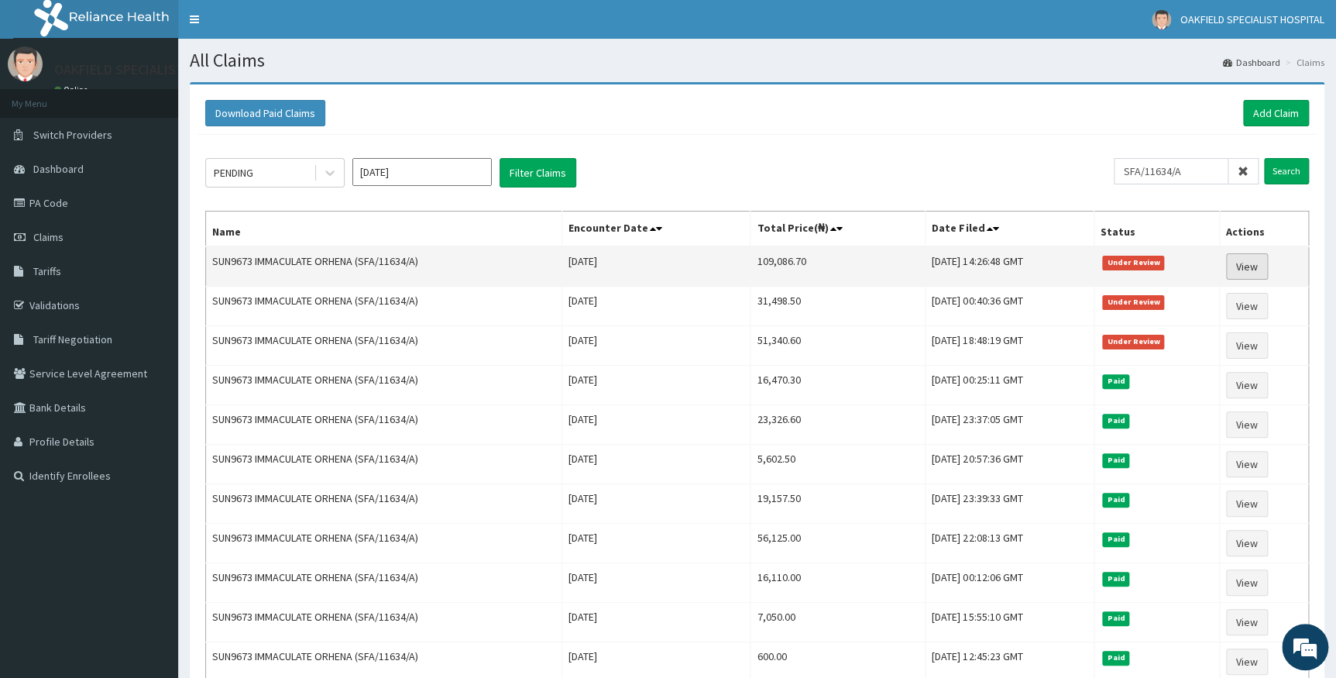
click at [1257, 256] on link "View" at bounding box center [1247, 266] width 42 height 26
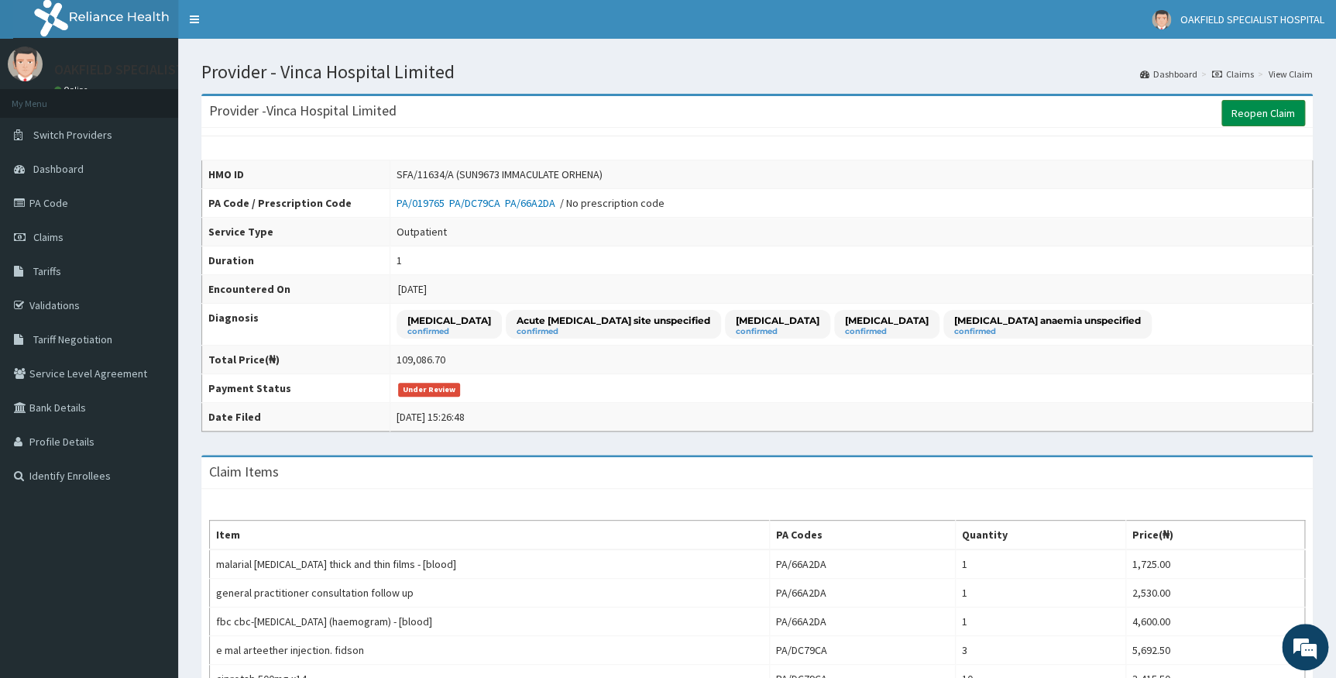
click at [1257, 119] on link "Reopen Claim" at bounding box center [1264, 113] width 84 height 26
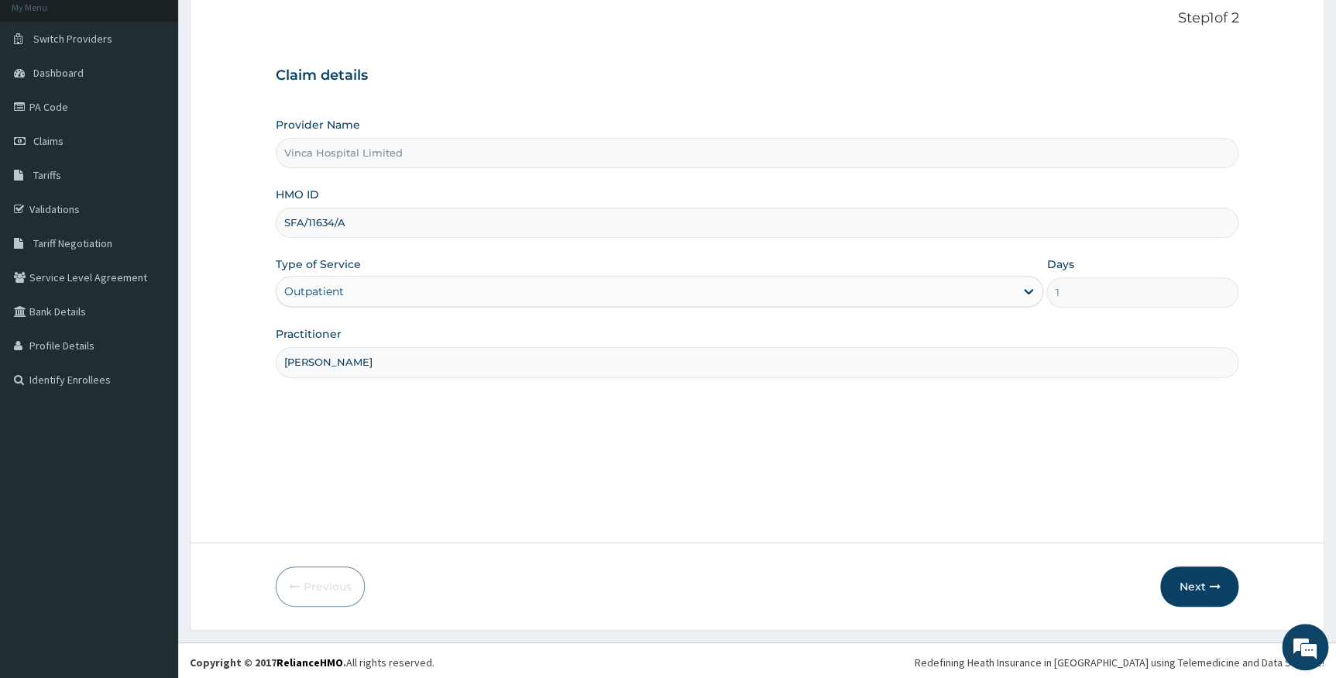
scroll to position [99, 0]
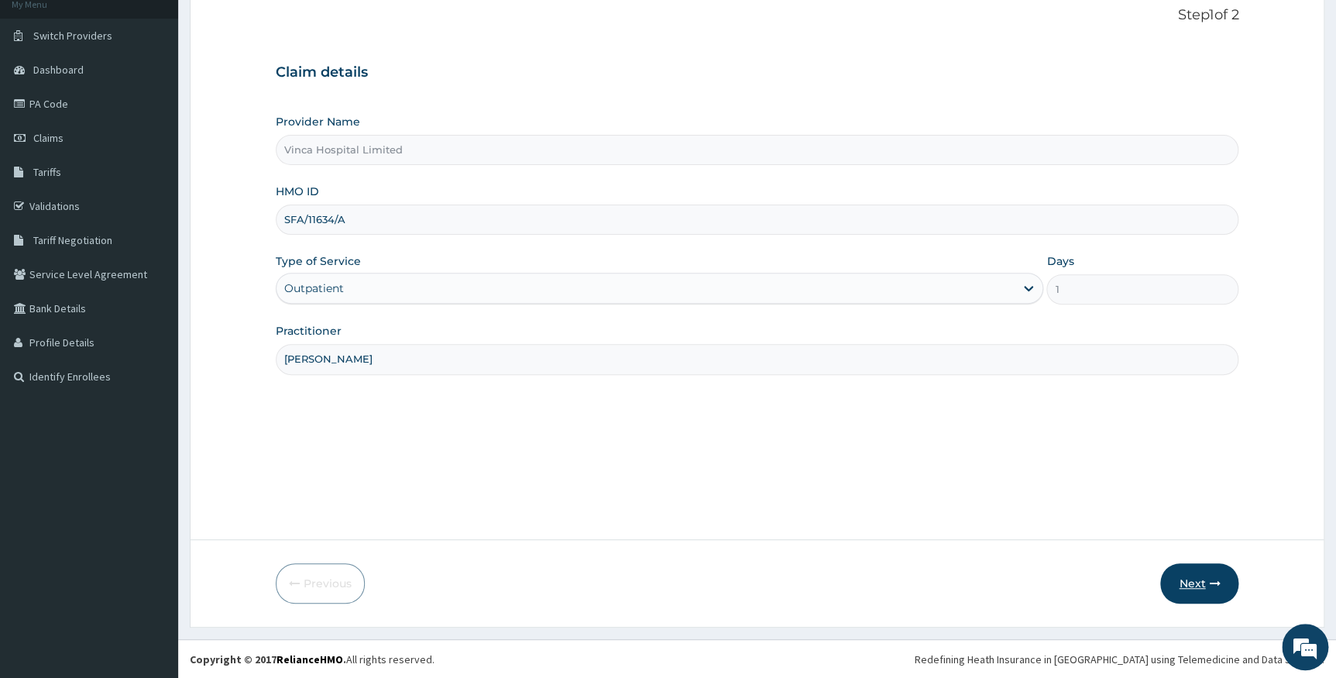
click at [1209, 578] on icon "button" at bounding box center [1214, 583] width 11 height 11
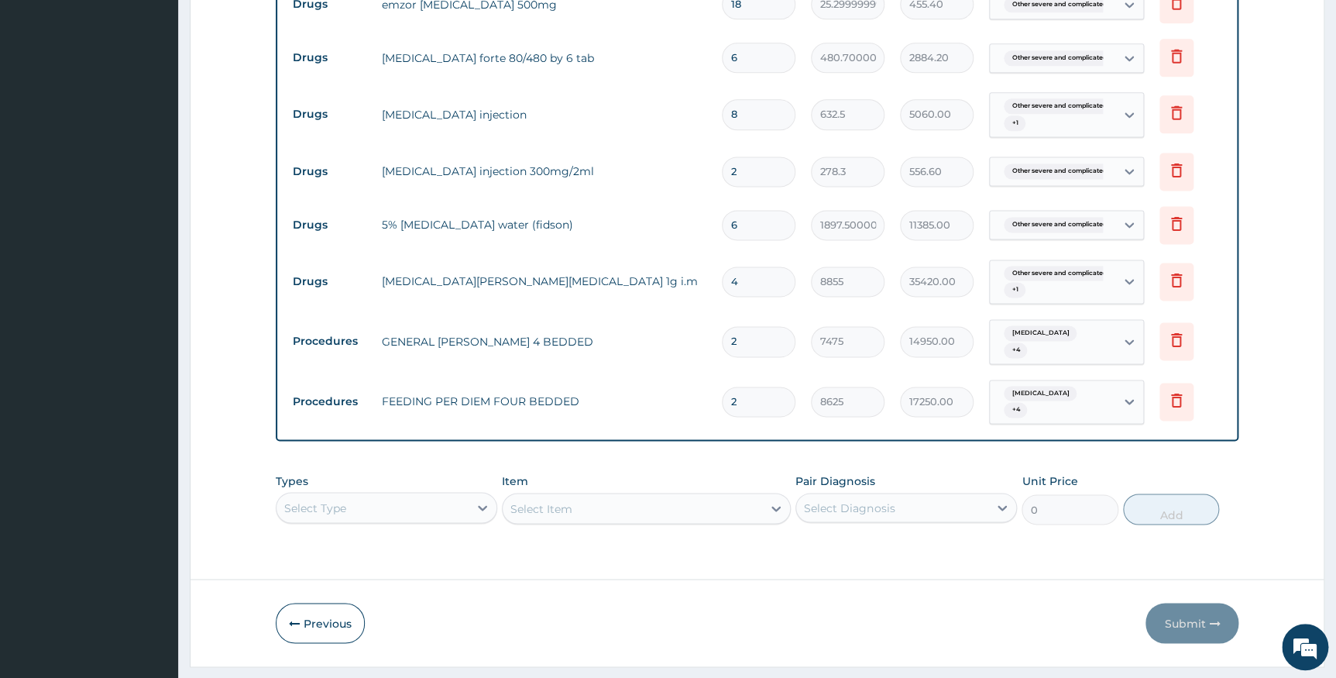
scroll to position [1015, 0]
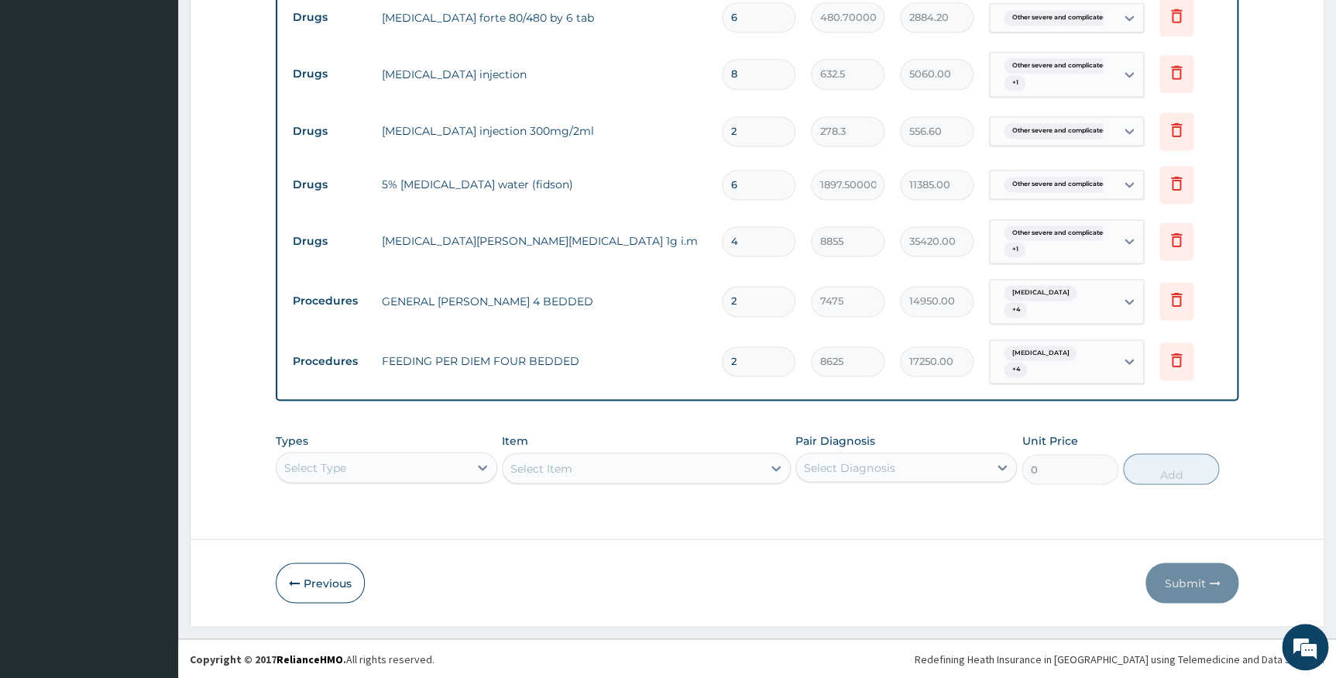
click at [748, 376] on input "2" at bounding box center [759, 361] width 74 height 30
type input "0.00"
type input "1"
type input "8625.00"
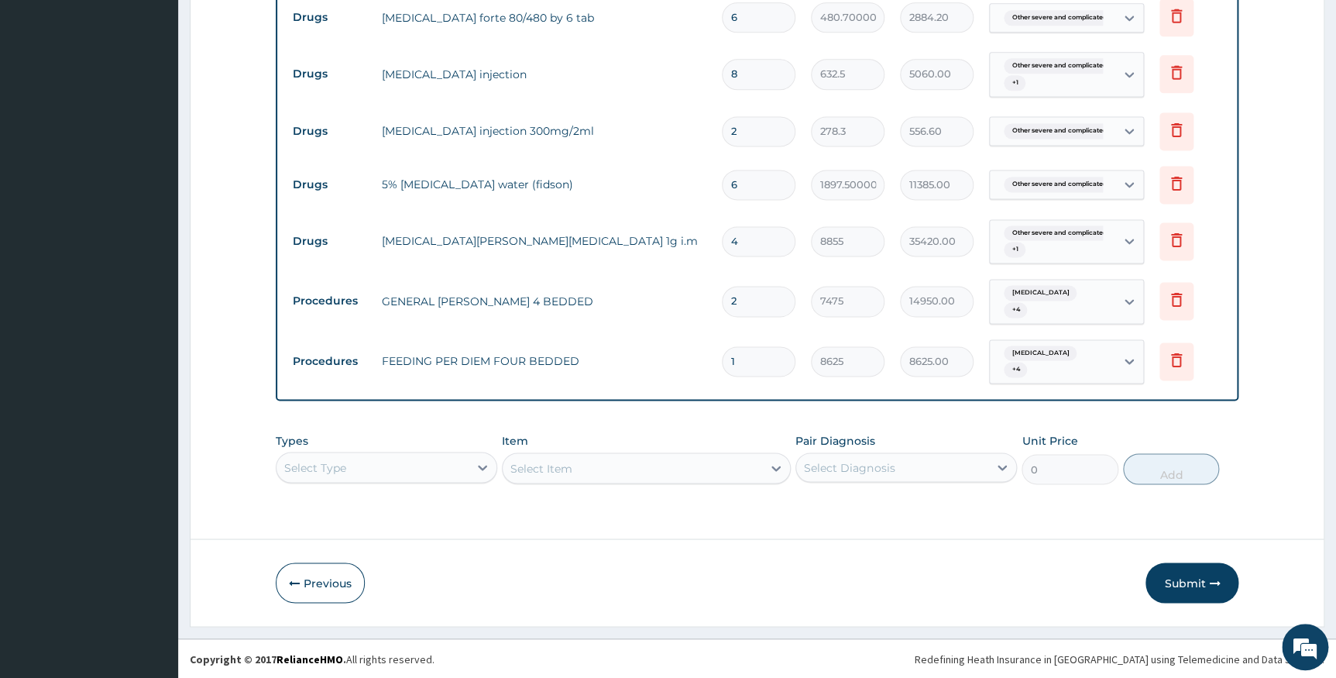
type input "1"
click at [777, 316] on input "2" at bounding box center [759, 301] width 74 height 30
type input "0.00"
type input "1"
type input "7475.00"
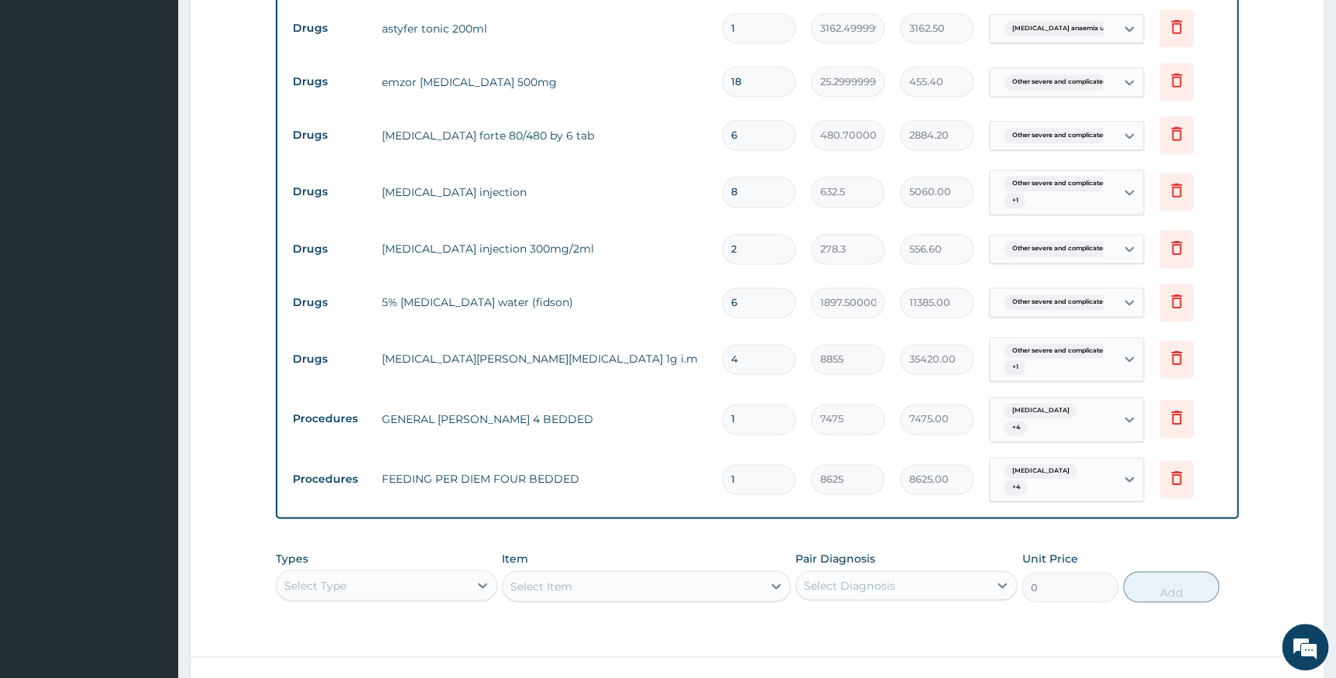
scroll to position [874, 0]
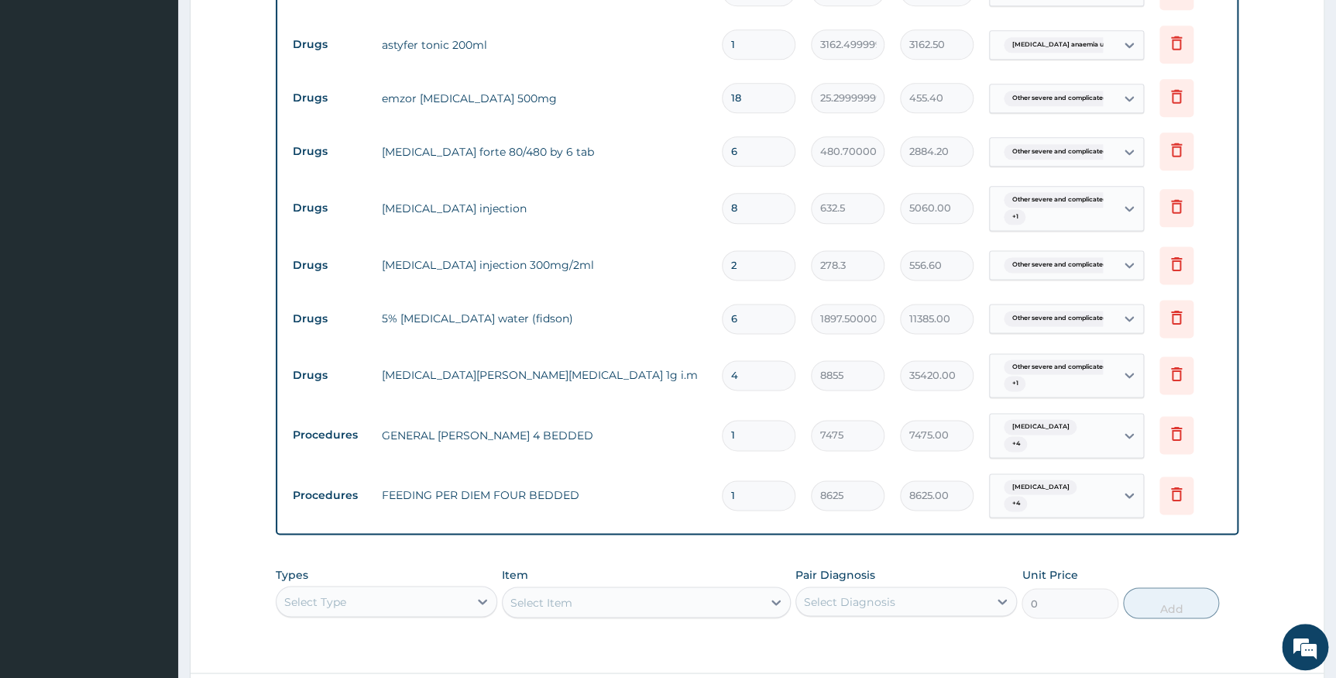
type input "1"
click at [756, 390] on input "4" at bounding box center [759, 375] width 74 height 30
type input "0.00"
type input "1"
type input "8855.00"
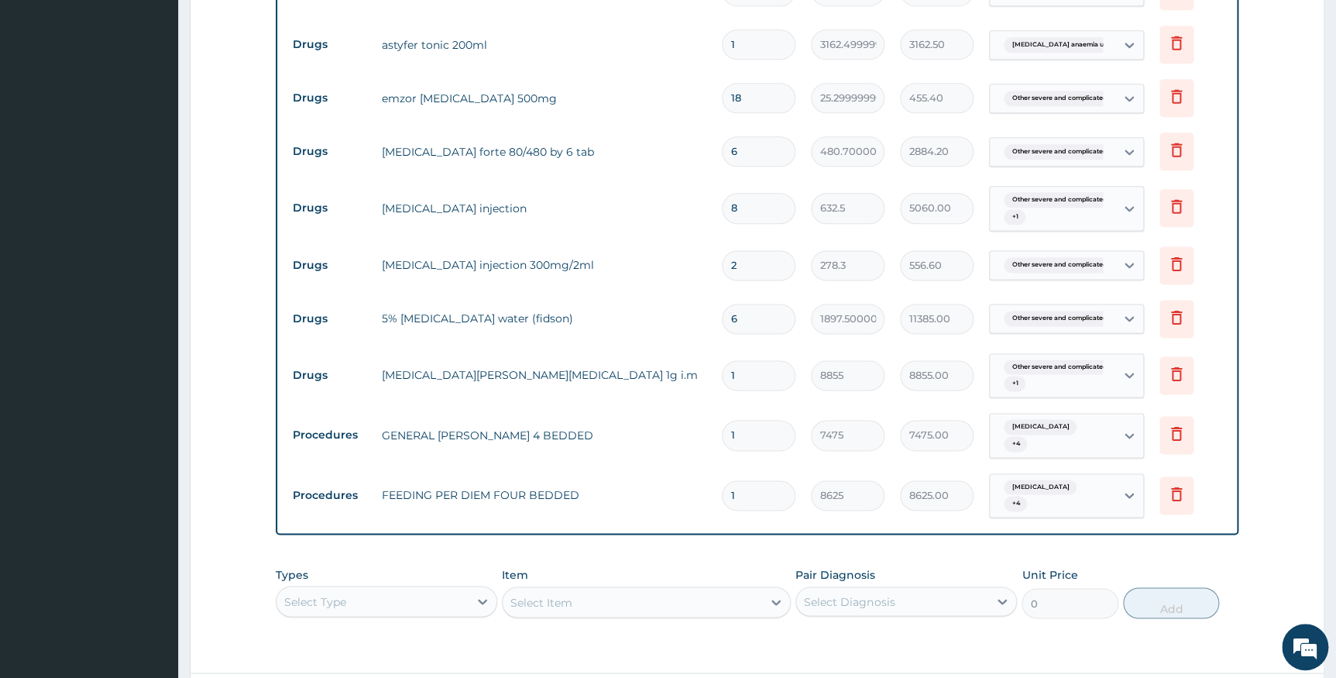
type input "2"
type input "17710.00"
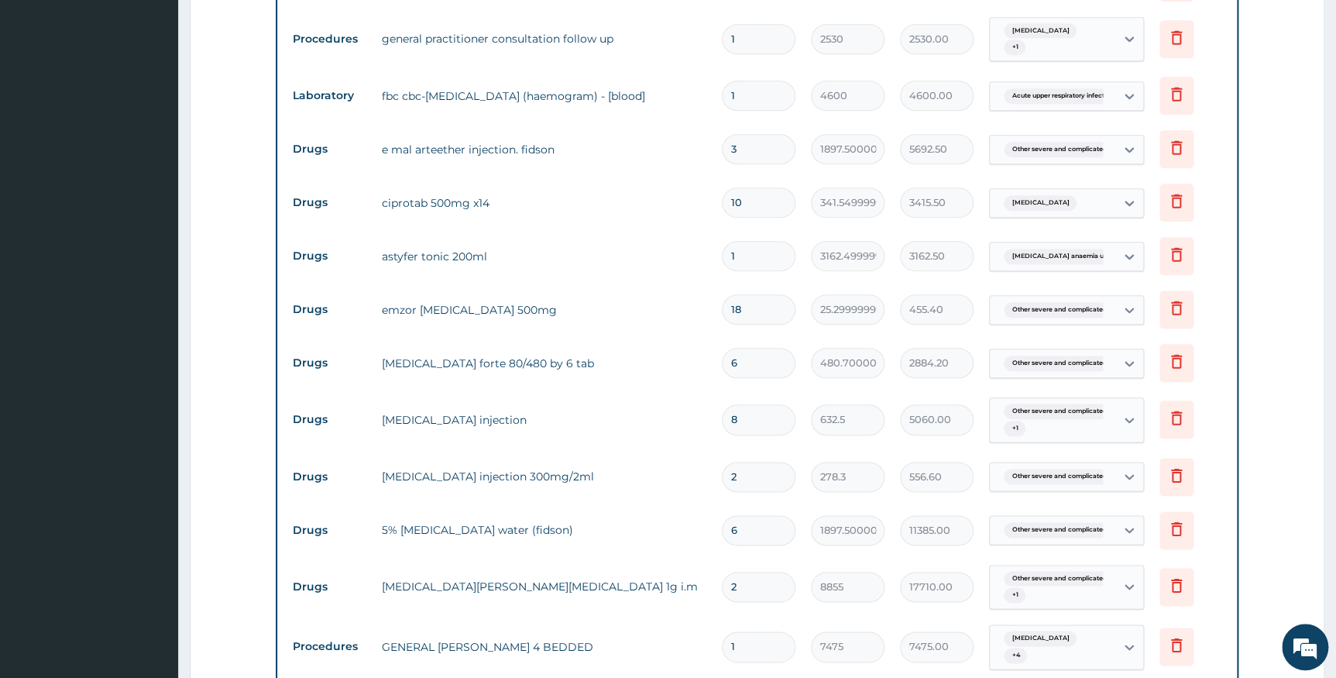
scroll to position [592, 0]
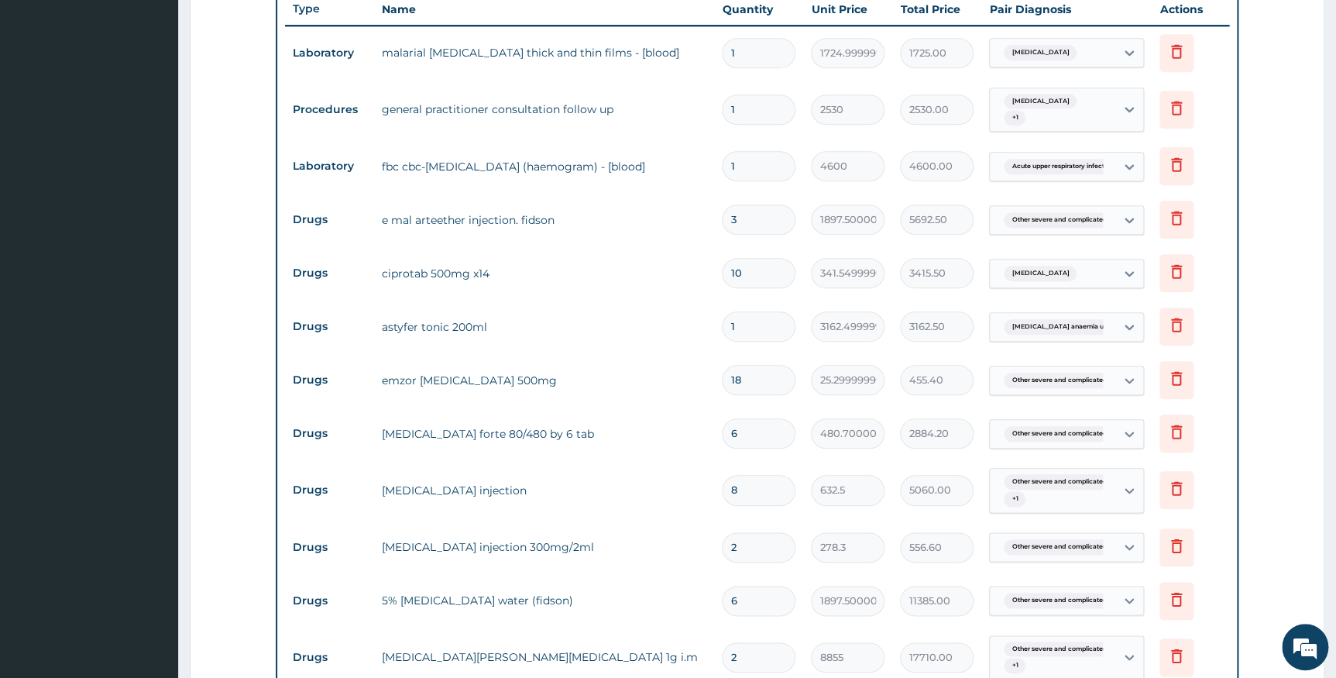
type input "2"
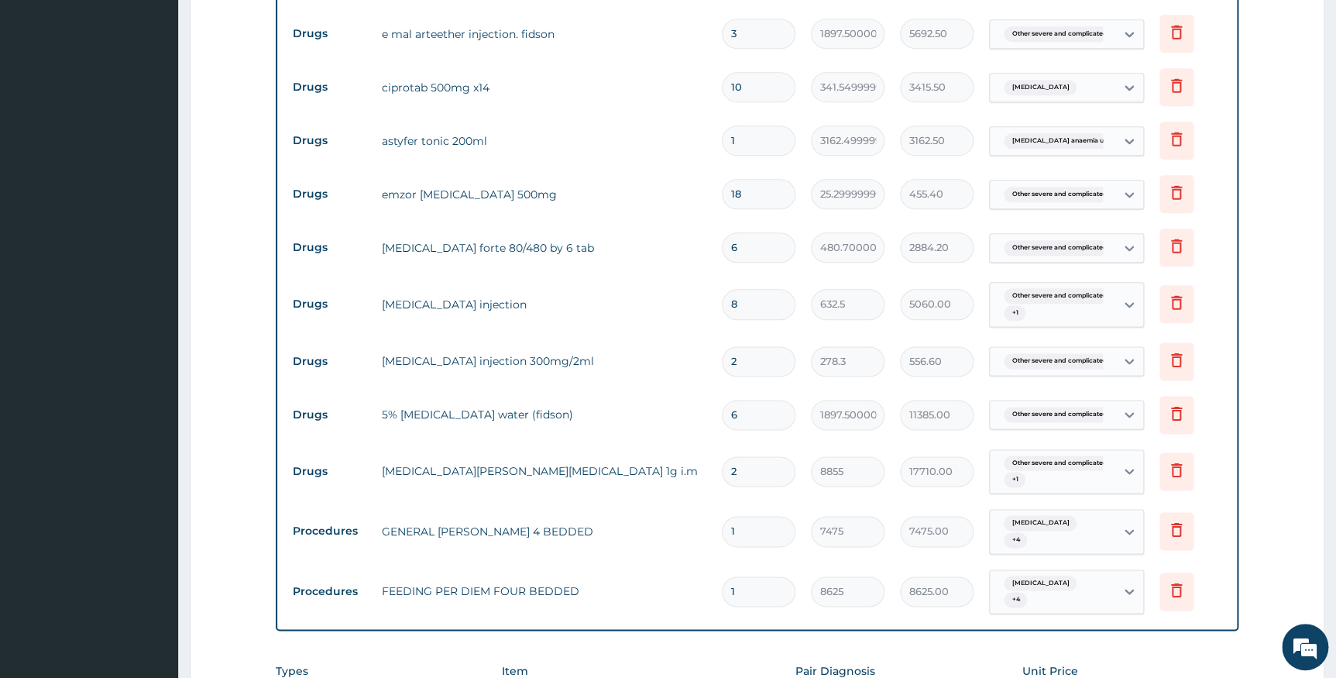
scroll to position [803, 0]
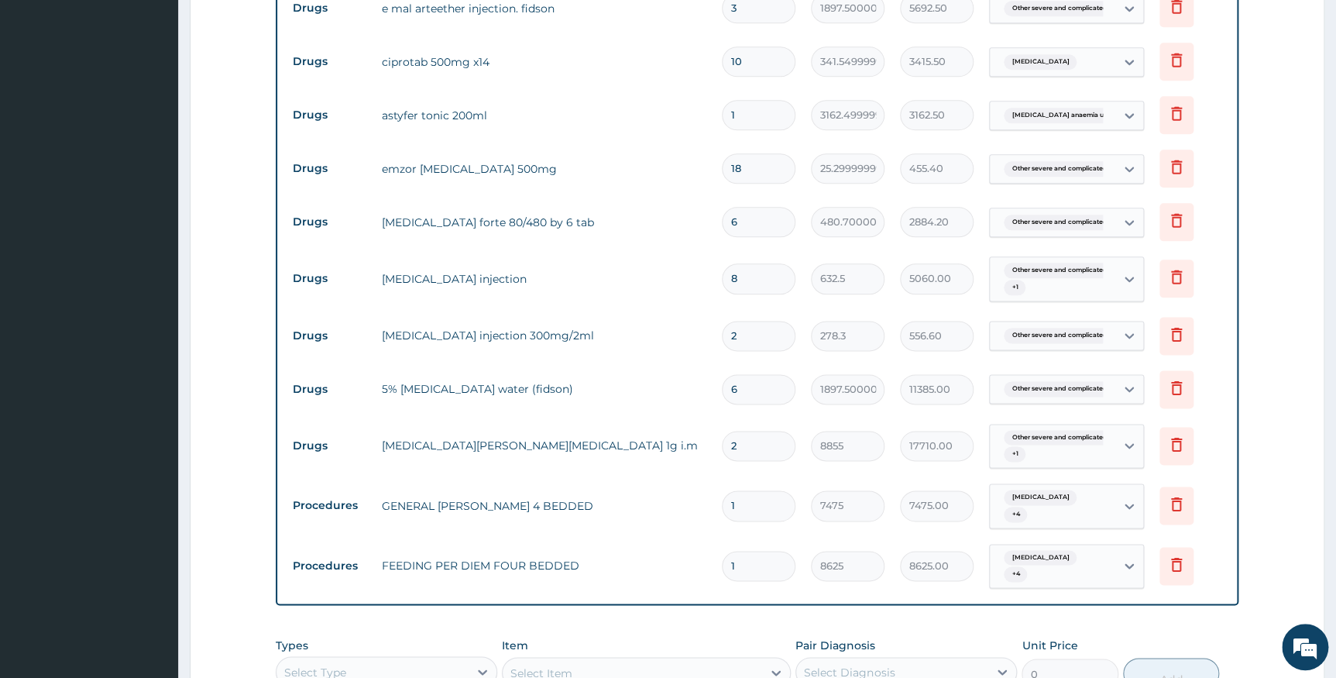
type input "0.00"
type input "1"
type input "8855.00"
type input "1"
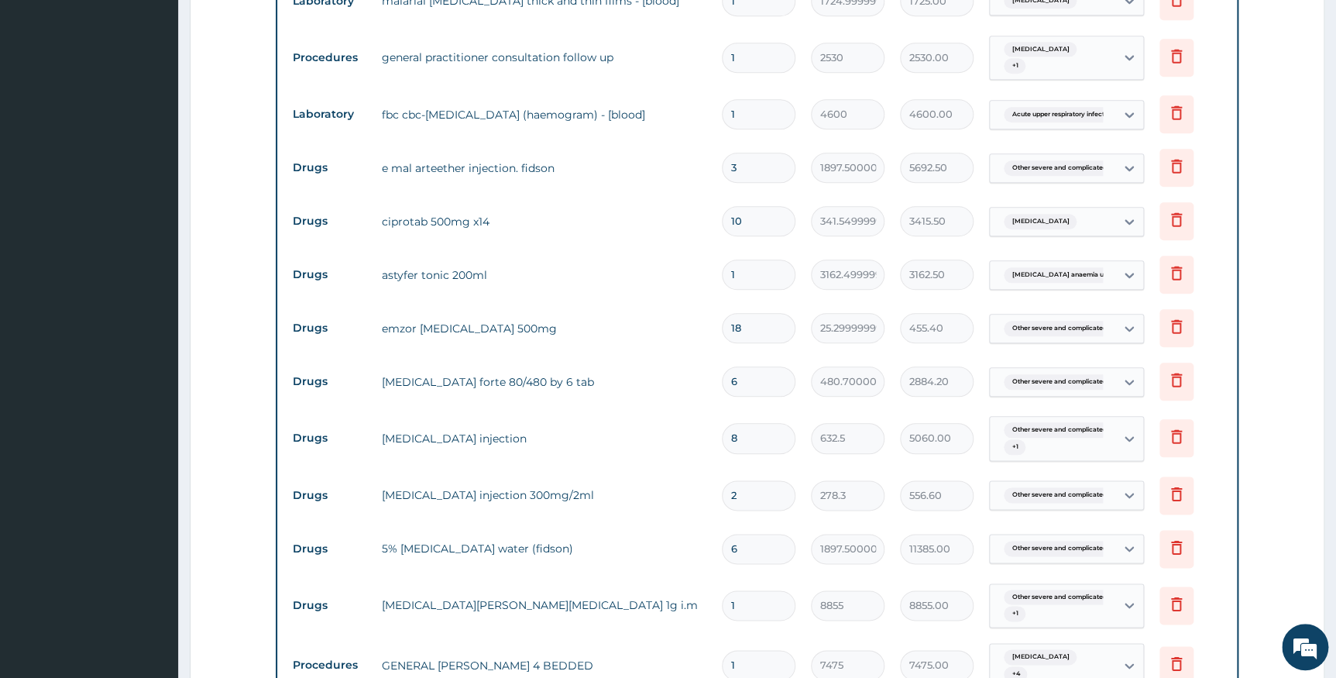
scroll to position [592, 0]
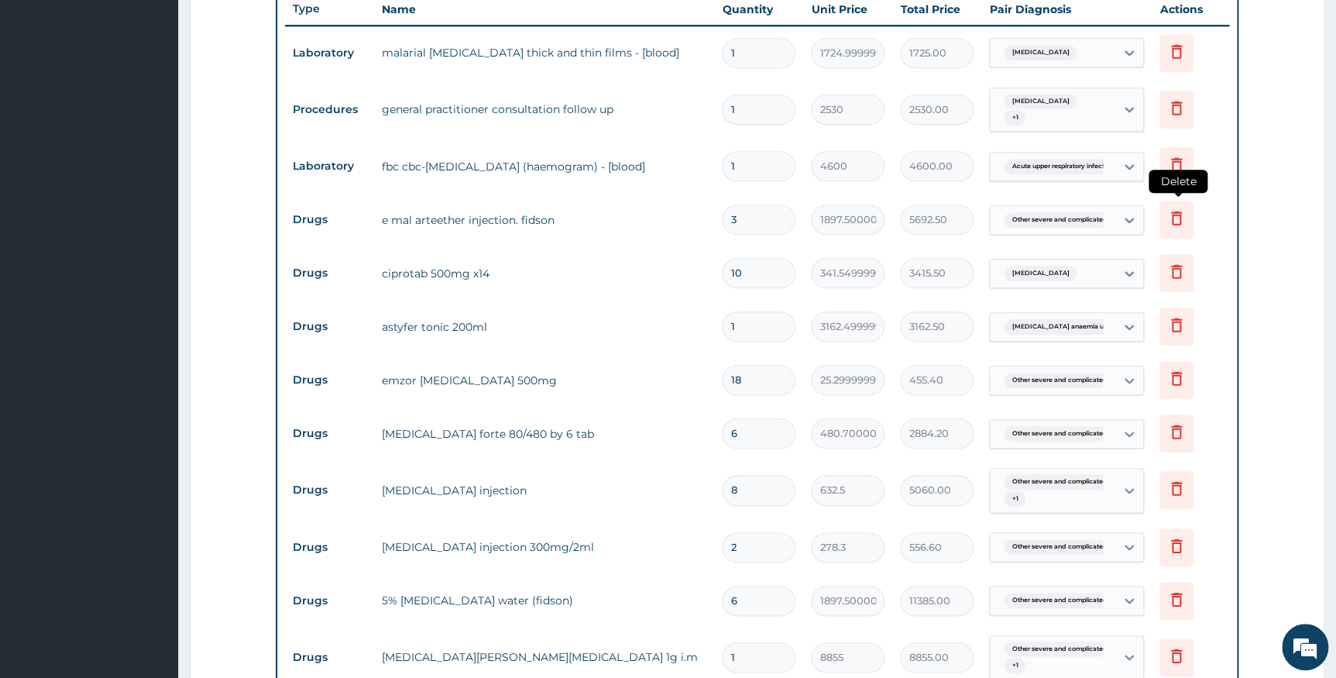
click at [1173, 239] on icon at bounding box center [1177, 220] width 34 height 38
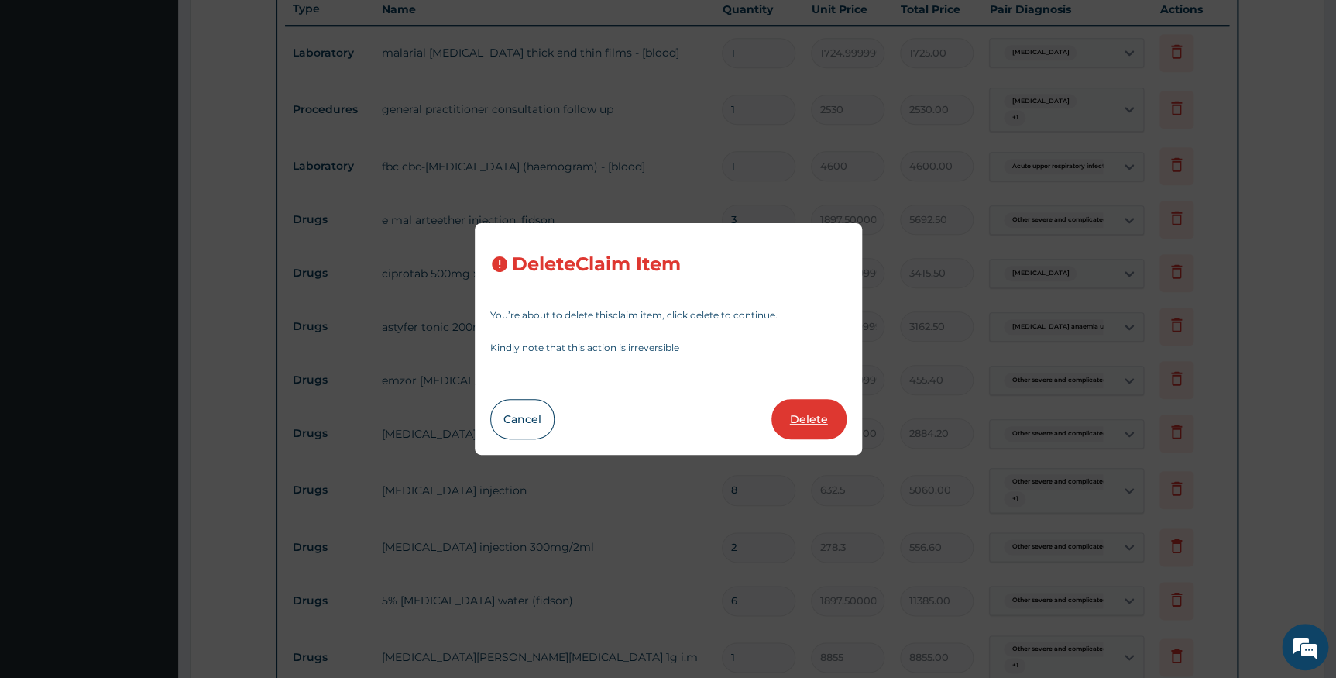
click at [785, 419] on button "Delete" at bounding box center [808, 419] width 75 height 40
type input "10"
type input "341.54999999999995"
type input "3415.50"
type input "1"
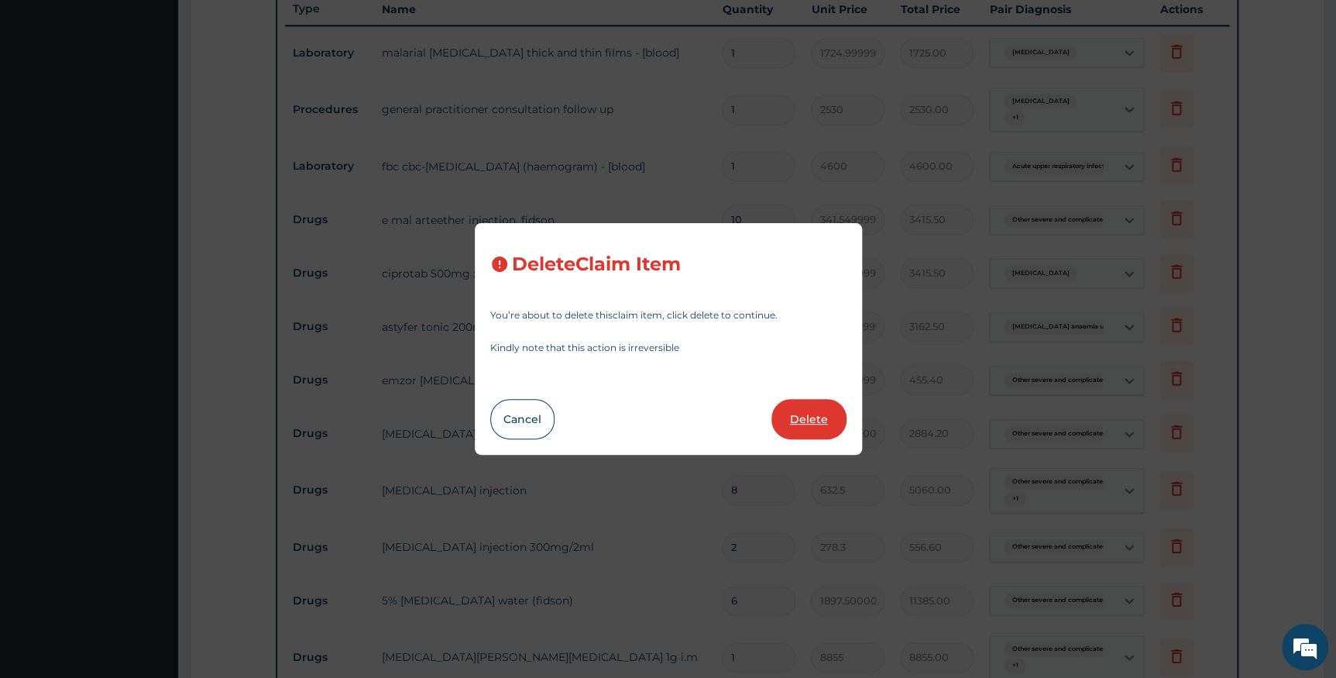
type input "3162.4999999999995"
type input "3162.50"
type input "18"
type input "25.299999999999997"
type input "455.40"
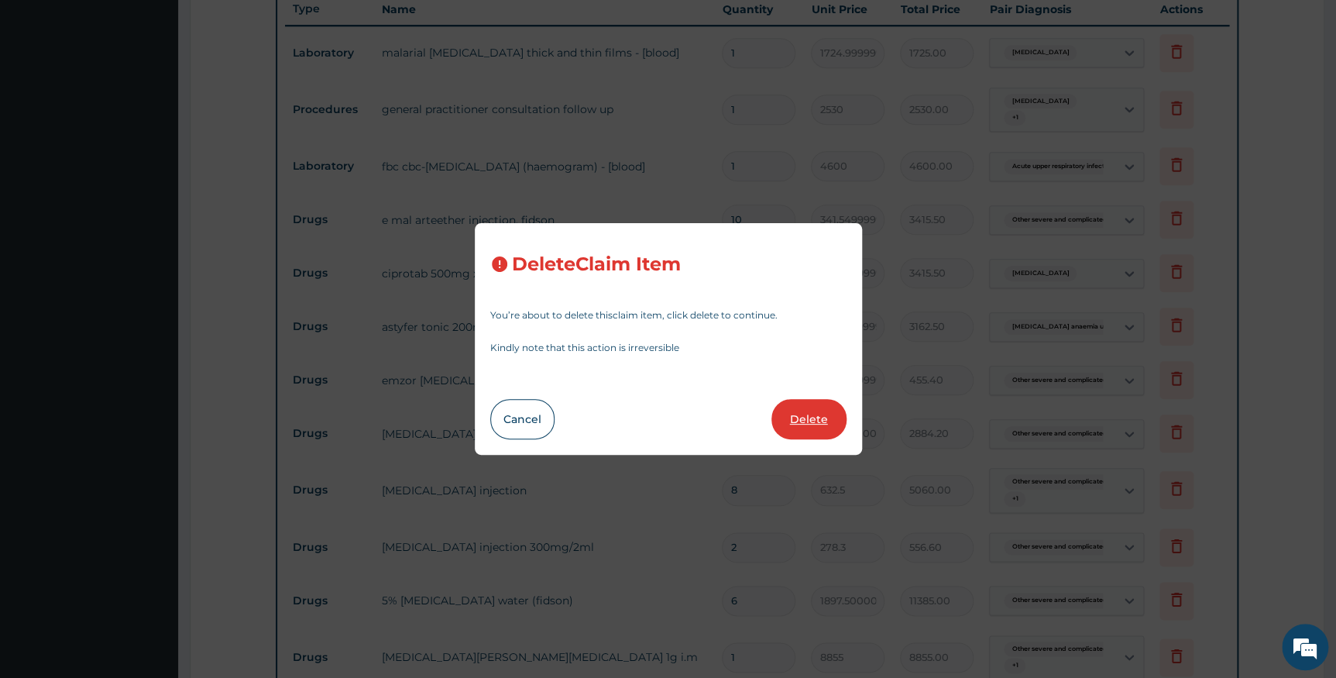
type input "6"
type input "480.70000000000005"
type input "2884.20"
type input "8"
type input "632.5"
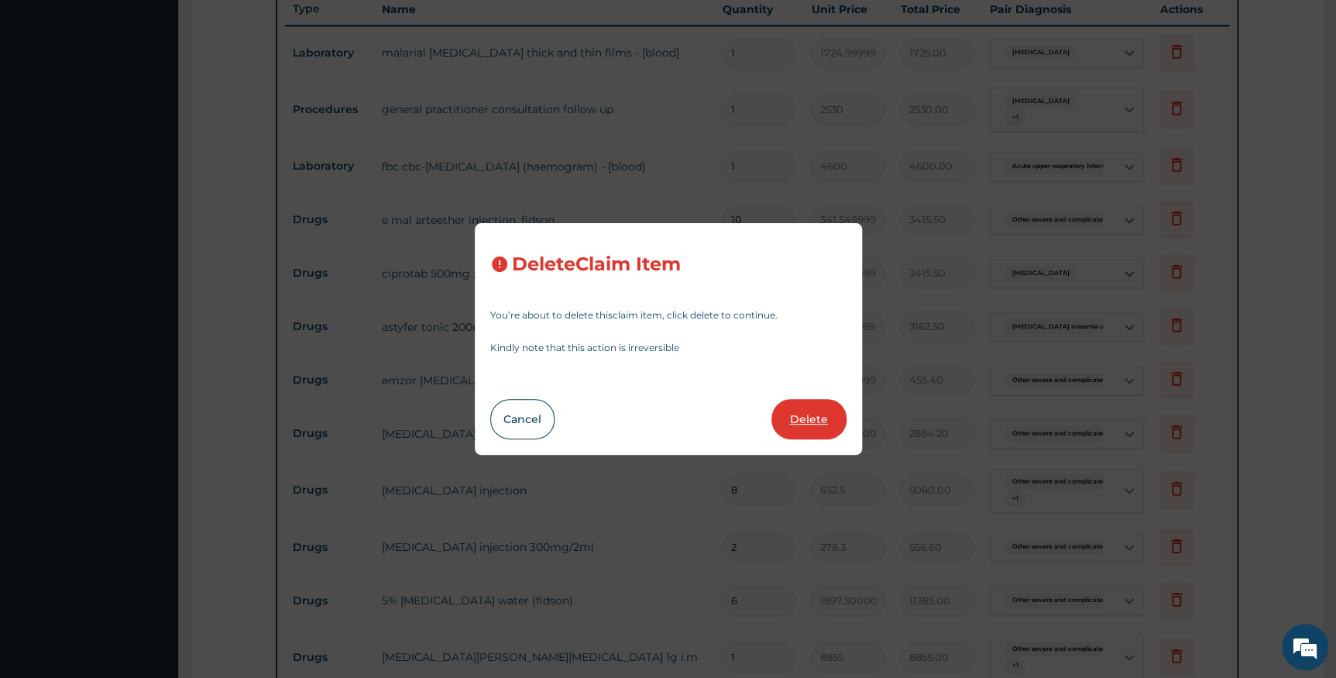
type input "5060.00"
type input "2"
type input "278.3"
type input "556.60"
type input "6"
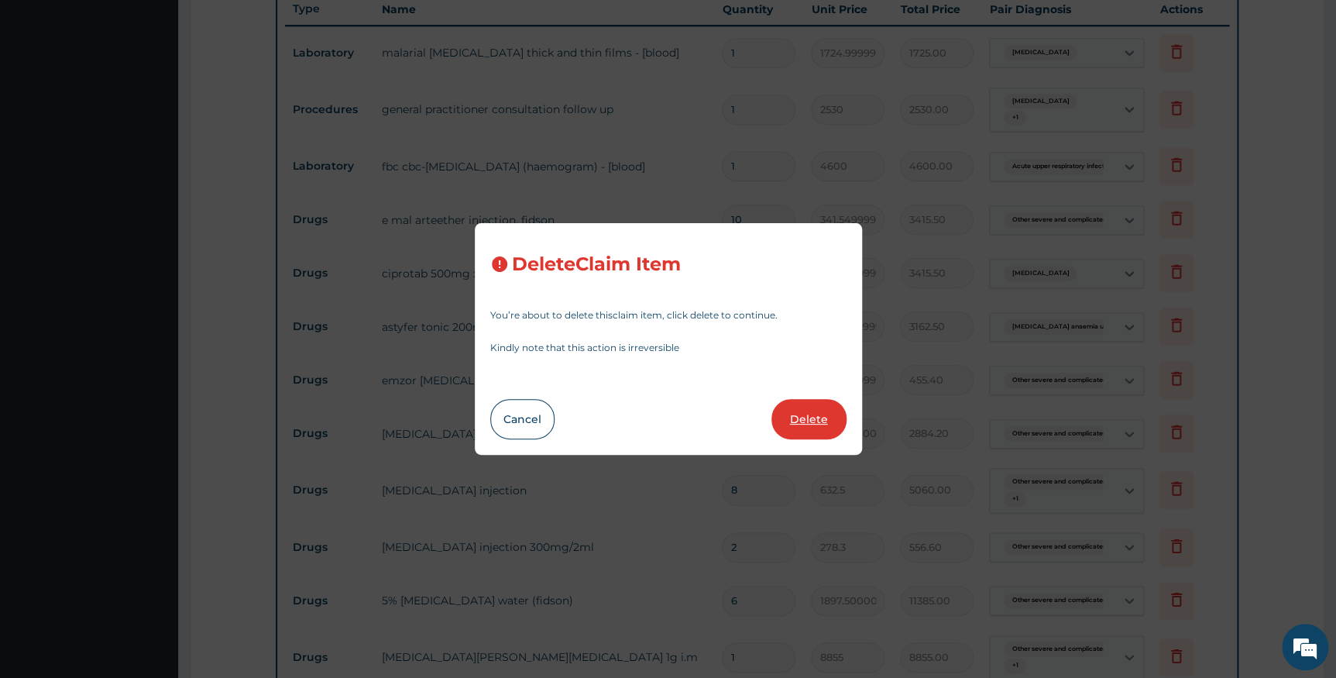
type input "1897.5000000000002"
type input "11385.00"
type input "1"
type input "8855"
type input "8855.00"
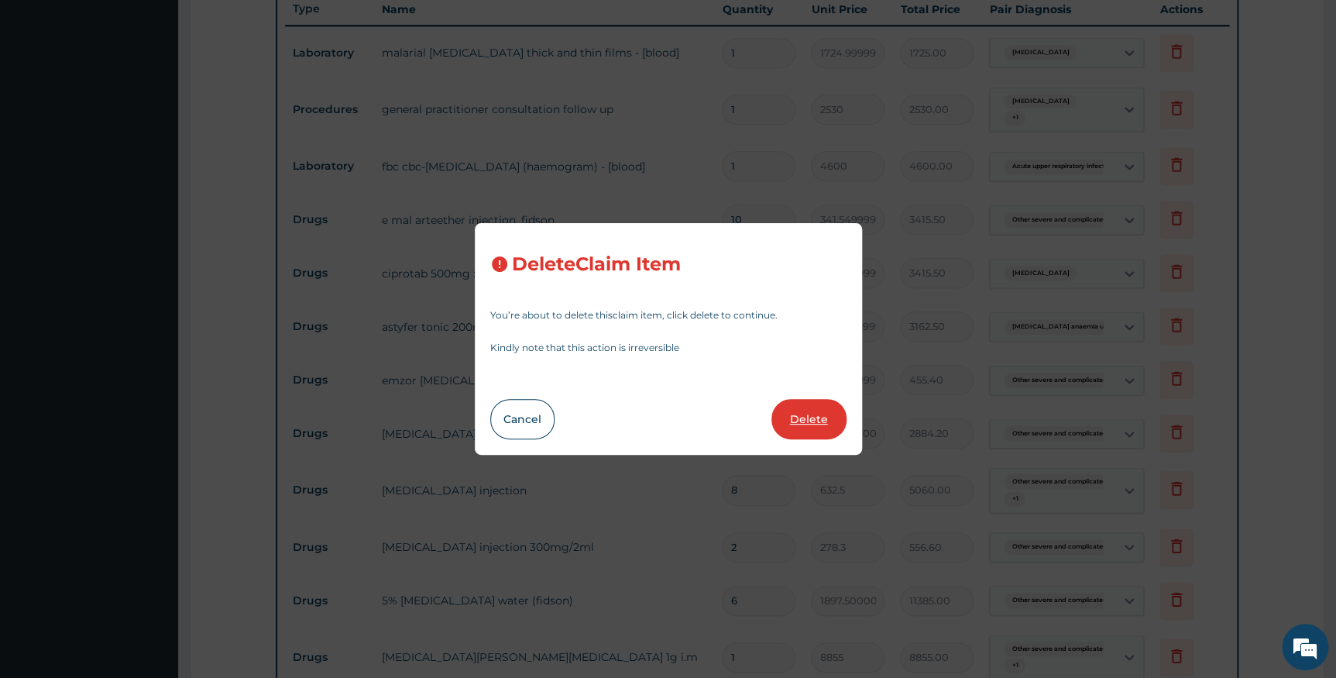
type input "7475"
type input "7475.00"
type input "8625"
type input "8625.00"
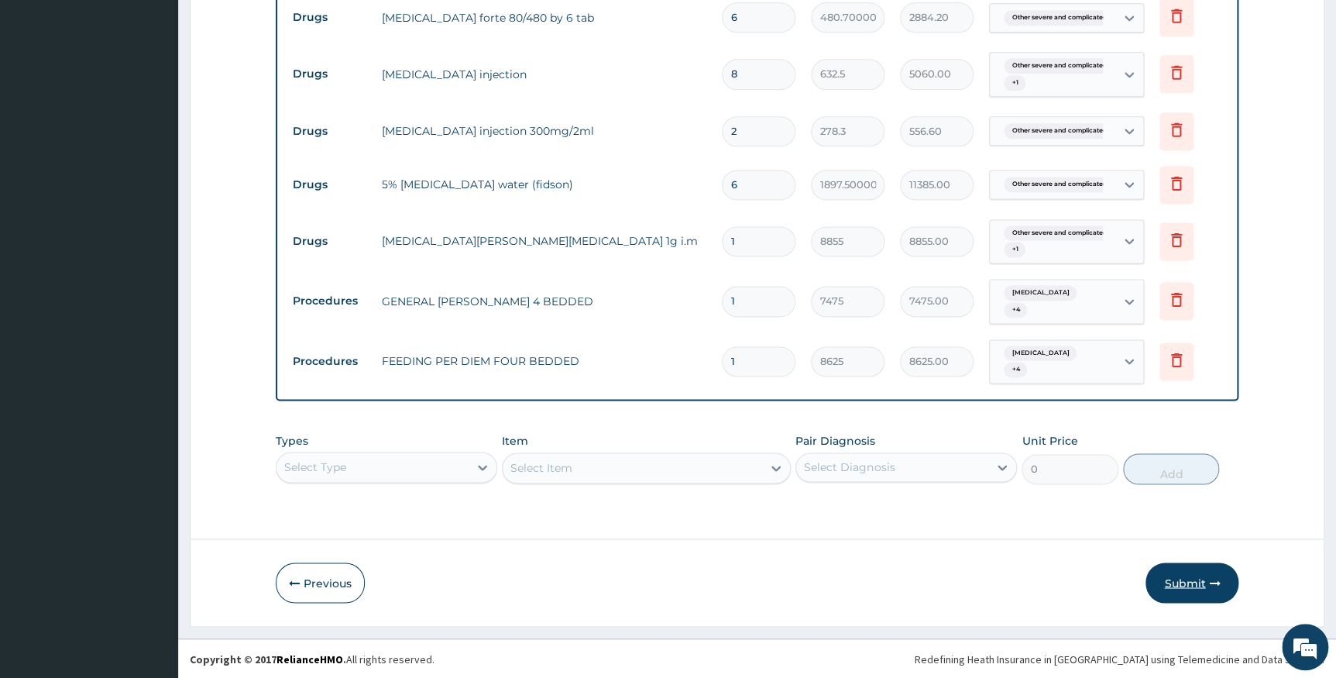
scroll to position [984, 0]
click at [1168, 584] on button "Submit" at bounding box center [1192, 582] width 93 height 40
